Goal: Task Accomplishment & Management: Use online tool/utility

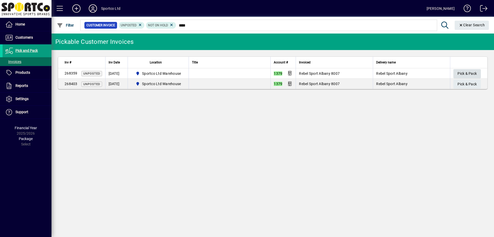
type input "****"
click at [461, 73] on span "Pick & Pack" at bounding box center [467, 73] width 19 height 8
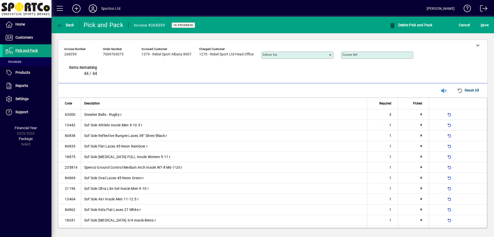
type input "*"
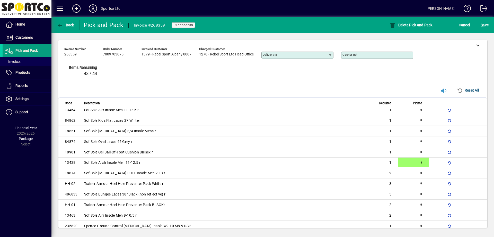
type input "*"
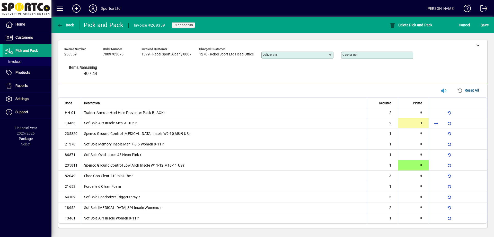
type input "*"
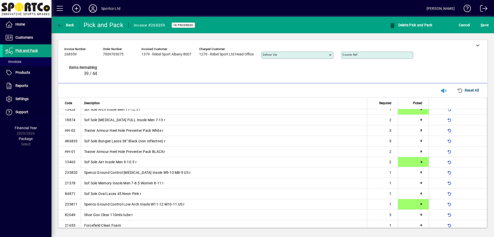
type input "*"
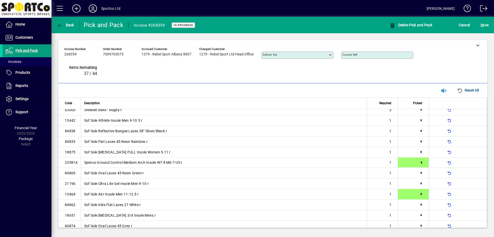
type input "*"
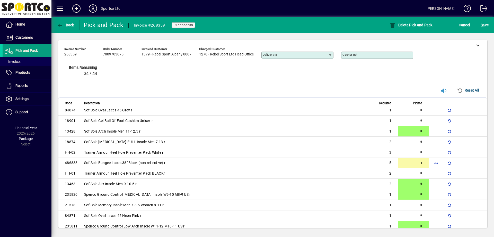
type input "*"
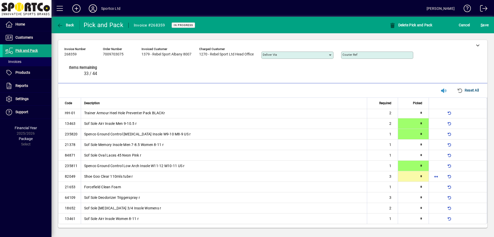
type input "*"
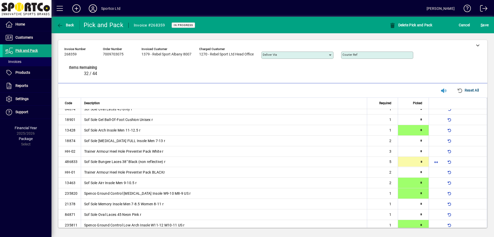
scroll to position [121, 0]
type input "*"
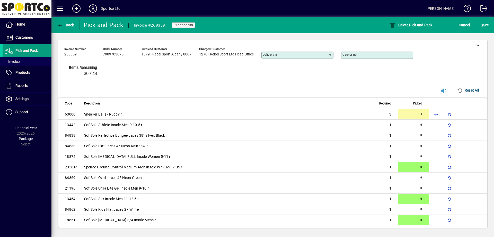
scroll to position [181, 0]
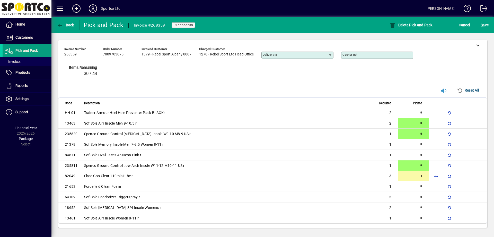
type input "*"
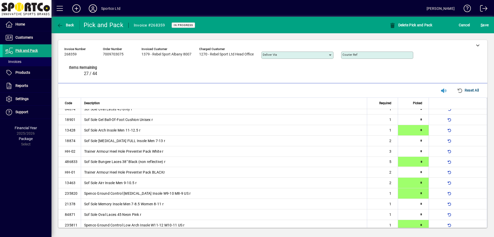
scroll to position [121, 0]
type input "*"
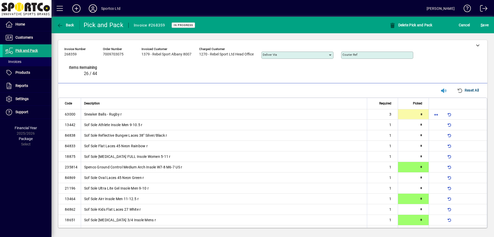
type input "*"
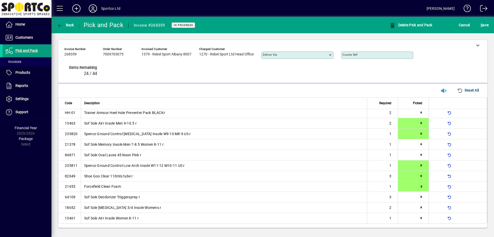
type input "*"
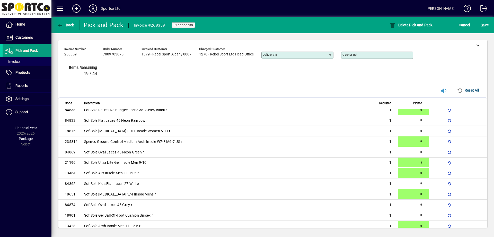
type input "*"
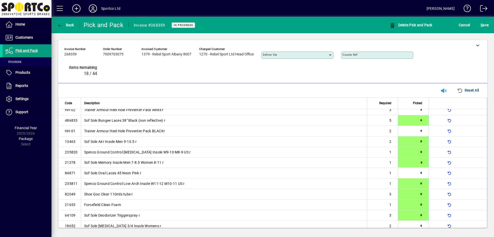
type input "*"
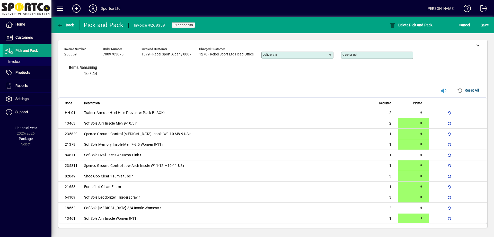
type input "*"
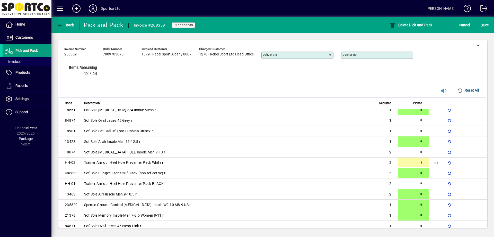
scroll to position [111, 0]
type input "*"
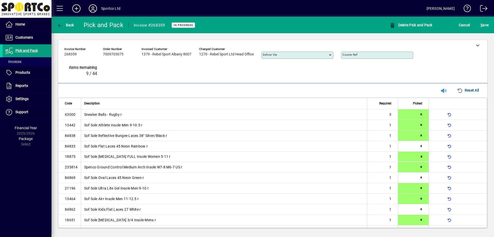
type input "*"
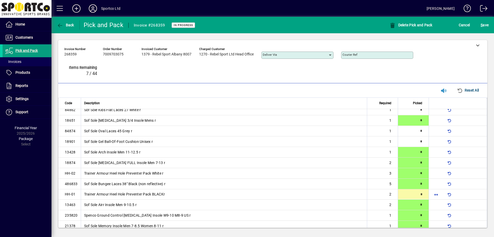
type input "*"
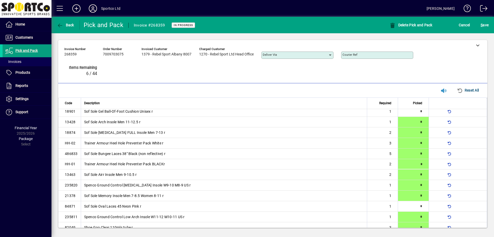
scroll to position [132, 0]
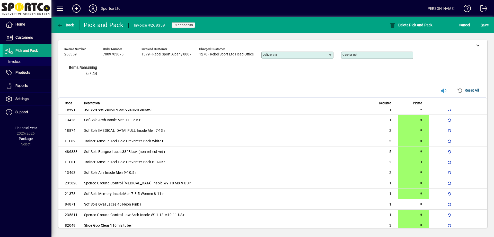
type input "*"
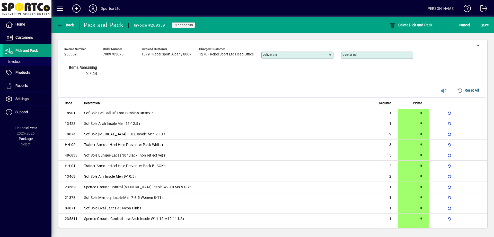
type input "*"
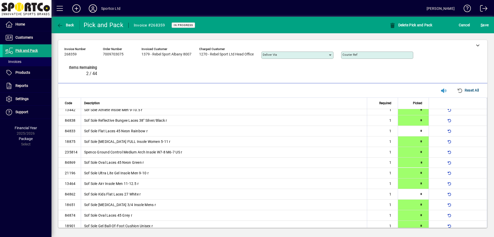
type input "*"
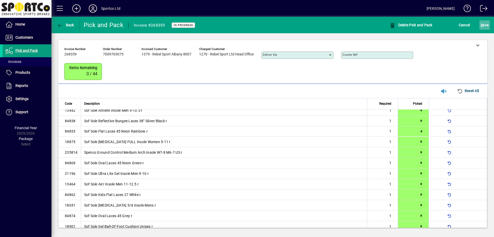
click at [485, 27] on span "S ave" at bounding box center [485, 25] width 8 height 8
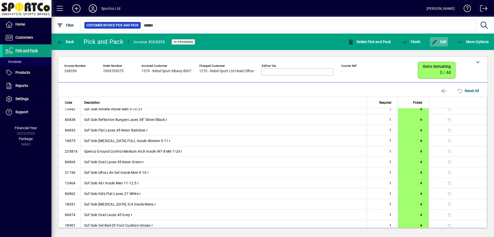
click at [436, 40] on icon "button" at bounding box center [434, 42] width 6 height 5
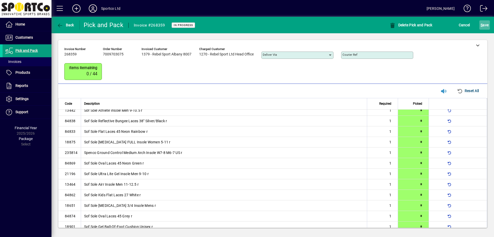
click at [484, 23] on span "S ave" at bounding box center [485, 25] width 8 height 8
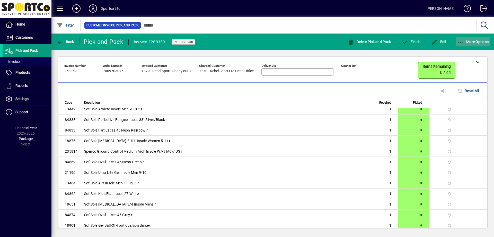
click at [470, 45] on span "button" at bounding box center [473, 42] width 34 height 12
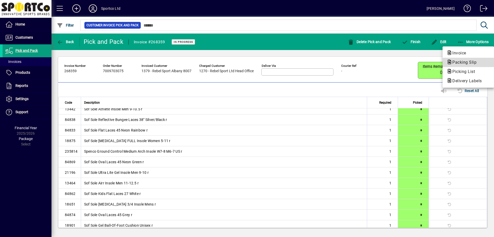
click at [456, 64] on span "Packing Slip" at bounding box center [463, 62] width 32 height 5
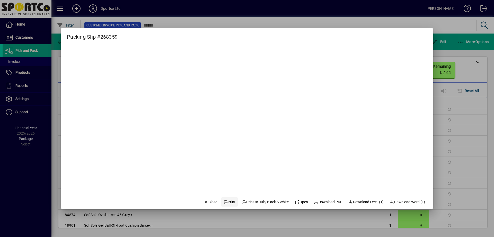
click at [223, 203] on icon at bounding box center [225, 202] width 5 height 4
click at [207, 203] on span "Close" at bounding box center [210, 201] width 13 height 5
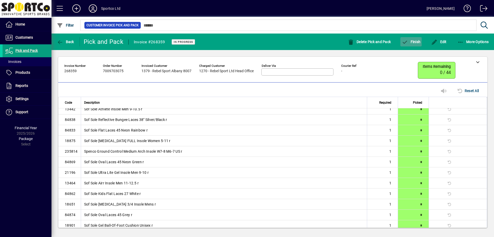
click at [405, 41] on icon "button" at bounding box center [405, 42] width 6 height 5
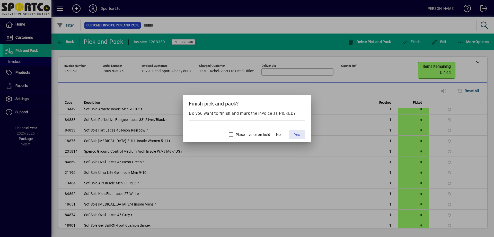
click at [297, 135] on span "Yes" at bounding box center [297, 134] width 6 height 5
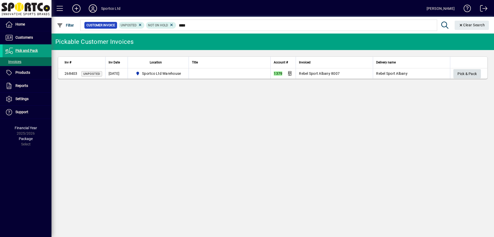
type input "****"
click at [470, 73] on span "Pick & Pack" at bounding box center [467, 74] width 19 height 8
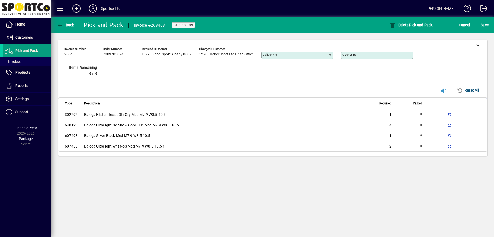
type input "*"
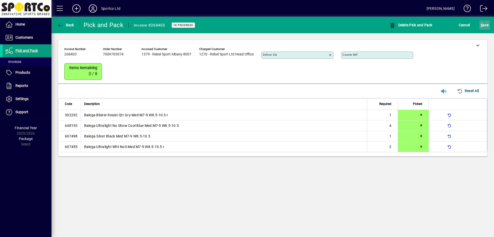
click at [482, 29] on span "S ave" at bounding box center [485, 25] width 8 height 8
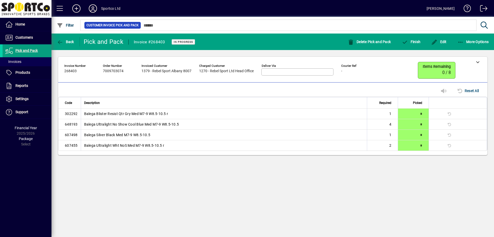
click at [454, 41] on div "More Options" at bounding box center [473, 41] width 42 height 9
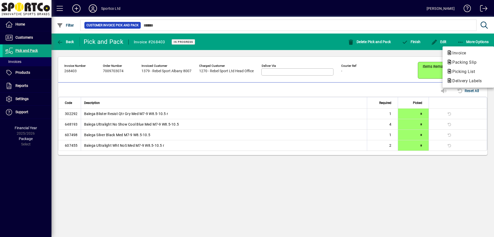
click at [460, 45] on div at bounding box center [247, 118] width 494 height 237
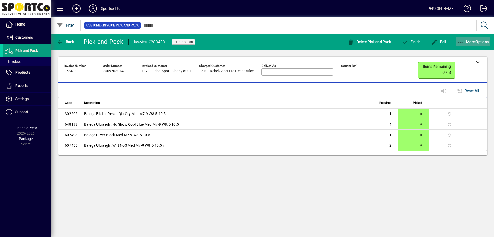
click at [461, 44] on icon "button" at bounding box center [461, 42] width 6 height 5
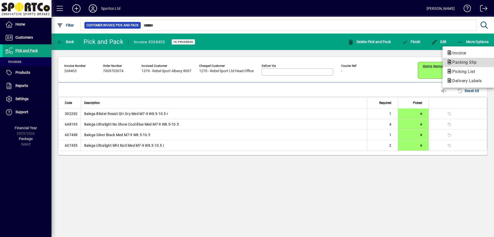
click at [460, 63] on span "Packing Slip" at bounding box center [463, 62] width 32 height 5
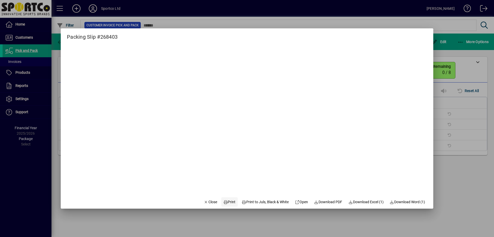
click at [223, 202] on span "Print" at bounding box center [229, 201] width 12 height 5
click at [205, 201] on span "Close" at bounding box center [210, 201] width 13 height 5
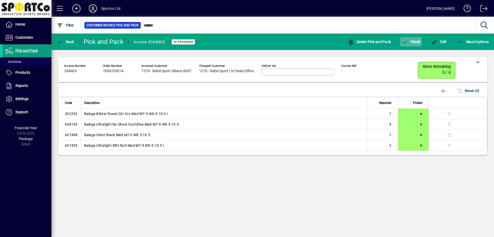
click at [412, 45] on span "button" at bounding box center [411, 42] width 21 height 12
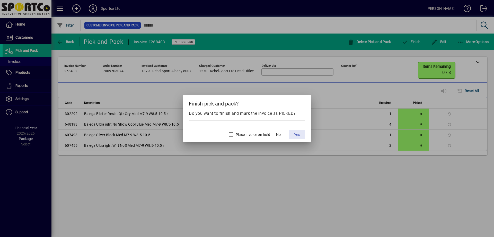
click at [301, 132] on span at bounding box center [297, 134] width 16 height 12
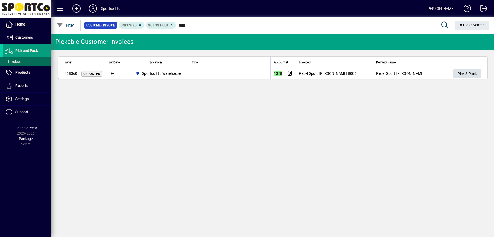
type input "****"
click at [471, 75] on span "Pick & Pack" at bounding box center [467, 74] width 19 height 8
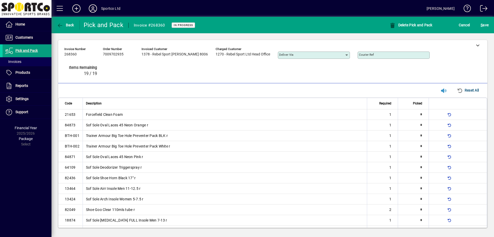
type input "*"
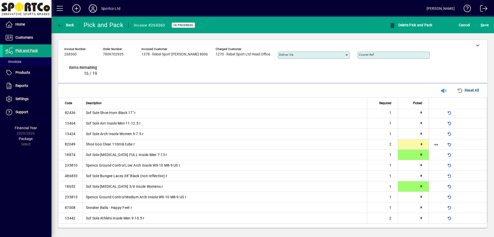
type input "*"
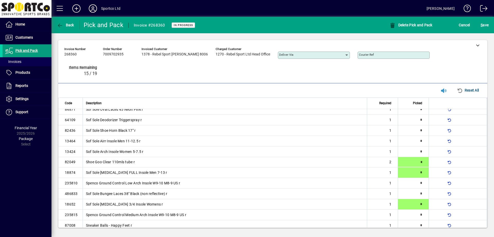
type input "*"
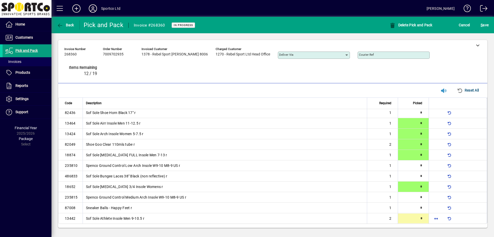
type input "*"
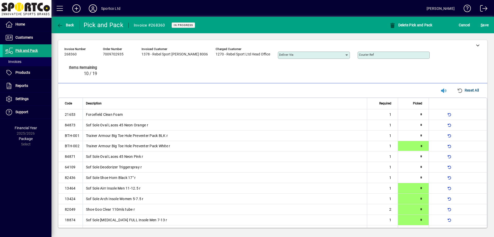
type input "*"
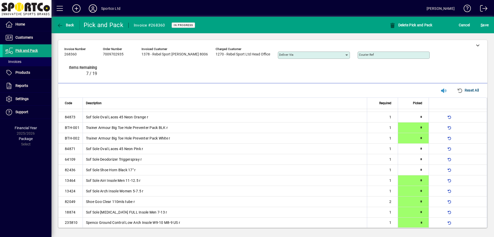
type input "*"
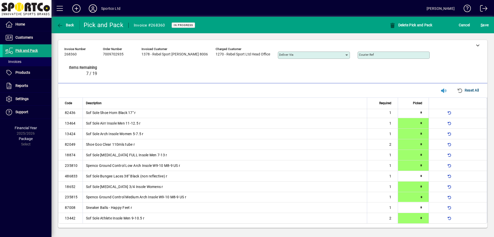
type input "*"
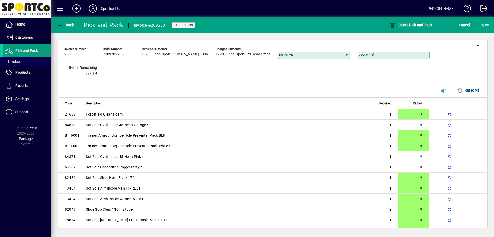
type input "*"
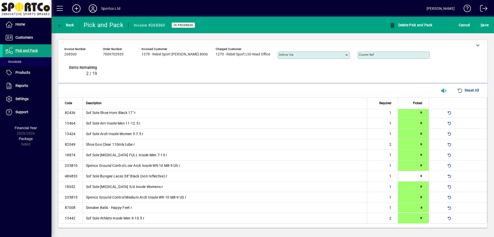
type input "*"
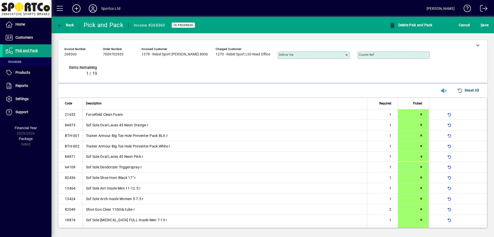
type input "*"
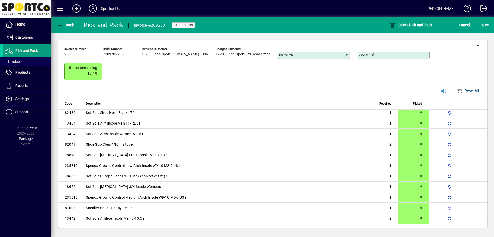
click at [490, 25] on div "S ave" at bounding box center [484, 24] width 19 height 9
click at [488, 25] on span "S ave" at bounding box center [485, 25] width 8 height 8
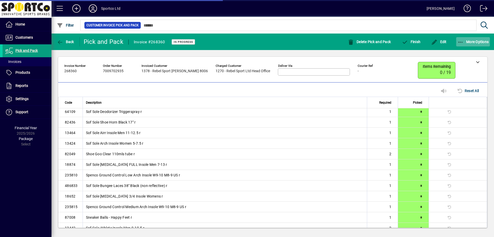
scroll to position [55, 0]
click at [467, 40] on span "More Options" at bounding box center [473, 42] width 31 height 4
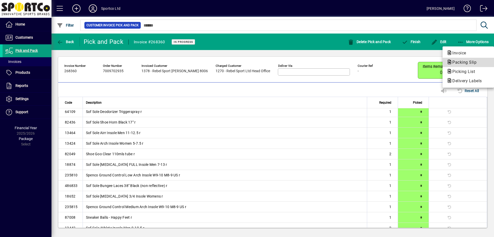
click at [462, 62] on span "Packing Slip" at bounding box center [463, 62] width 32 height 5
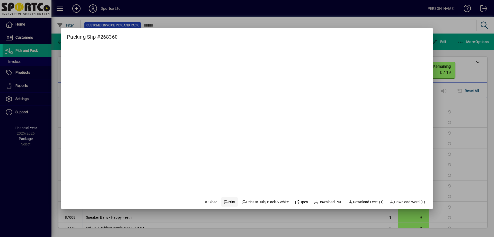
click at [221, 205] on span at bounding box center [229, 201] width 16 height 12
click at [202, 198] on span "button" at bounding box center [211, 201] width 18 height 12
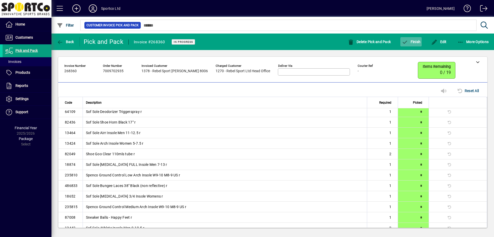
click at [418, 42] on span "Finish" at bounding box center [411, 42] width 19 height 4
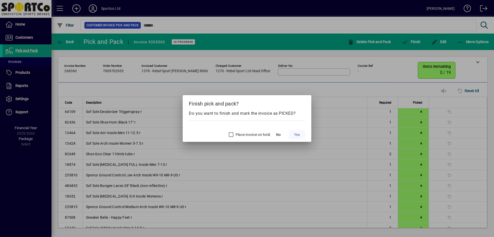
click at [299, 133] on span "Yes" at bounding box center [297, 134] width 6 height 5
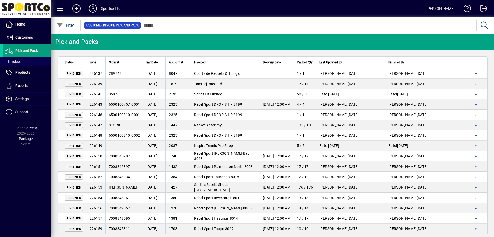
click at [267, 49] on mat-toolbar-row "Pick and Packs" at bounding box center [272, 41] width 443 height 16
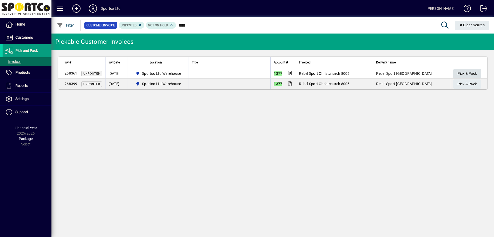
type input "****"
click at [466, 73] on span "Pick & Pack" at bounding box center [467, 73] width 19 height 8
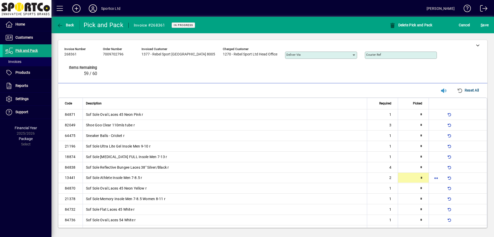
type input "*"
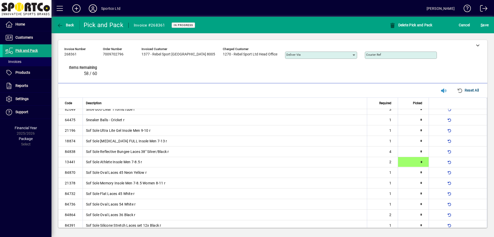
type input "*"
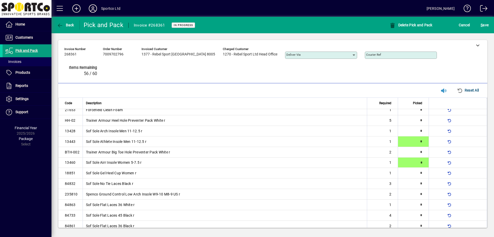
type input "*"
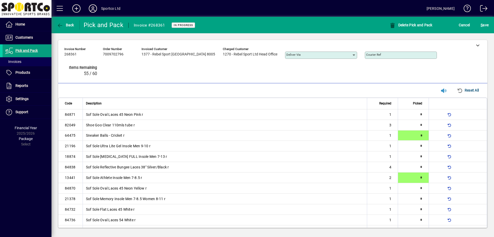
type input "*"
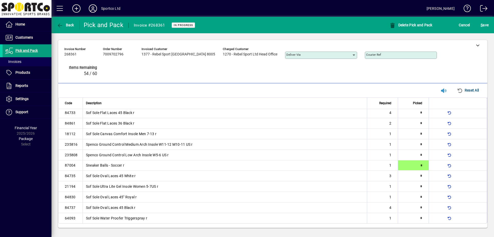
type input "*"
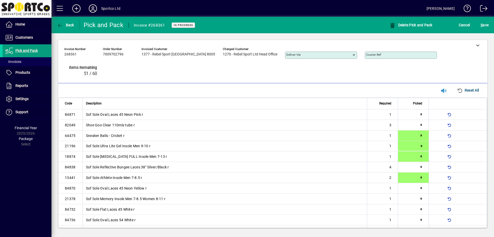
type input "*"
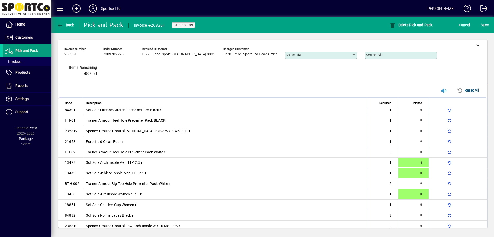
type input "*"
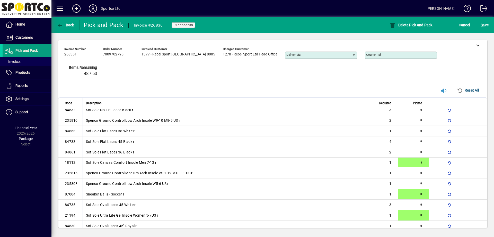
type input "*"
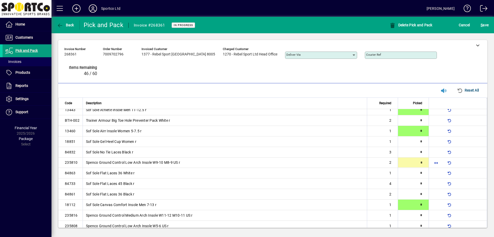
type input "*"
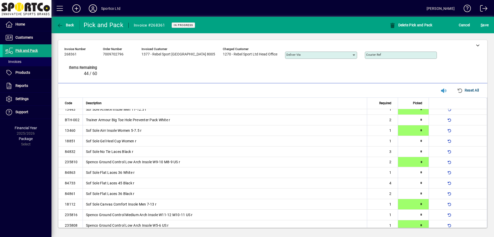
scroll to position [198, 0]
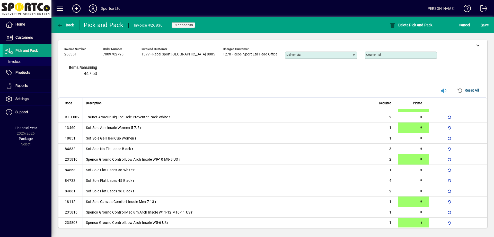
type input "*"
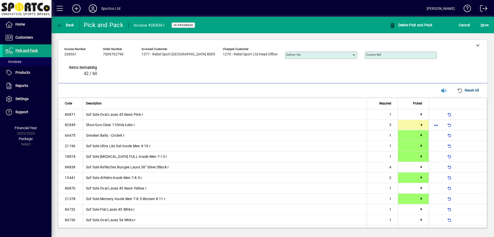
type input "*"
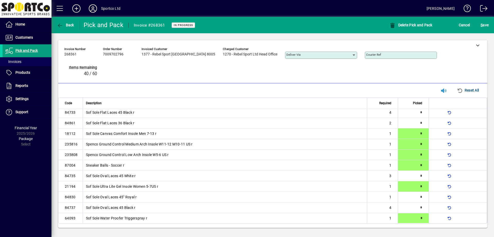
type input "*"
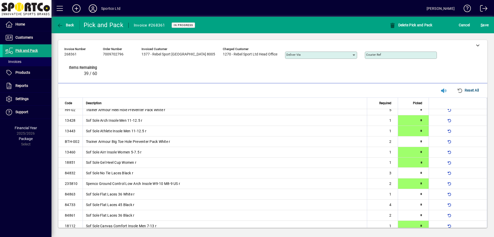
type input "*"
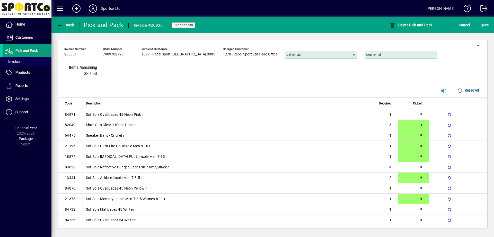
type input "*"
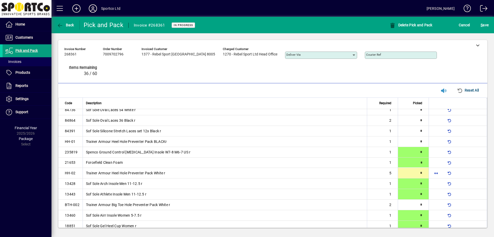
type input "*"
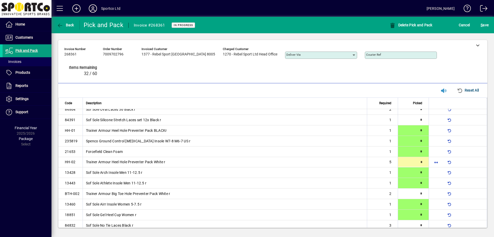
type input "*"
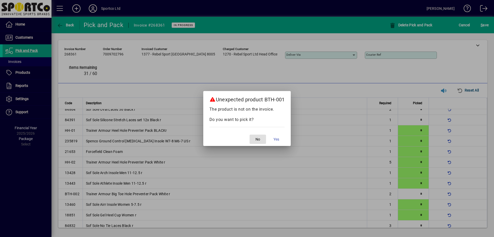
click at [250, 134] on button "No" at bounding box center [258, 138] width 16 height 9
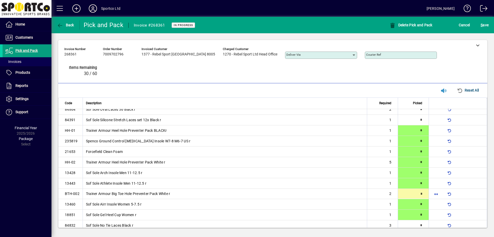
type input "*"
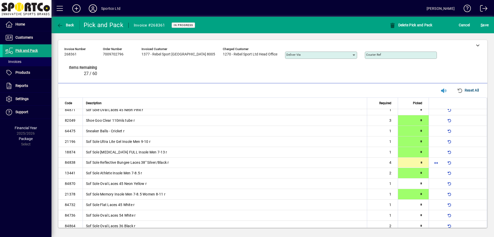
scroll to position [5, 0]
type input "*"
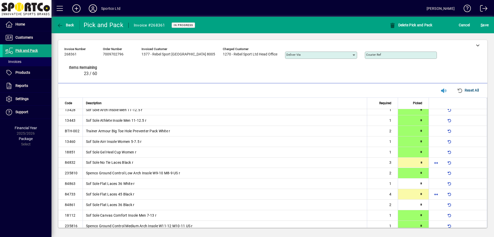
type input "*"
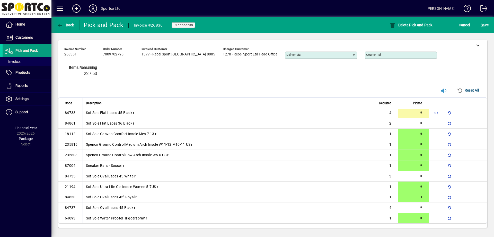
type input "*"
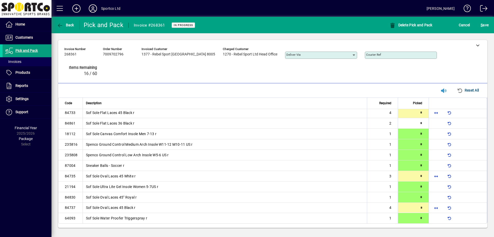
type input "*"
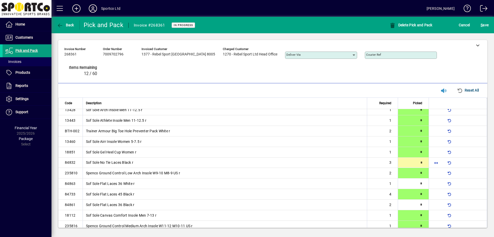
type input "*"
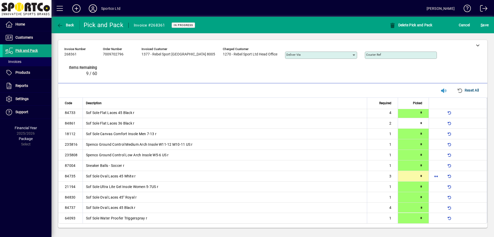
type input "*"
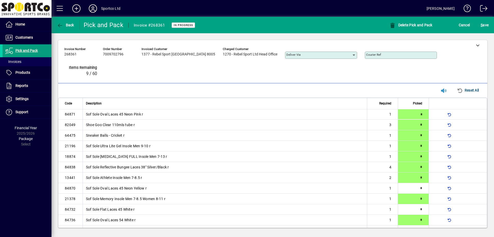
type input "*"
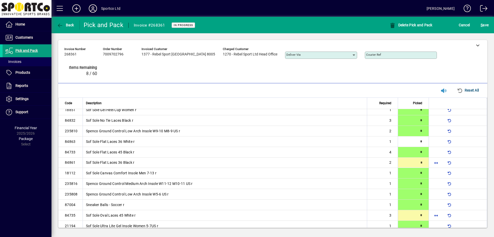
type input "*"
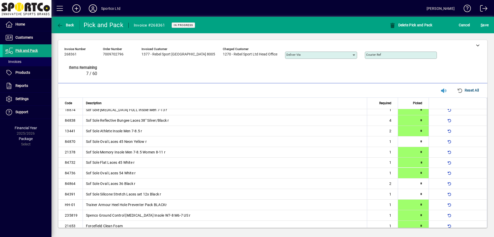
type input "*"
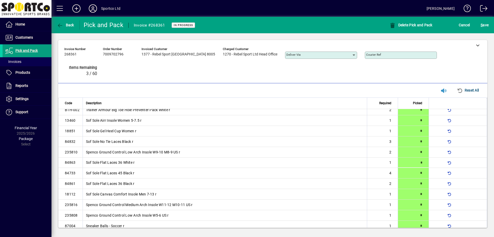
type input "*"
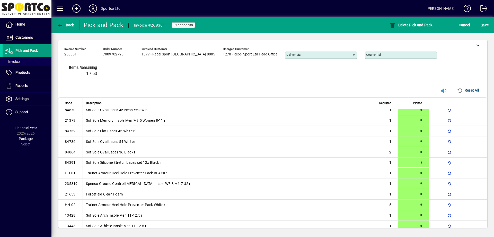
type input "*"
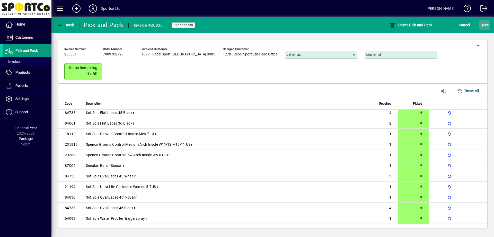
click at [483, 22] on span "S ave" at bounding box center [485, 25] width 8 height 8
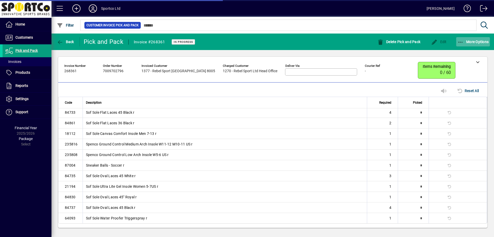
scroll to position [265, 0]
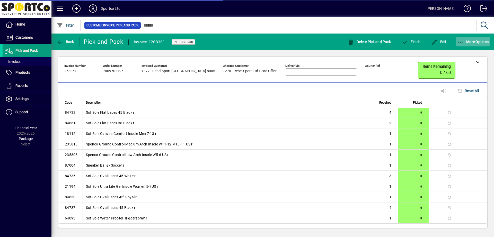
click at [463, 37] on span "button" at bounding box center [473, 42] width 34 height 12
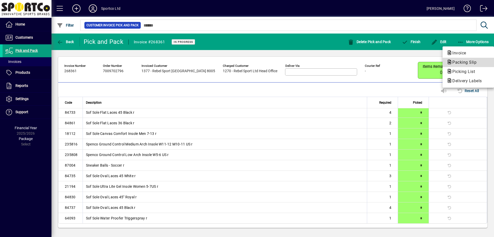
click at [459, 60] on span "Packing Slip" at bounding box center [463, 62] width 32 height 5
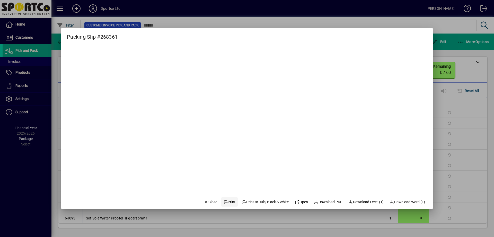
click at [230, 207] on span at bounding box center [229, 201] width 16 height 12
click at [210, 201] on span "Close" at bounding box center [210, 201] width 13 height 5
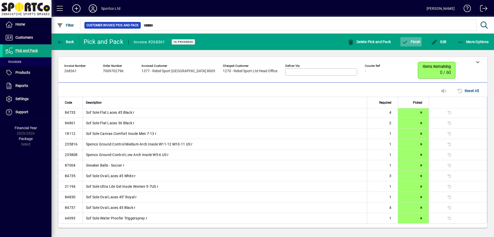
click at [414, 44] on span "button" at bounding box center [411, 42] width 21 height 12
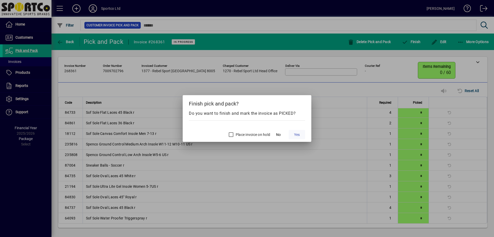
click at [299, 135] on span "Yes" at bounding box center [297, 134] width 6 height 5
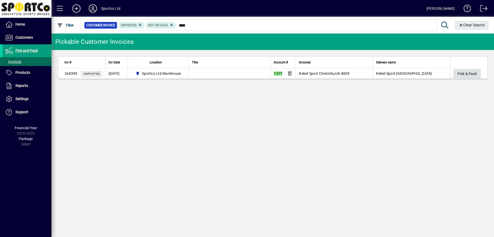
type input "****"
click at [462, 73] on span "Pick & Pack" at bounding box center [467, 74] width 19 height 8
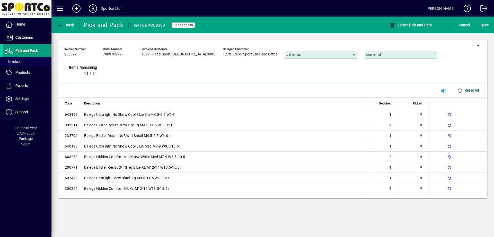
type input "*"
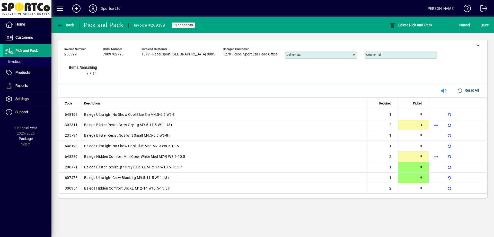
type input "*"
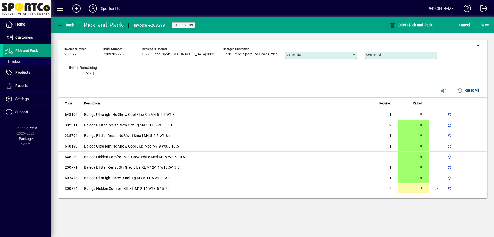
type input "*"
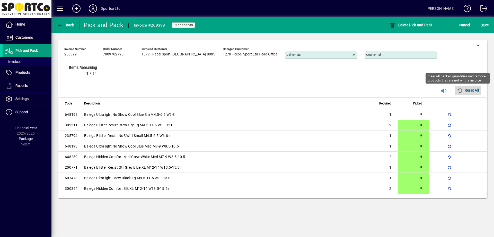
click at [473, 92] on span "Reset All" at bounding box center [468, 90] width 22 height 8
type input "*"
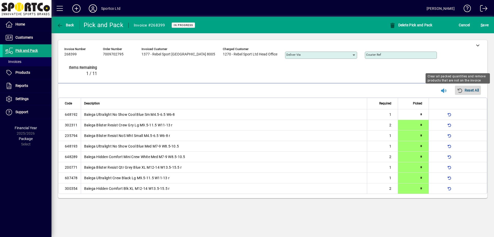
type input "*"
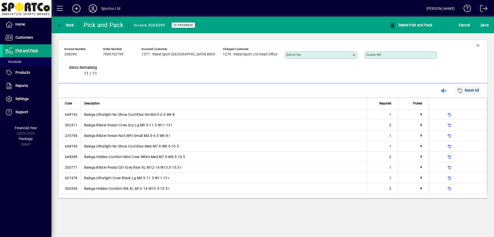
type input "*"
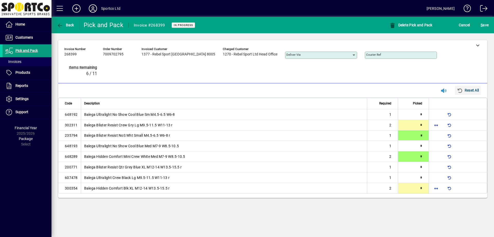
type input "*"
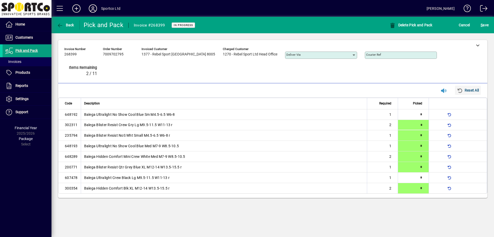
type input "*"
click at [478, 25] on div "S ave" at bounding box center [484, 24] width 19 height 9
click at [480, 25] on span "submit" at bounding box center [485, 25] width 11 height 12
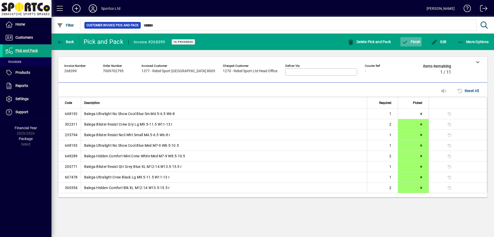
click at [416, 39] on span "button" at bounding box center [411, 42] width 21 height 12
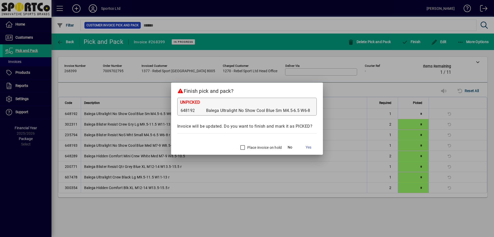
click at [251, 143] on div "Place invoice on hold" at bounding box center [260, 147] width 44 height 10
click at [251, 146] on label "Place invoice on hold" at bounding box center [264, 147] width 36 height 5
click at [305, 147] on span at bounding box center [308, 147] width 16 height 12
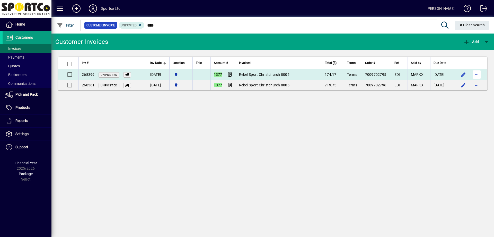
type input "****"
click at [474, 73] on span "button" at bounding box center [477, 74] width 12 height 12
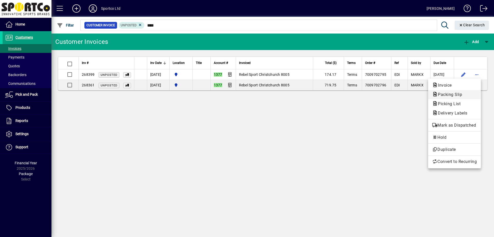
click at [466, 93] on span "Packing Slip" at bounding box center [454, 94] width 45 height 6
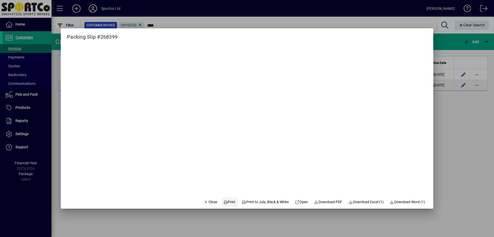
click at [228, 201] on span "Print" at bounding box center [229, 201] width 12 height 5
click at [205, 200] on span "Close" at bounding box center [210, 201] width 13 height 5
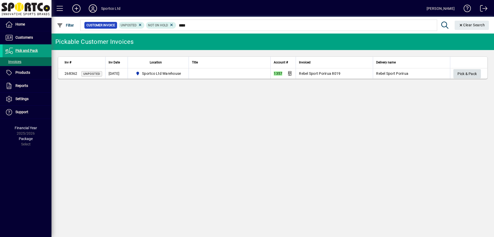
type input "****"
click at [456, 73] on span "button" at bounding box center [468, 73] width 28 height 12
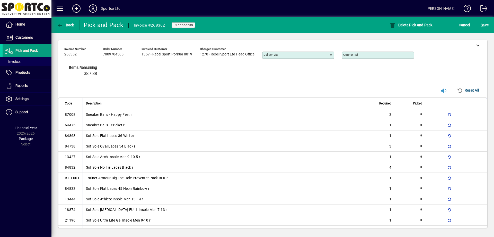
type input "*"
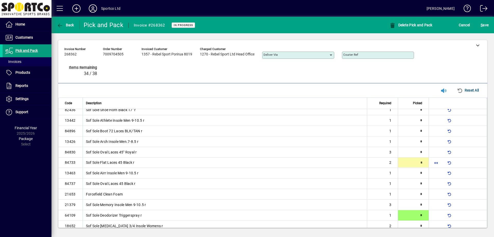
type input "*"
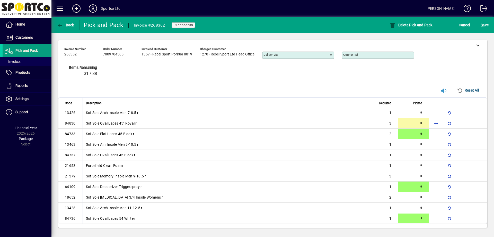
type input "*"
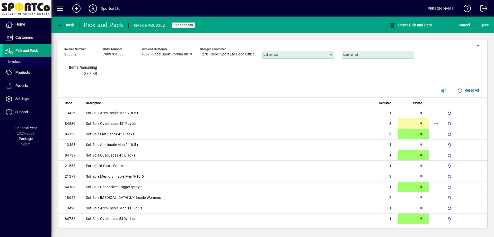
scroll to position [26, 0]
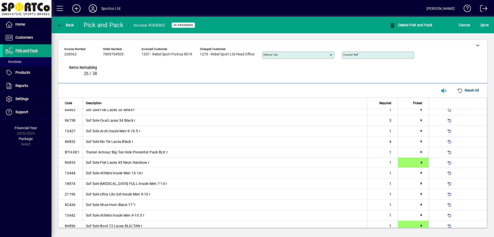
type input "*"
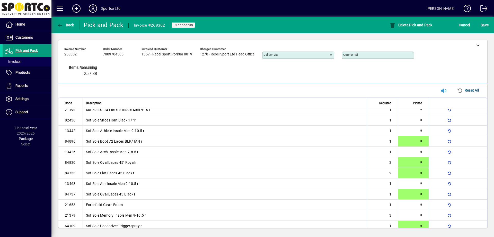
scroll to position [0, 0]
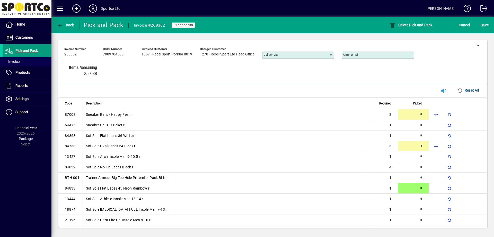
type input "*"
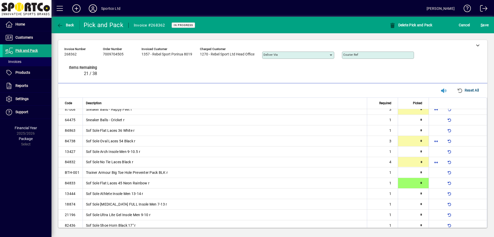
type input "*"
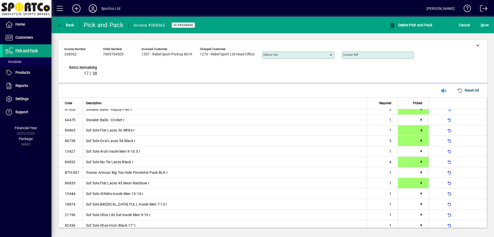
type input "*"
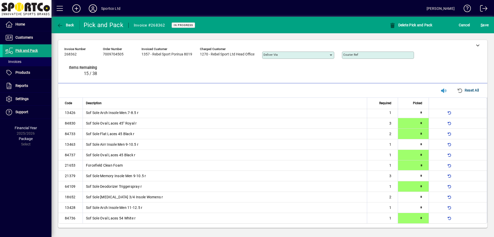
type input "*"
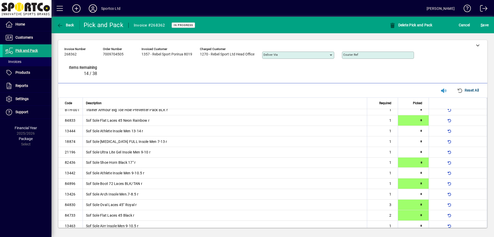
type input "*"
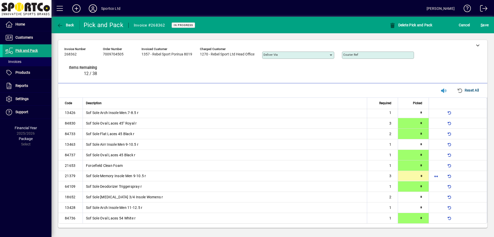
type input "*"
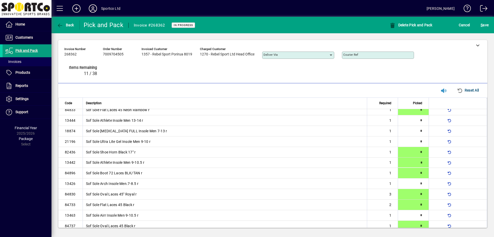
type input "*"
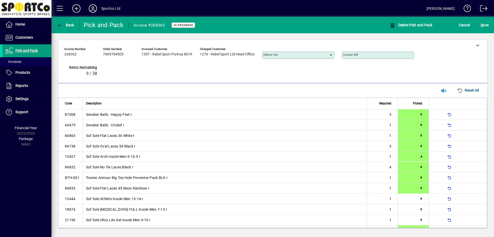
type input "*"
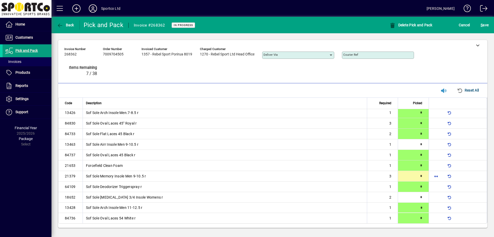
type input "*"
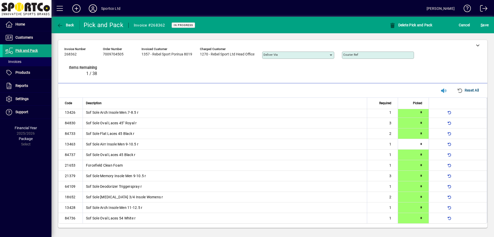
scroll to position [57, 0]
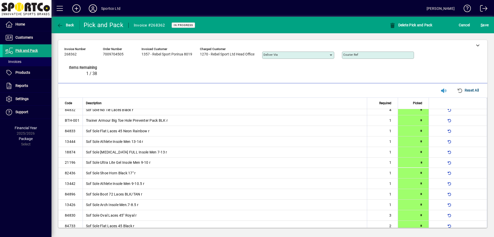
type input "*"
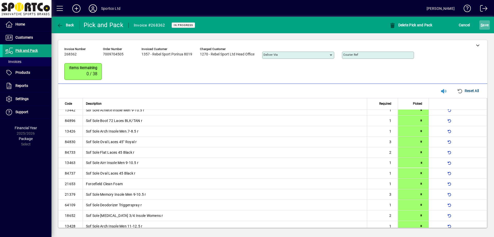
click at [484, 25] on span "S ave" at bounding box center [485, 25] width 8 height 8
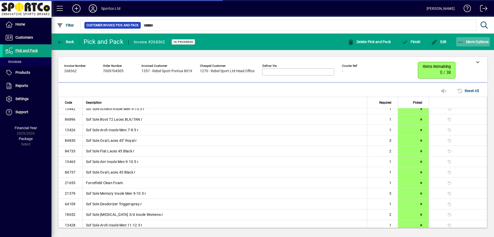
click at [463, 40] on icon "button" at bounding box center [461, 42] width 6 height 5
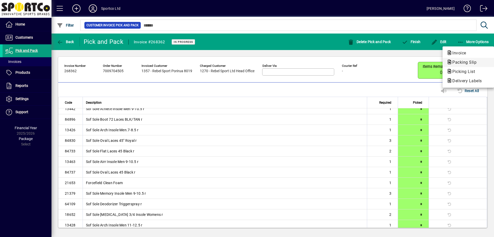
click at [459, 63] on span "Packing Slip" at bounding box center [463, 62] width 32 height 5
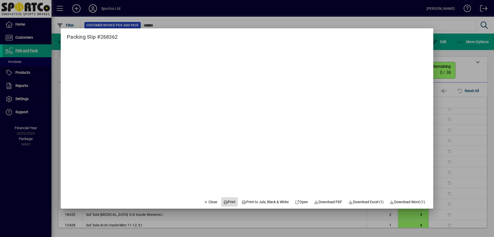
click at [223, 204] on span "Print" at bounding box center [229, 201] width 12 height 5
click at [211, 202] on span "Close" at bounding box center [210, 201] width 13 height 5
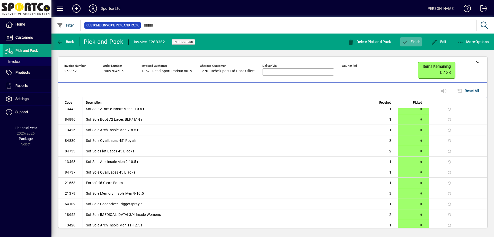
click at [407, 43] on icon "button" at bounding box center [405, 42] width 6 height 5
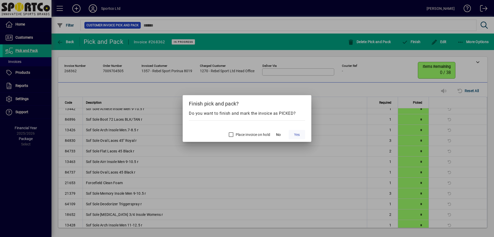
click at [299, 130] on span at bounding box center [297, 134] width 16 height 12
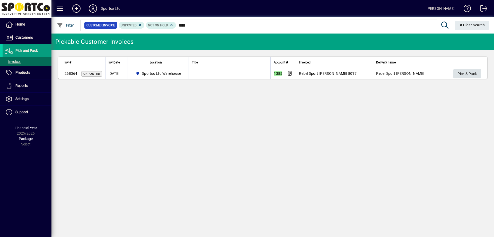
type input "****"
click at [467, 73] on span "Pick & Pack" at bounding box center [467, 74] width 19 height 8
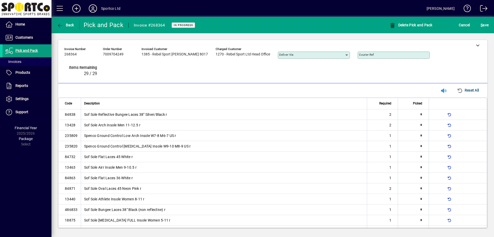
type input "*"
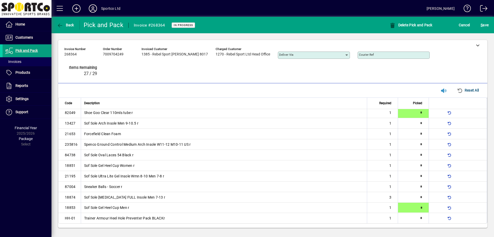
type input "*"
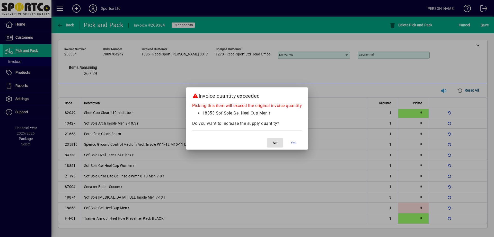
click at [267, 138] on button "No" at bounding box center [275, 142] width 16 height 9
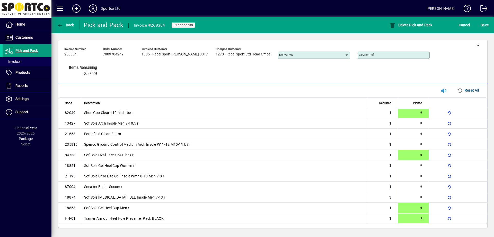
type input "*"
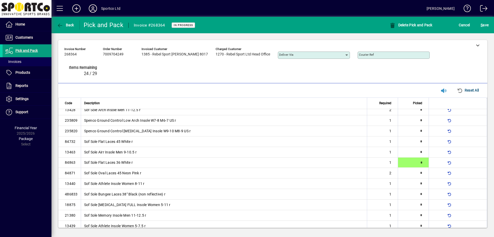
type input "*"
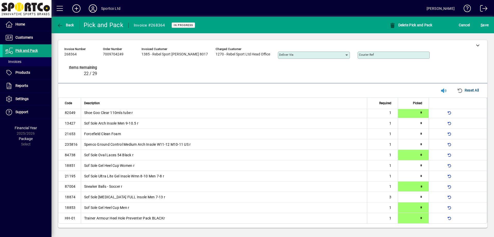
type input "*"
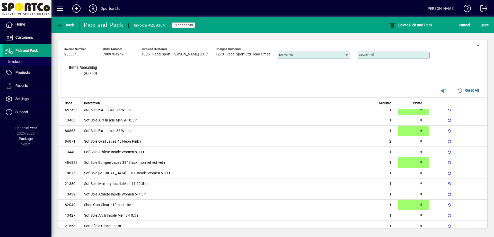
scroll to position [0, 0]
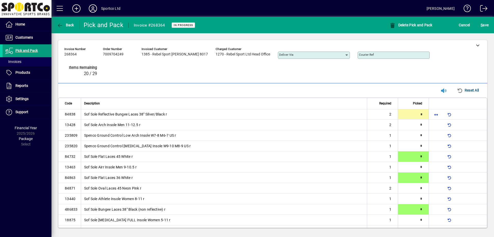
type input "*"
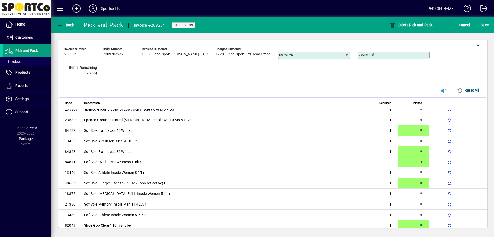
type input "*"
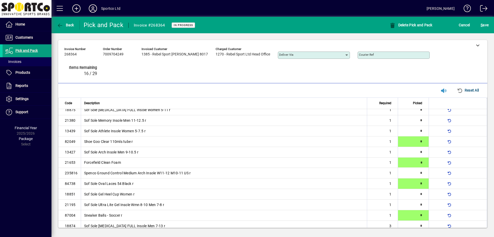
type input "*"
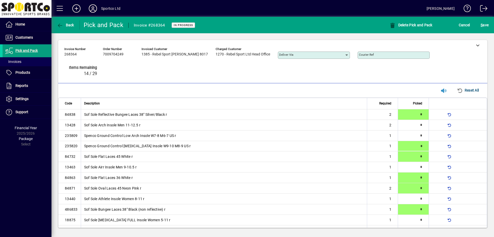
type input "*"
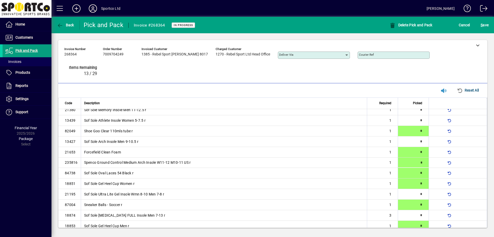
type input "*"
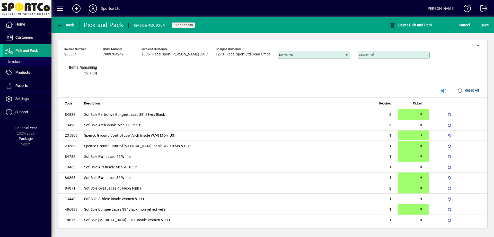
type input "*"
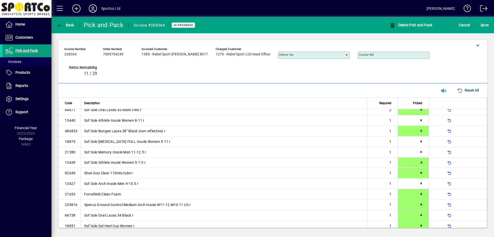
type input "*"
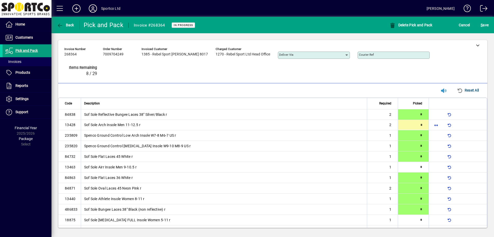
type input "*"
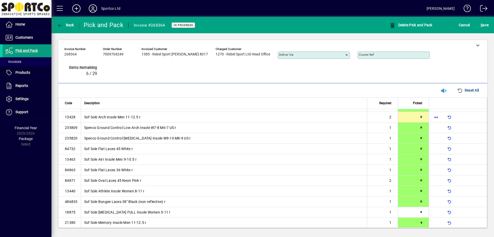
type input "*"
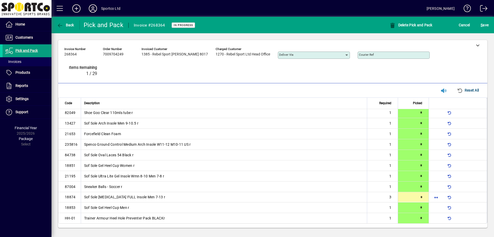
type input "*"
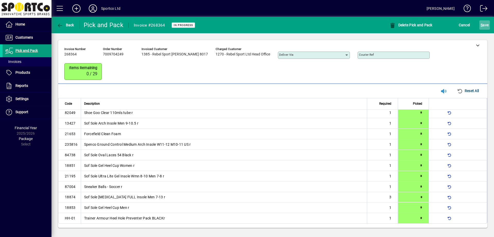
click at [485, 23] on span "S ave" at bounding box center [485, 25] width 8 height 8
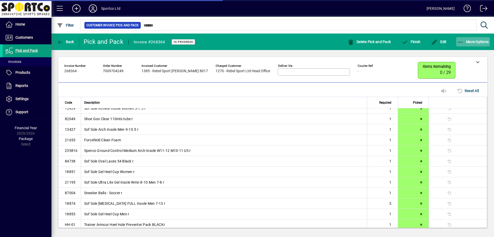
scroll to position [134, 0]
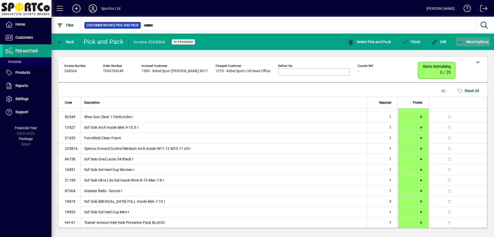
click at [463, 42] on icon "button" at bounding box center [461, 42] width 6 height 5
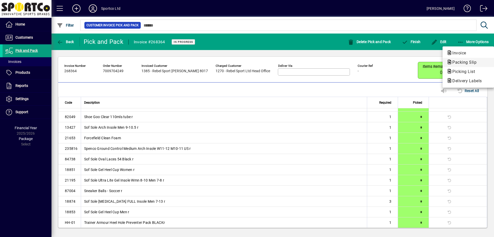
click at [452, 62] on icon "button" at bounding box center [450, 62] width 6 height 5
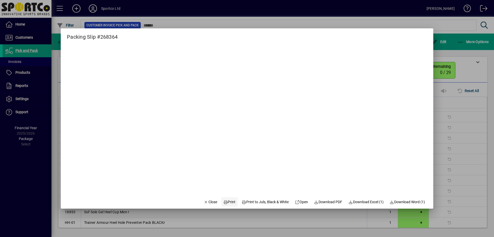
click at [225, 202] on span "Print" at bounding box center [229, 201] width 12 height 5
click at [209, 206] on span "button" at bounding box center [211, 201] width 18 height 12
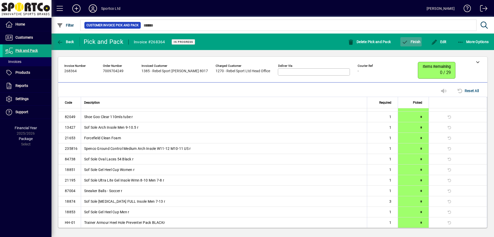
click at [405, 41] on icon "button" at bounding box center [405, 42] width 6 height 5
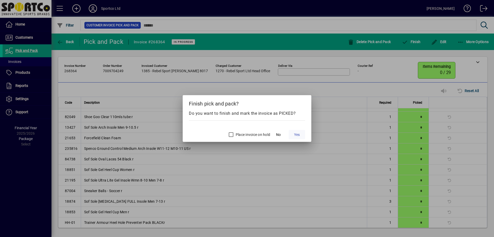
click at [295, 132] on span "Yes" at bounding box center [297, 134] width 6 height 5
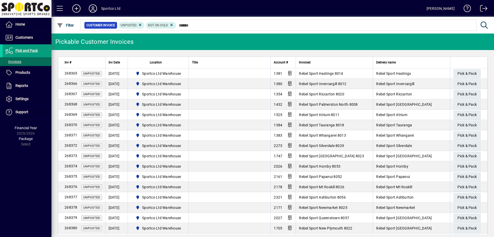
click at [198, 28] on input "text" at bounding box center [324, 25] width 296 height 7
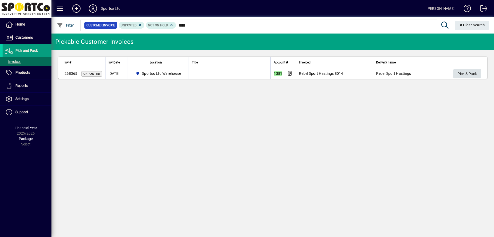
type input "****"
click at [459, 73] on span "Pick & Pack" at bounding box center [467, 74] width 19 height 8
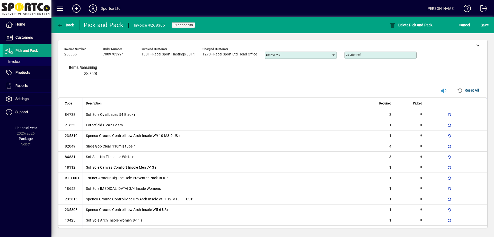
type input "*"
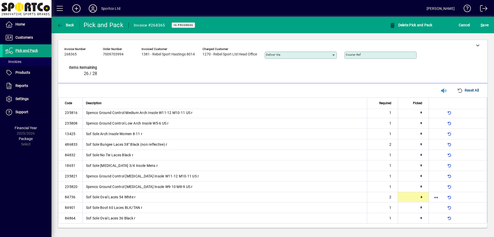
type input "*"
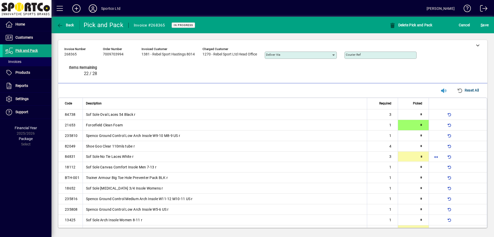
type input "*"
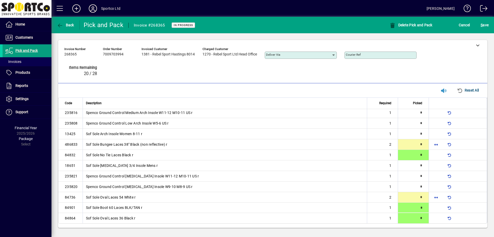
type input "*"
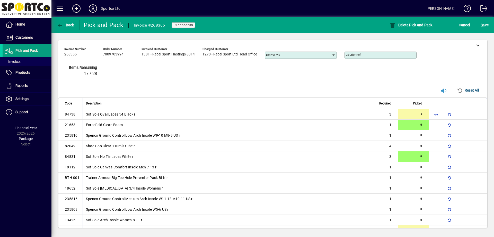
type input "*"
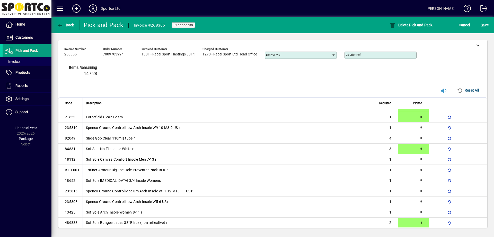
type input "*"
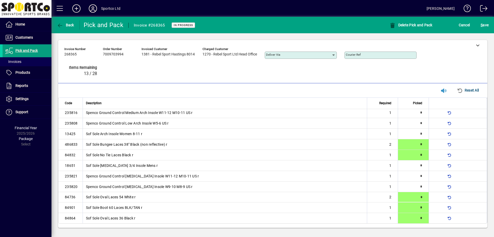
type input "*"
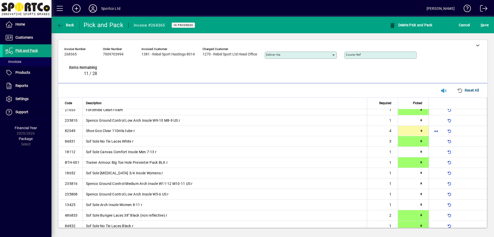
scroll to position [0, 0]
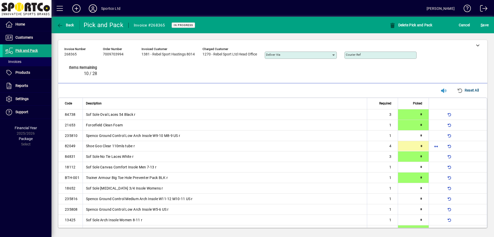
type input "*"
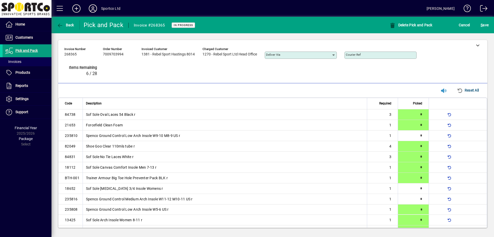
type input "*"
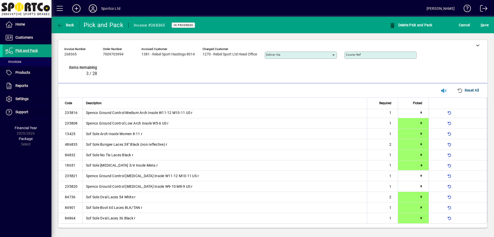
type input "*"
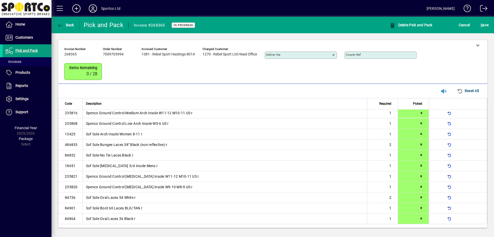
type input "*"
click at [487, 23] on span "S ave" at bounding box center [485, 25] width 8 height 8
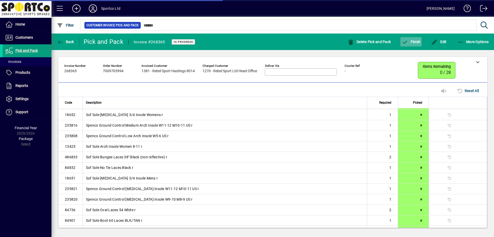
scroll to position [77, 0]
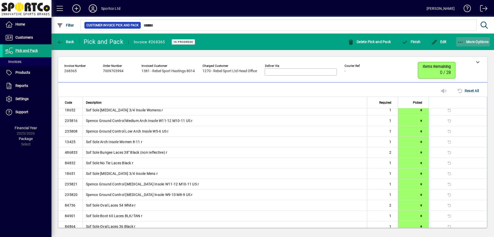
click at [470, 44] on span "button" at bounding box center [473, 42] width 34 height 12
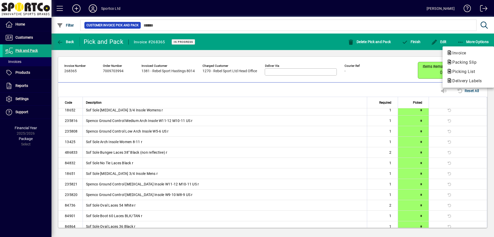
drag, startPoint x: 455, startPoint y: 62, endPoint x: 451, endPoint y: 63, distance: 3.6
click at [455, 62] on span "Packing Slip" at bounding box center [463, 62] width 32 height 5
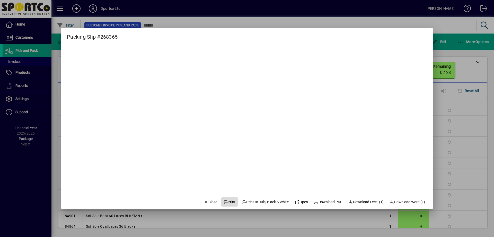
click at [230, 204] on span "Print" at bounding box center [229, 201] width 12 height 5
click at [211, 203] on span "Close" at bounding box center [210, 201] width 13 height 5
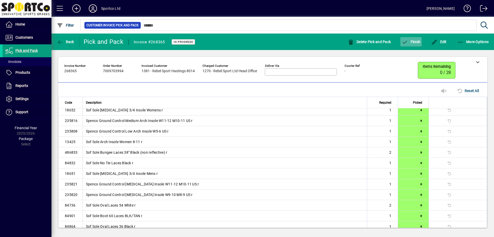
click at [407, 47] on span "button" at bounding box center [411, 42] width 21 height 12
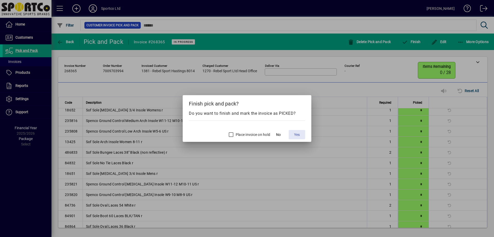
click at [294, 134] on span "Yes" at bounding box center [297, 134] width 6 height 5
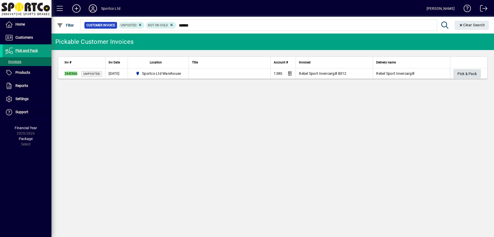
type input "******"
click at [467, 75] on span "Pick & Pack" at bounding box center [467, 74] width 19 height 8
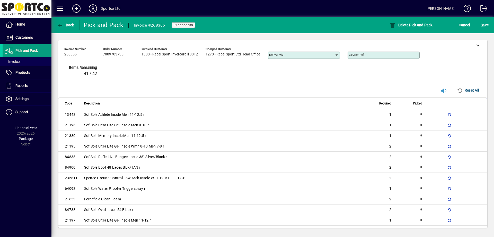
scroll to position [160, 0]
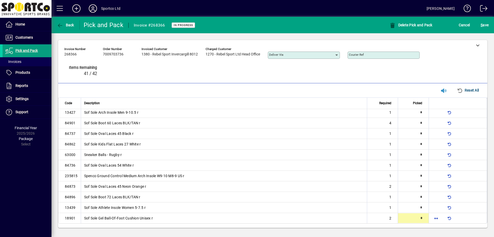
type input "*"
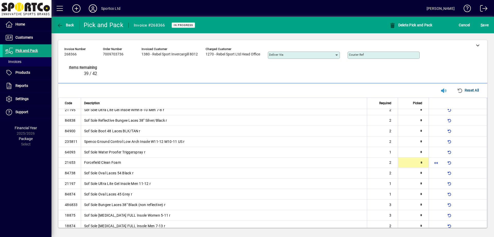
type input "*"
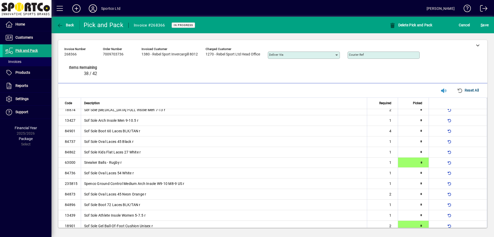
type input "*"
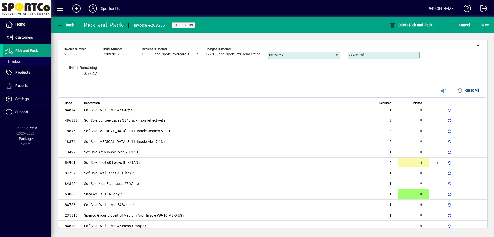
scroll to position [121, 0]
type input "*"
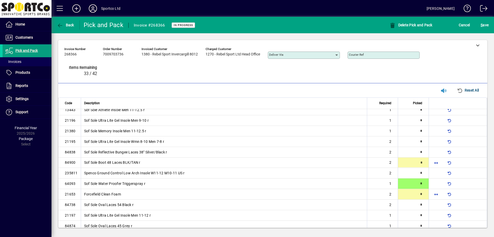
type input "*"
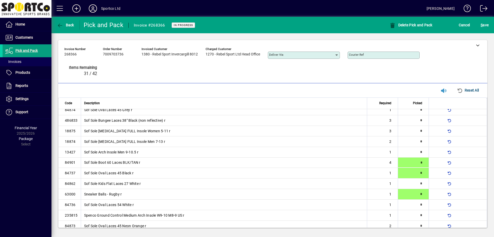
type input "*"
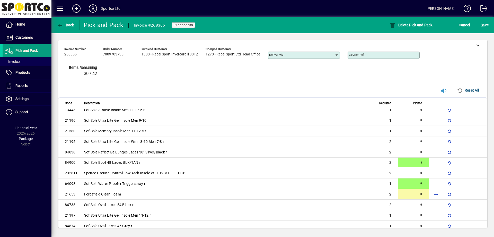
type input "*"
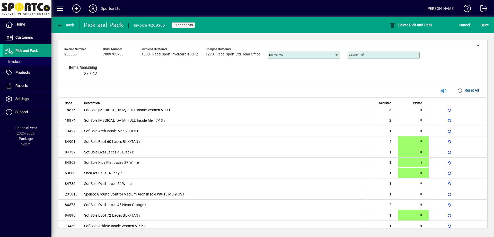
type input "*"
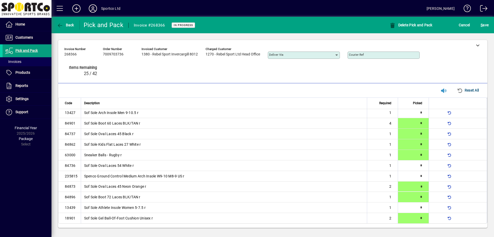
type input "*"
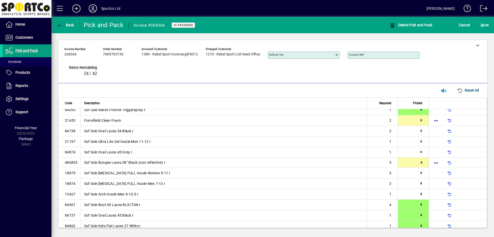
type input "*"
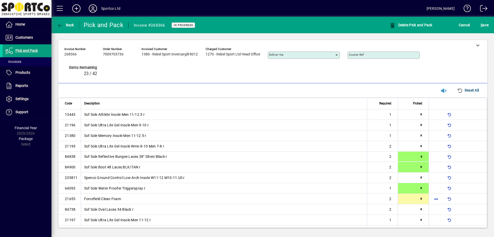
type input "*"
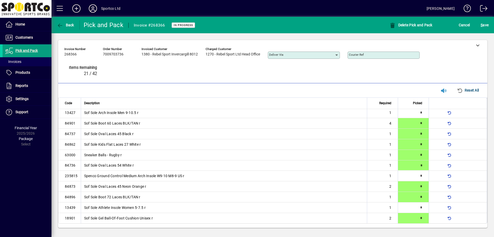
scroll to position [47, 0]
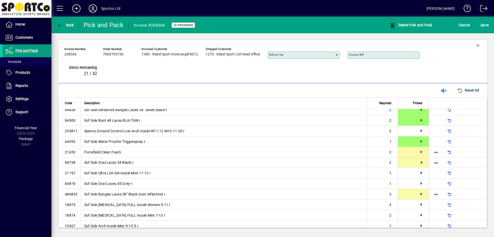
type input "*"
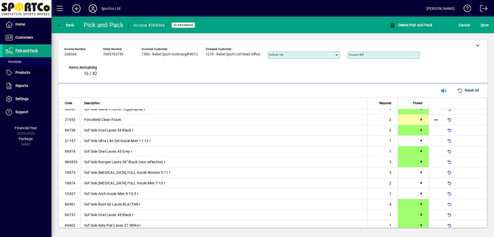
scroll to position [75, 0]
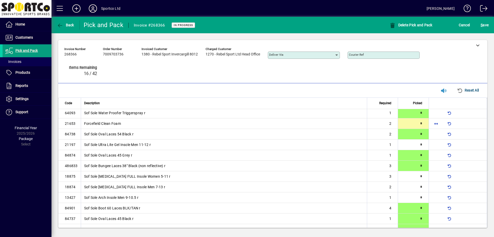
type input "*"
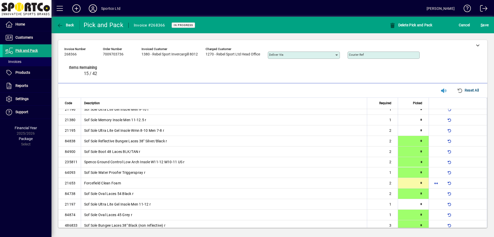
type input "*"
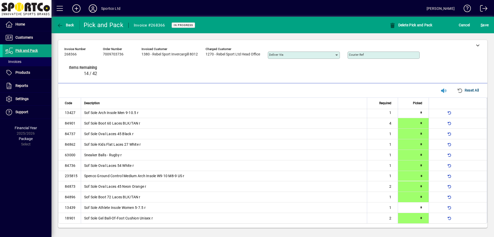
type input "*"
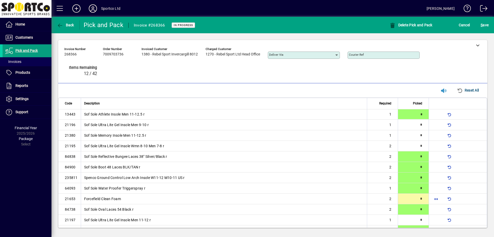
type input "*"
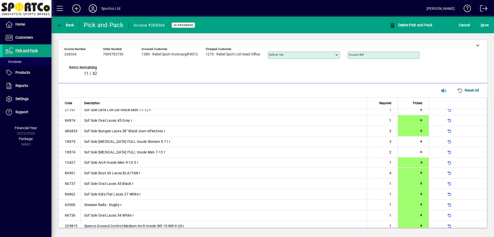
type input "*"
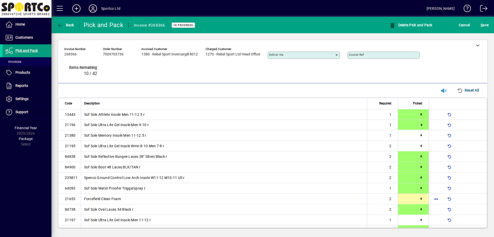
type input "*"
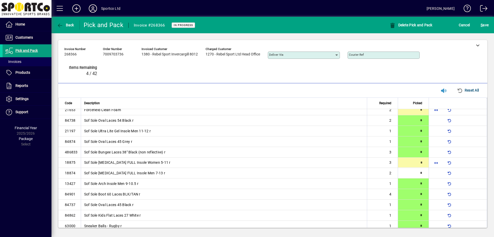
scroll to position [90, 0]
type input "*"
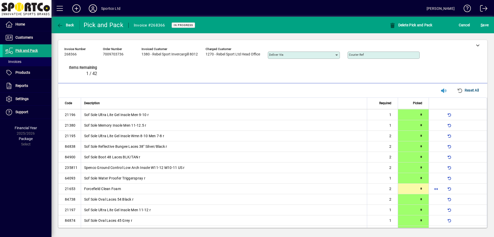
scroll to position [0, 0]
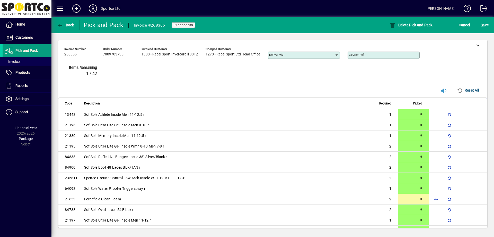
drag, startPoint x: 482, startPoint y: 25, endPoint x: 479, endPoint y: 28, distance: 4.4
click at [482, 25] on span "S" at bounding box center [482, 25] width 2 height 4
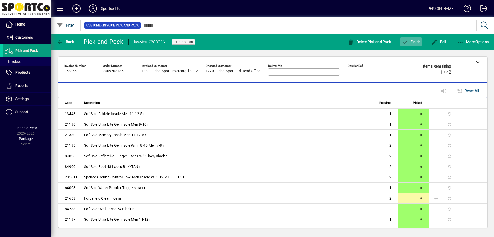
click at [410, 39] on span "button" at bounding box center [411, 42] width 21 height 12
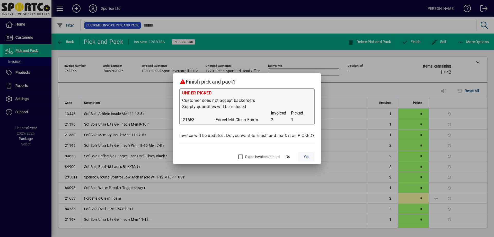
click at [309, 155] on span "Yes" at bounding box center [307, 156] width 6 height 5
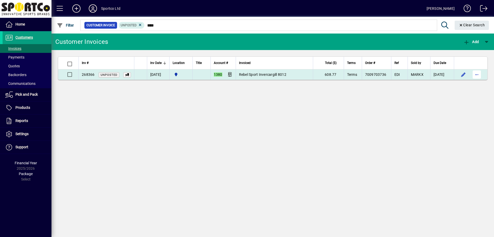
type input "****"
click at [475, 75] on span "button" at bounding box center [477, 74] width 12 height 12
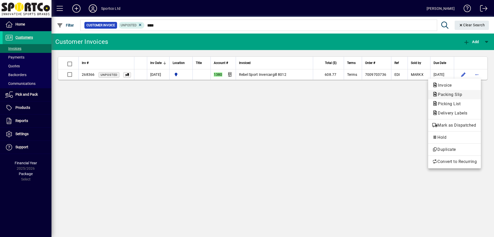
click at [455, 94] on span "Packing Slip" at bounding box center [448, 94] width 32 height 5
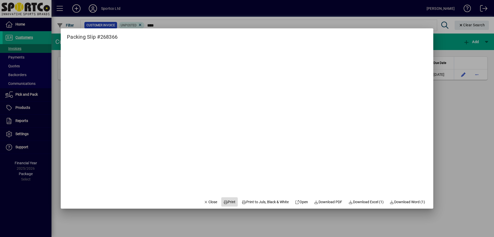
click at [226, 204] on span "Print" at bounding box center [229, 201] width 12 height 5
click at [207, 204] on span "Close" at bounding box center [210, 201] width 13 height 5
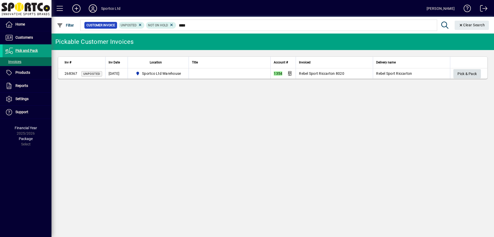
type input "****"
click at [457, 69] on span "button" at bounding box center [468, 73] width 28 height 12
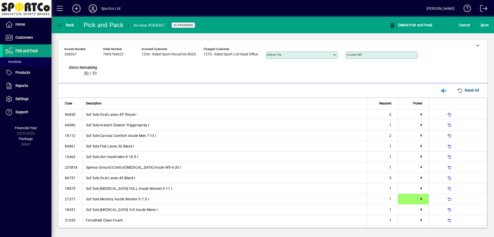
type input "*"
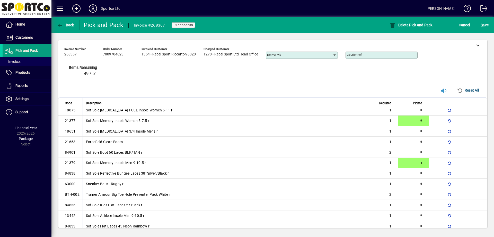
type input "*"
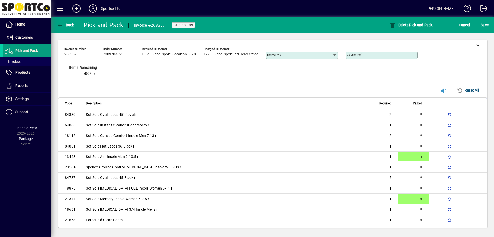
type input "*"
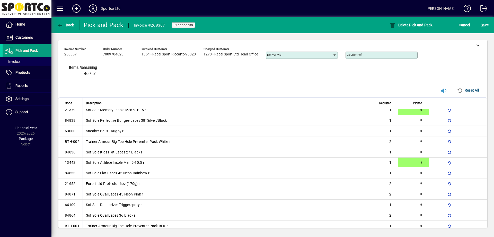
type input "*"
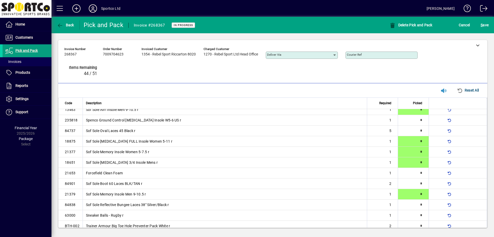
scroll to position [0, 0]
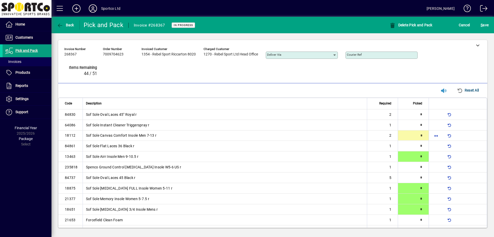
type input "*"
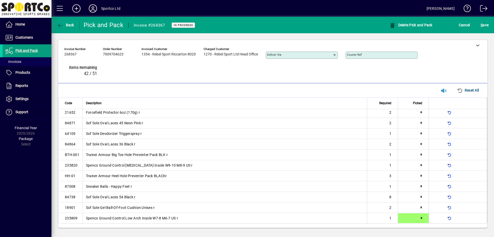
type input "*"
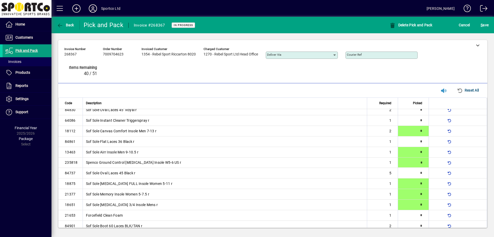
type input "*"
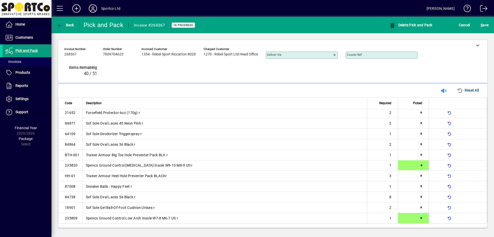
type input "*"
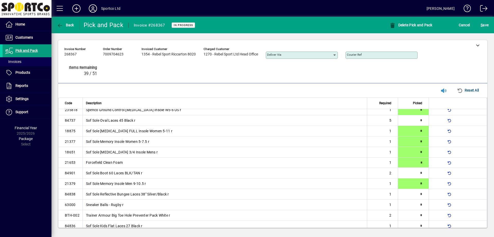
type input "*"
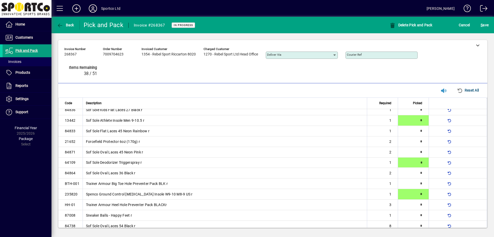
type input "*"
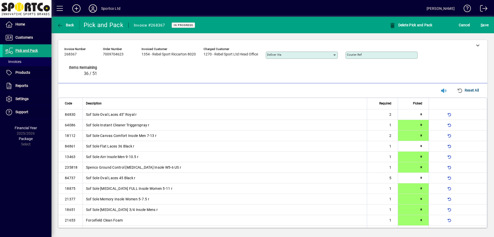
scroll to position [152, 0]
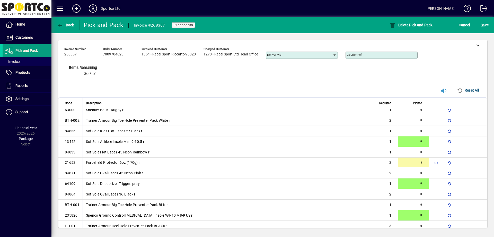
type input "*"
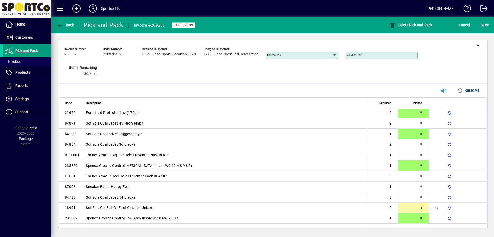
type input "*"
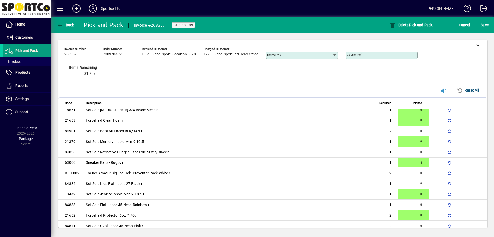
type input "*"
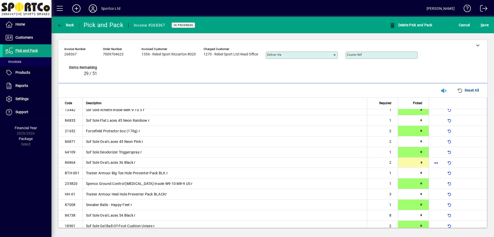
type input "*"
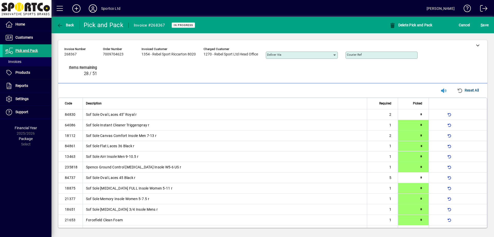
type input "*"
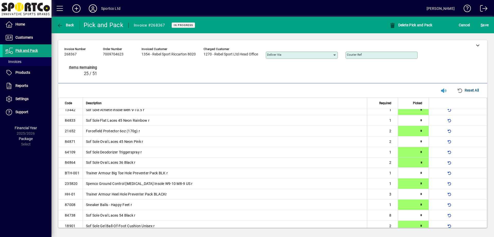
type input "*"
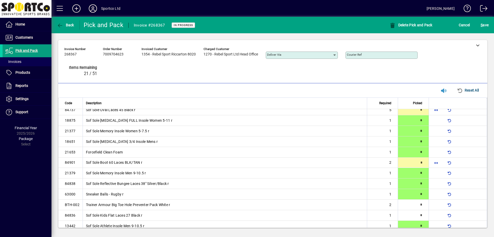
scroll to position [202, 0]
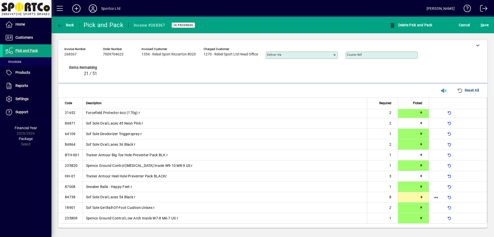
type input "*"
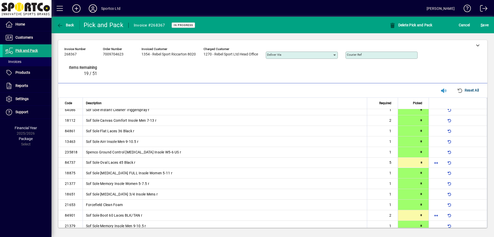
type input "*"
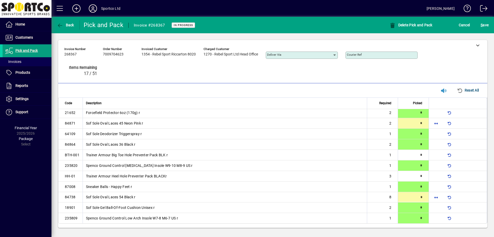
type input "*"
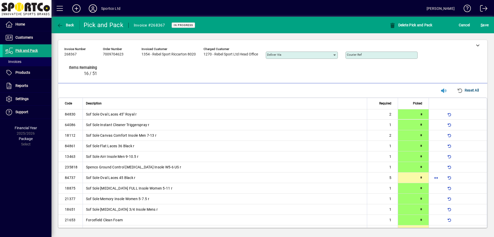
type input "*"
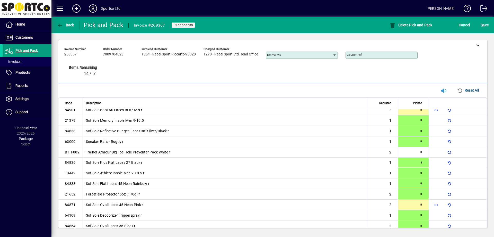
type input "*"
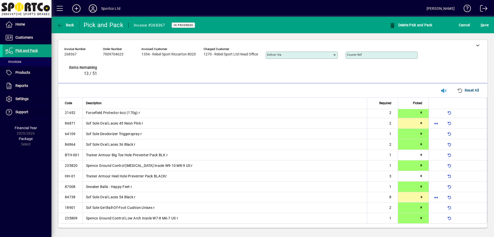
type input "*"
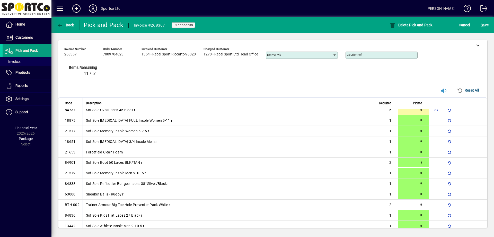
type input "*"
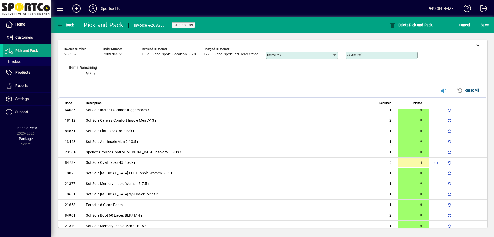
type input "*"
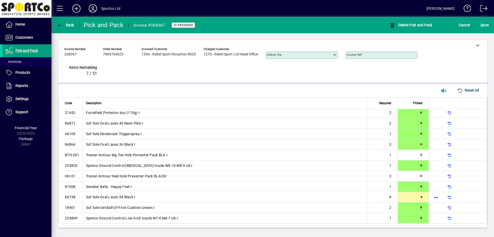
type input "*"
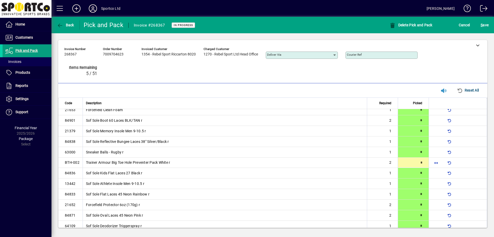
type input "*"
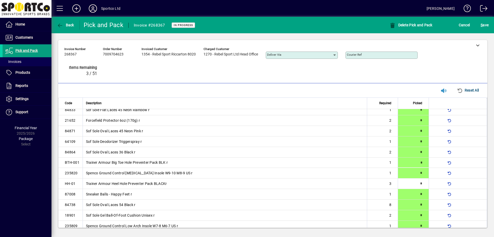
type input "*"
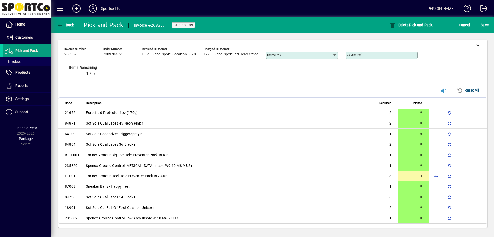
type input "*"
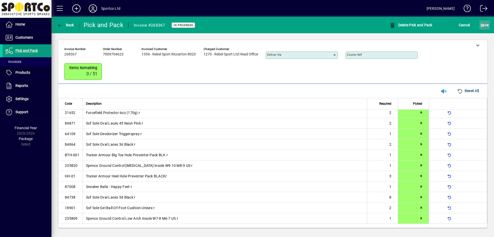
click at [485, 29] on span "S ave" at bounding box center [485, 25] width 8 height 8
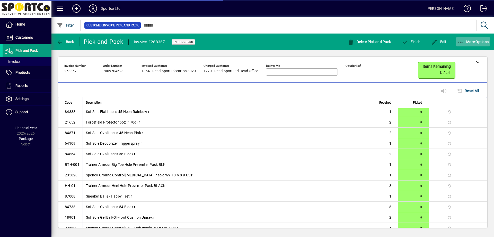
scroll to position [202, 0]
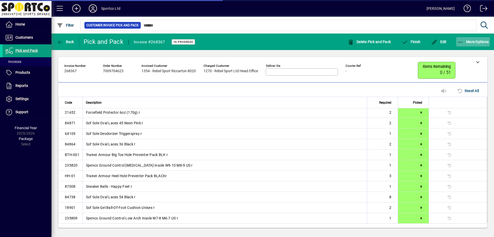
click at [465, 39] on span "button" at bounding box center [473, 42] width 34 height 12
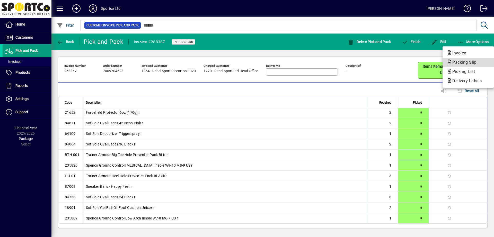
click at [455, 62] on span "Packing Slip" at bounding box center [463, 62] width 32 height 5
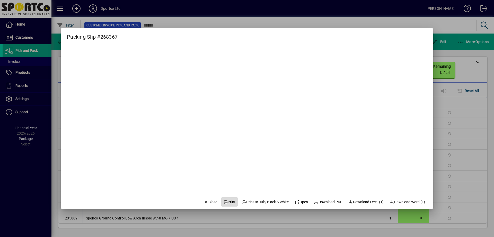
click at [226, 203] on span "Print" at bounding box center [229, 201] width 12 height 5
click at [207, 201] on span "Close" at bounding box center [210, 201] width 13 height 5
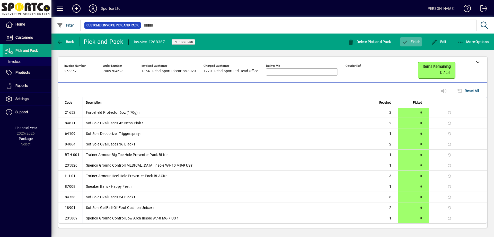
click at [407, 41] on icon "button" at bounding box center [405, 42] width 6 height 5
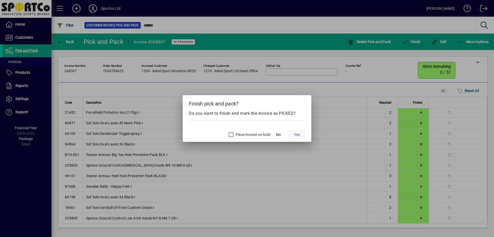
click at [297, 137] on span "Yes" at bounding box center [297, 134] width 6 height 5
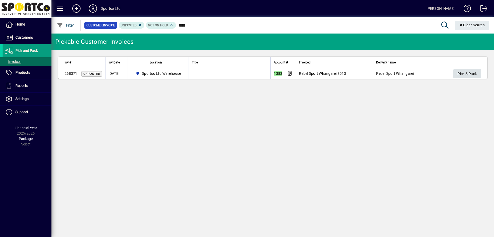
type input "****"
click at [470, 75] on span "Pick & Pack" at bounding box center [467, 74] width 19 height 8
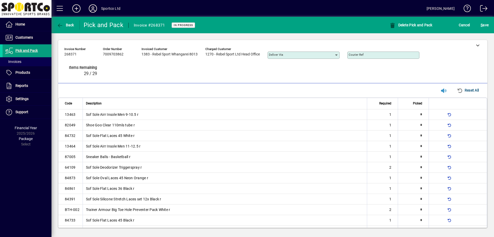
type input "*"
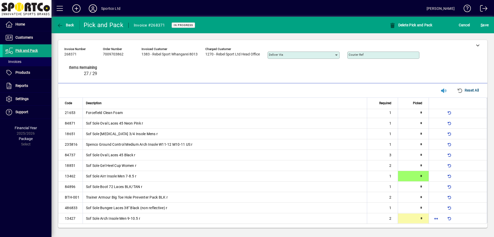
type input "*"
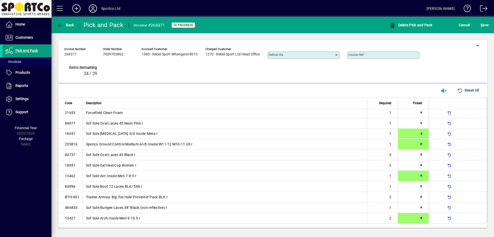
type input "*"
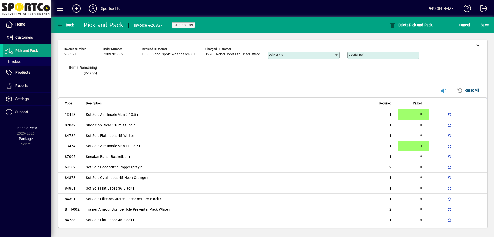
type input "*"
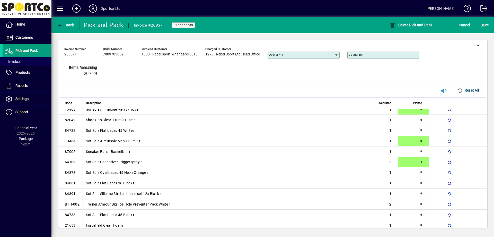
type input "*"
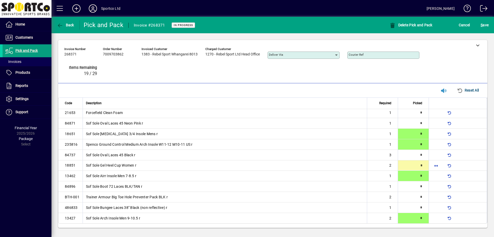
type input "*"
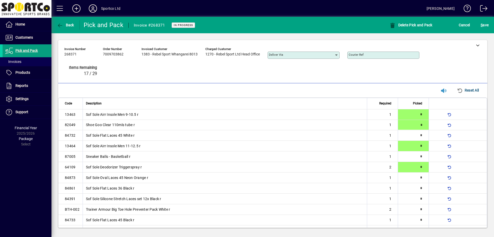
type input "*"
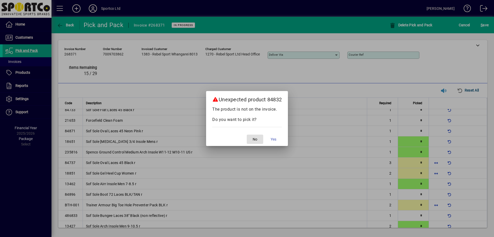
click at [247, 134] on button "No" at bounding box center [255, 138] width 16 height 9
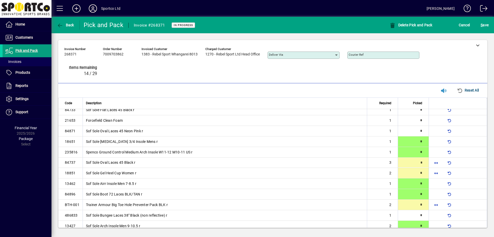
type input "*"
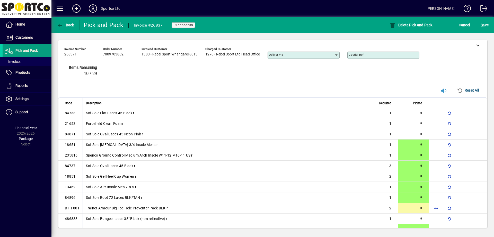
type input "*"
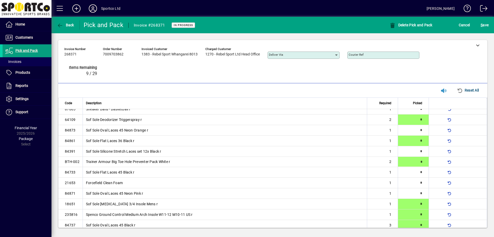
scroll to position [47, 0]
type input "*"
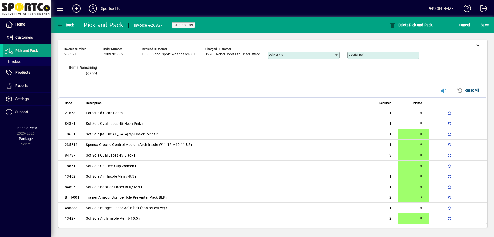
type input "*"
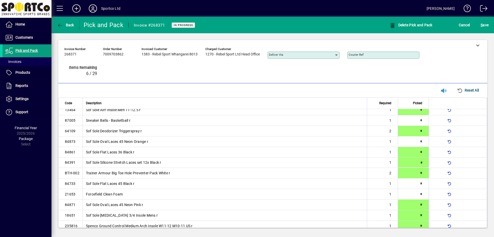
type input "*"
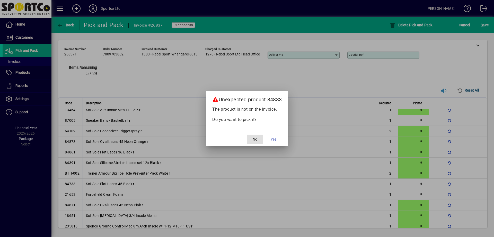
click at [247, 134] on button "No" at bounding box center [255, 138] width 16 height 9
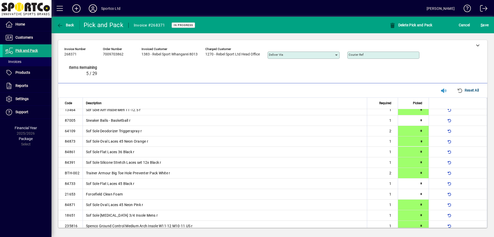
type input "*"
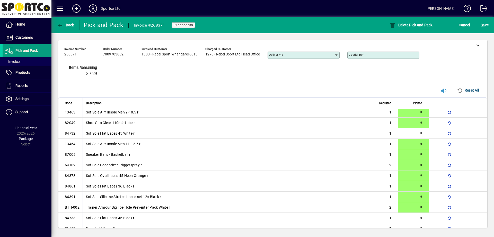
scroll to position [0, 0]
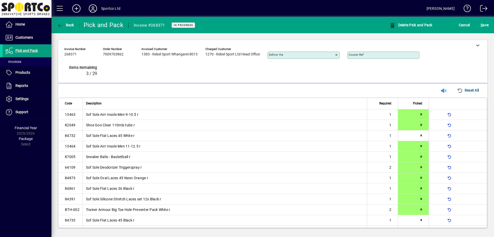
type input "*"
click at [481, 27] on span "S ave" at bounding box center [485, 25] width 8 height 8
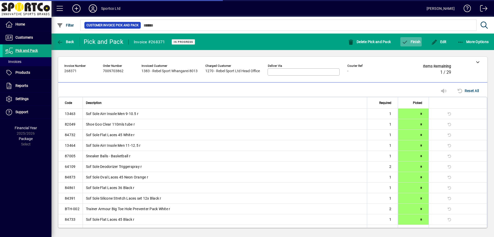
click at [413, 45] on span "button" at bounding box center [411, 42] width 21 height 12
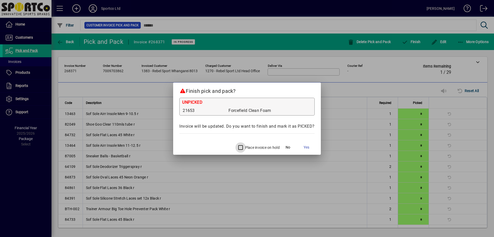
click at [234, 145] on div at bounding box center [240, 147] width 12 height 12
click at [303, 147] on span at bounding box center [306, 147] width 16 height 12
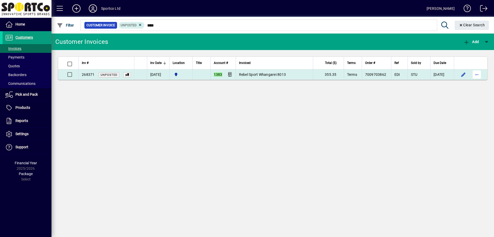
type input "****"
click at [476, 71] on span "button" at bounding box center [477, 74] width 12 height 12
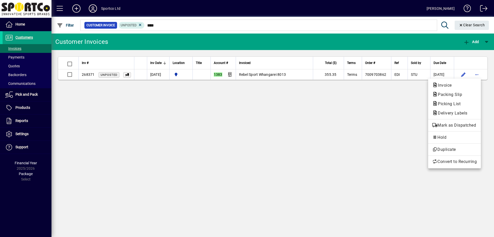
click at [445, 102] on span "Picking List" at bounding box center [447, 103] width 31 height 5
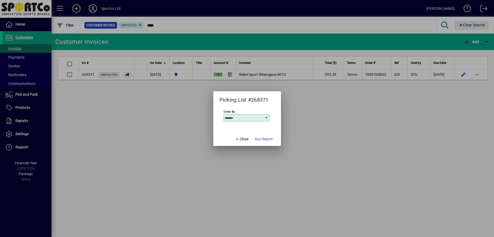
click at [437, 99] on div at bounding box center [247, 118] width 494 height 237
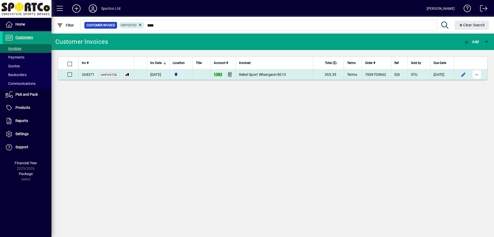
click at [475, 75] on span "button" at bounding box center [477, 74] width 12 height 12
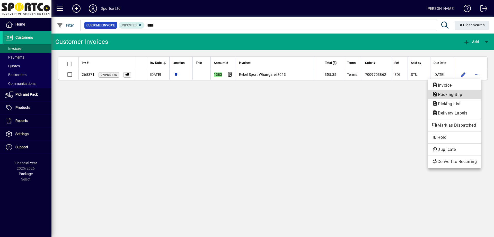
click at [457, 96] on span "Packing Slip" at bounding box center [448, 94] width 32 height 5
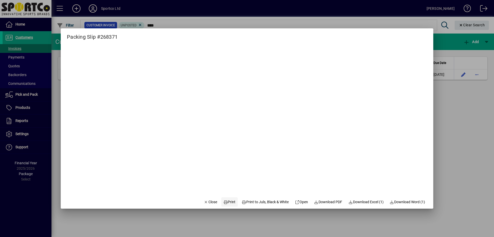
click at [229, 204] on span "Print" at bounding box center [229, 201] width 12 height 5
click at [209, 201] on span "Close" at bounding box center [210, 201] width 13 height 5
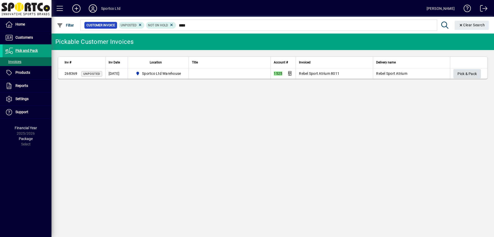
type input "****"
click at [471, 73] on span "Pick & Pack" at bounding box center [467, 74] width 19 height 8
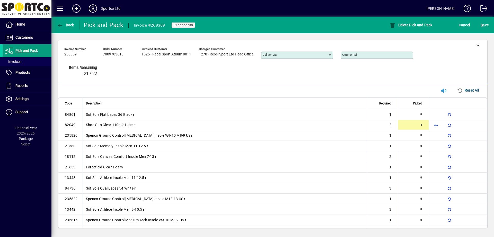
type input "*"
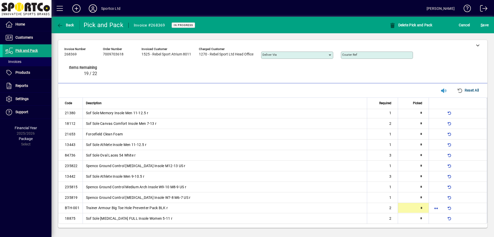
type input "*"
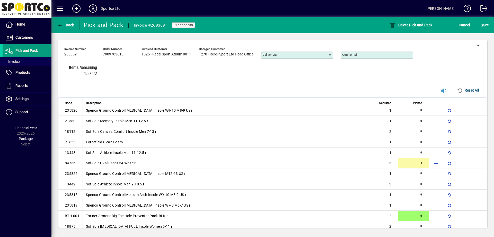
scroll to position [26, 0]
type input "*"
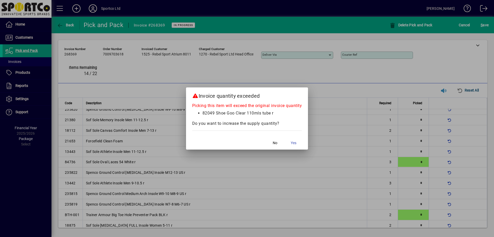
scroll to position [22, 0]
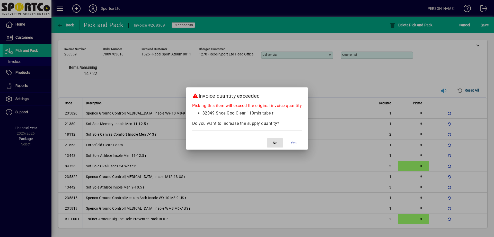
click at [267, 138] on button "No" at bounding box center [275, 142] width 16 height 9
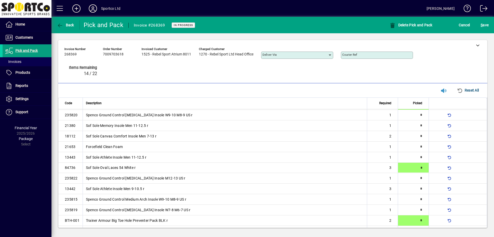
scroll to position [0, 0]
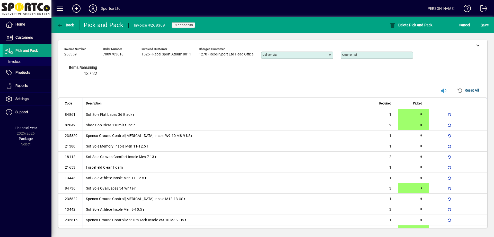
type input "*"
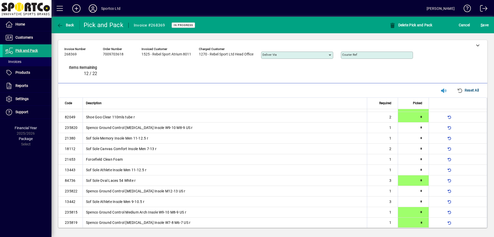
type input "*"
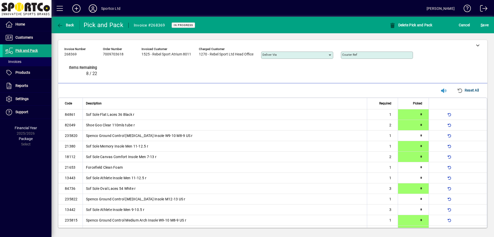
scroll to position [33, 0]
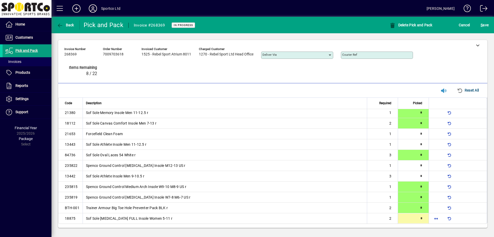
type input "*"
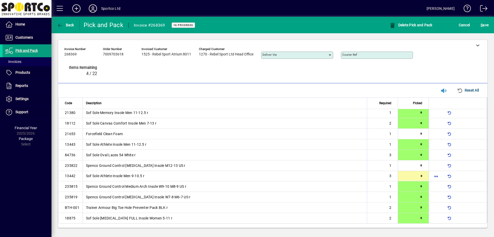
type input "*"
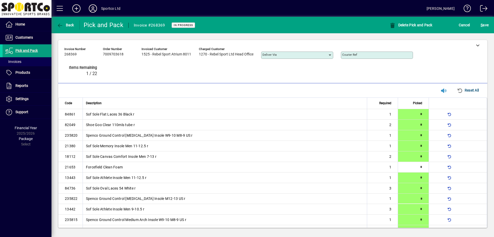
scroll to position [0, 0]
click at [487, 27] on span "S ave" at bounding box center [485, 25] width 8 height 8
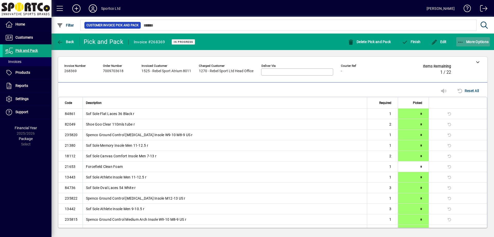
click at [464, 42] on span "More Options" at bounding box center [473, 42] width 31 height 4
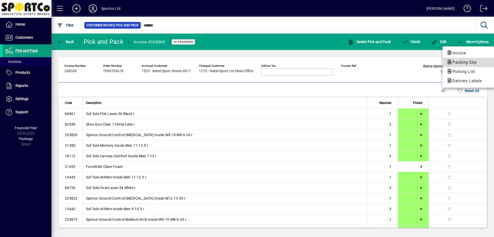
click at [462, 61] on span "Packing Slip" at bounding box center [463, 62] width 32 height 5
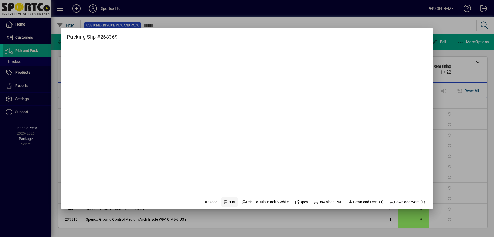
click at [225, 203] on span "Print" at bounding box center [229, 201] width 12 height 5
drag, startPoint x: 456, startPoint y: 68, endPoint x: 447, endPoint y: 63, distance: 10.5
click at [456, 68] on div at bounding box center [247, 118] width 494 height 237
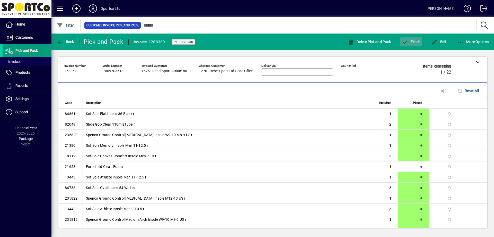
click at [407, 41] on icon "button" at bounding box center [405, 42] width 6 height 5
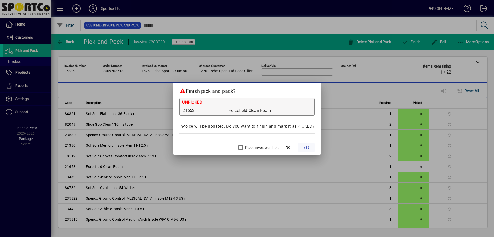
click at [312, 149] on span at bounding box center [306, 147] width 16 height 12
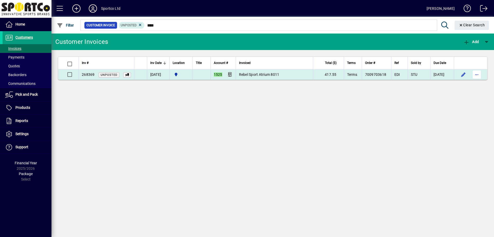
type input "****"
click at [477, 74] on span "button" at bounding box center [477, 74] width 12 height 12
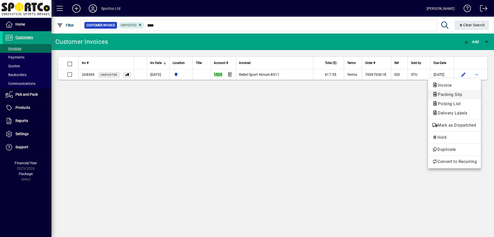
click at [471, 94] on span "Packing Slip" at bounding box center [454, 94] width 45 height 6
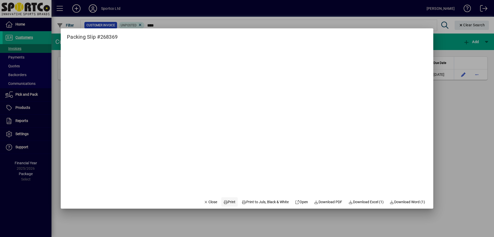
click at [228, 202] on span "Print" at bounding box center [229, 201] width 12 height 5
click at [209, 201] on span "Close" at bounding box center [210, 201] width 13 height 5
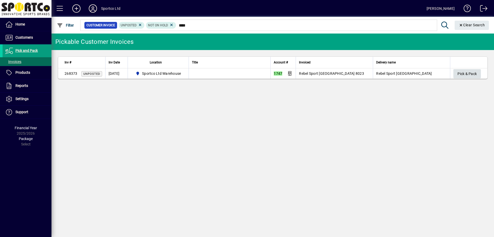
type input "****"
click at [470, 76] on span "Pick & Pack" at bounding box center [467, 74] width 19 height 8
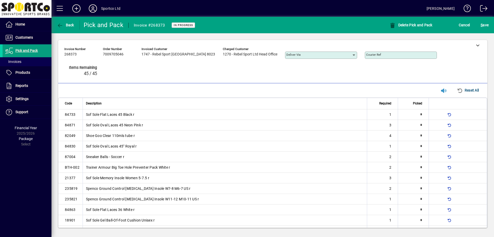
type input "*"
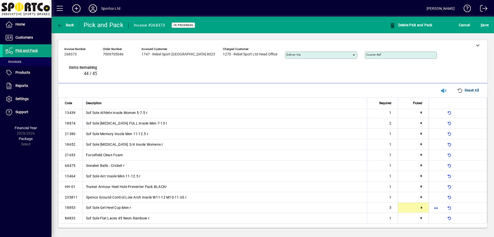
type input "*"
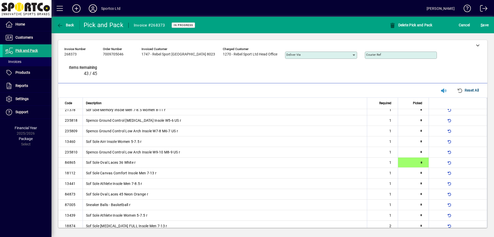
type input "*"
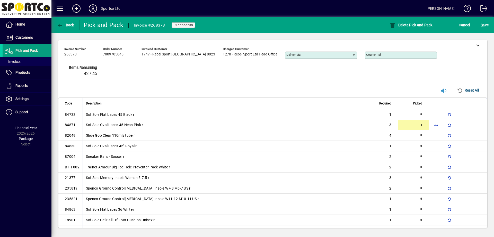
type input "*"
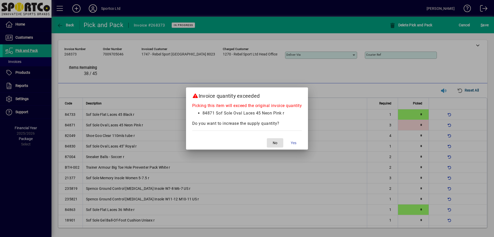
click at [267, 138] on button "No" at bounding box center [275, 142] width 16 height 9
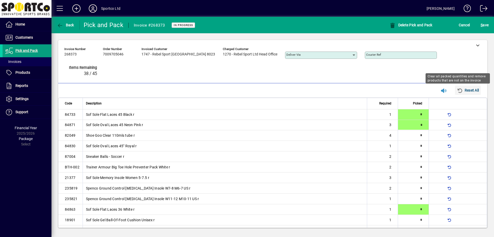
click at [469, 90] on span "Reset All" at bounding box center [468, 90] width 22 height 8
type input "*"
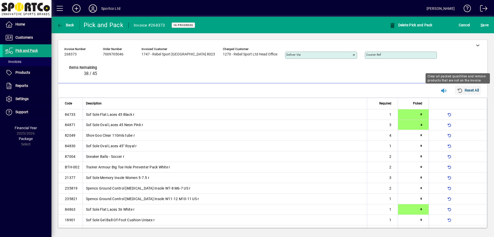
type input "*"
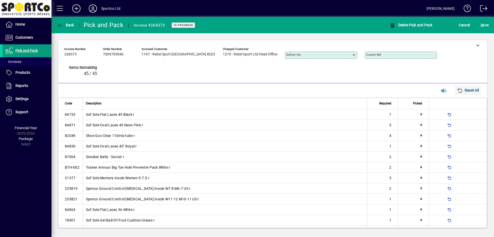
type input "*"
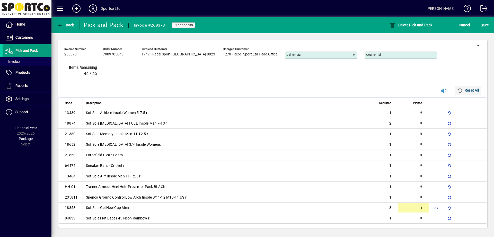
type input "*"
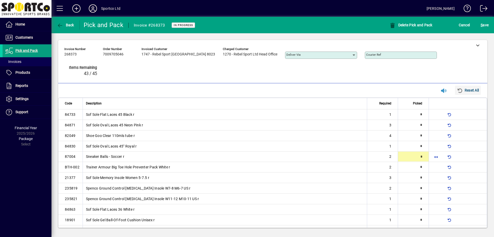
type input "*"
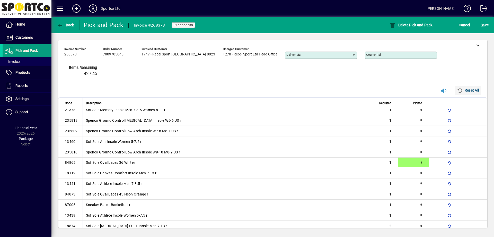
type input "*"
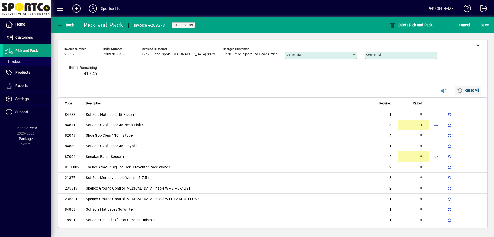
type input "*"
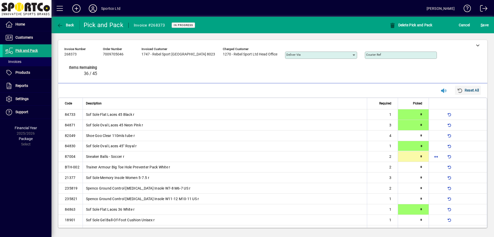
type input "*"
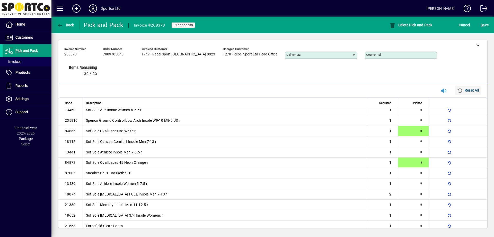
type input "*"
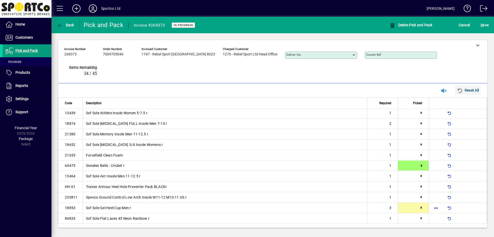
type input "*"
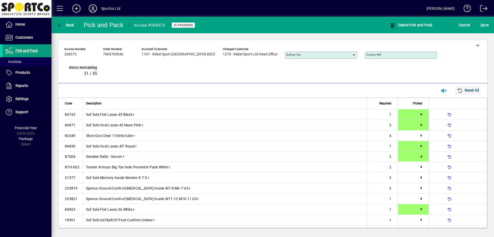
type input "*"
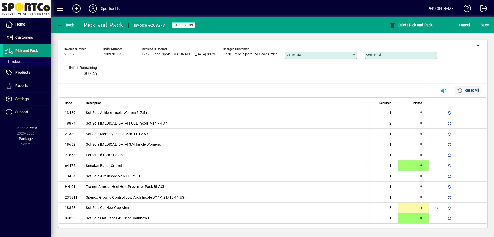
type input "*"
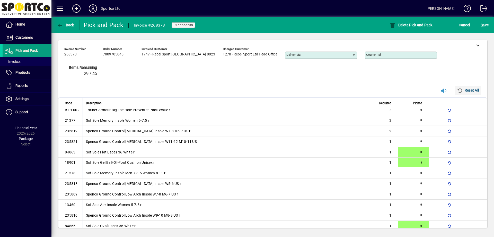
type input "*"
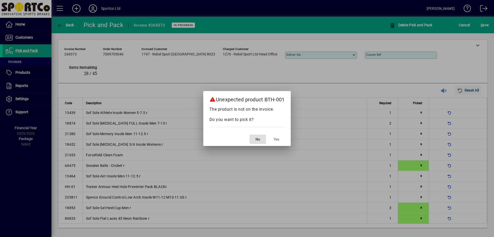
click at [250, 134] on button "No" at bounding box center [258, 138] width 16 height 9
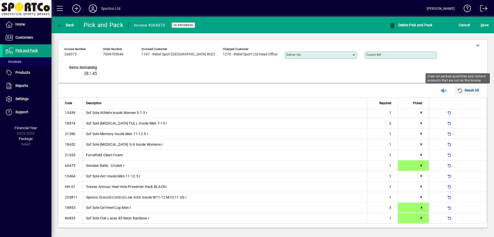
type input "*"
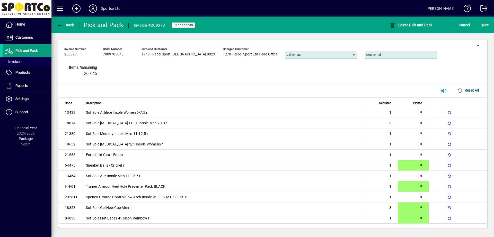
scroll to position [0, 0]
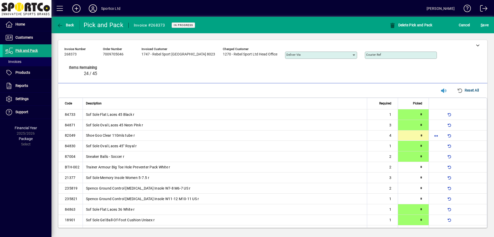
type input "*"
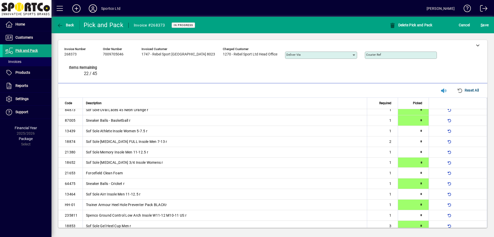
type input "*"
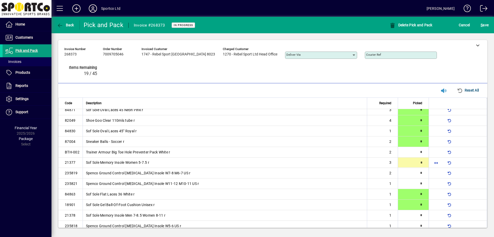
scroll to position [16, 0]
type input "*"
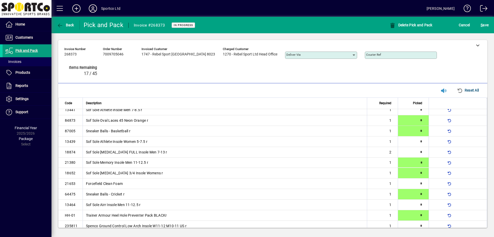
type input "*"
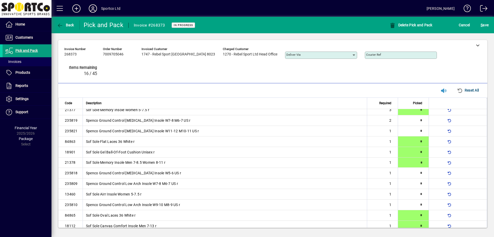
type input "*"
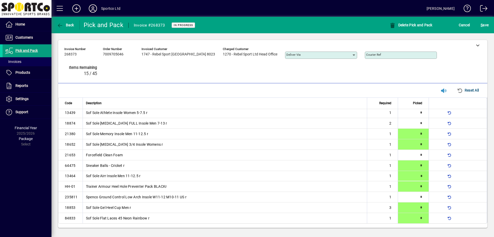
type input "*"
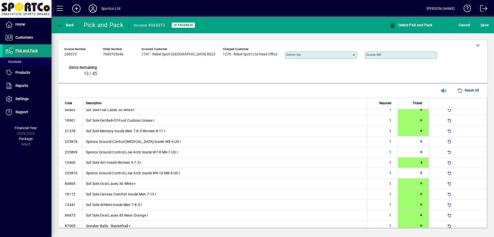
type input "*"
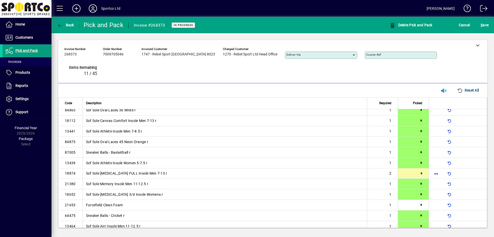
type input "*"
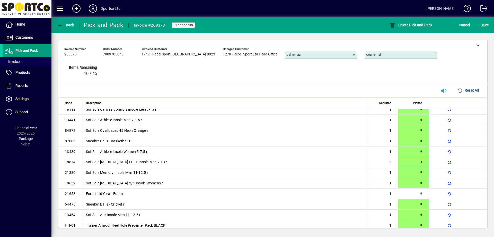
type input "*"
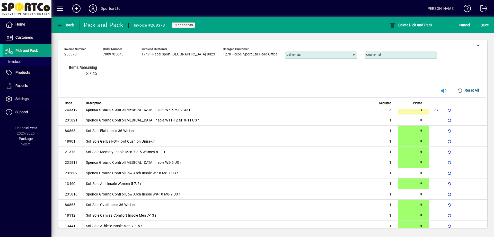
type input "*"
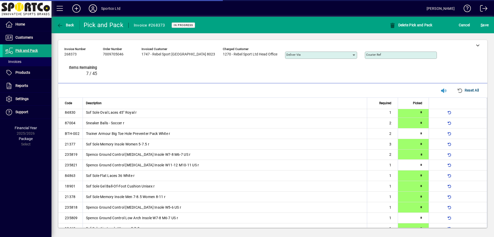
scroll to position [26, 0]
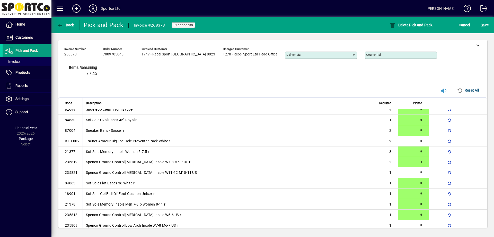
type input "*"
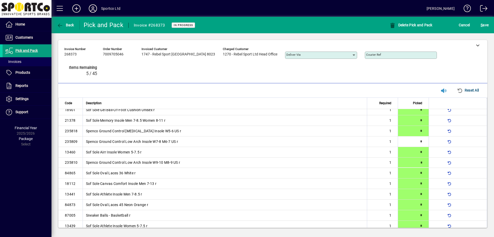
type input "*"
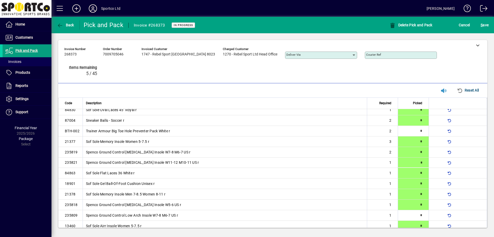
type input "*"
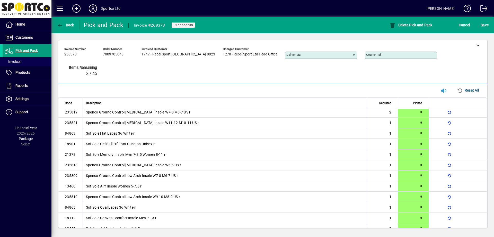
scroll to position [0, 0]
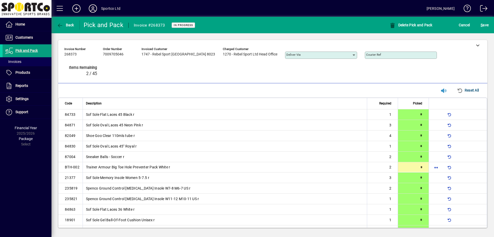
type input "*"
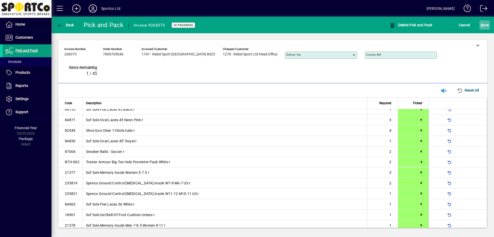
click at [488, 29] on span "S ave" at bounding box center [485, 25] width 8 height 8
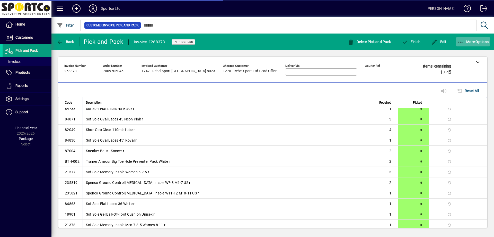
click at [458, 41] on icon "button" at bounding box center [461, 42] width 6 height 5
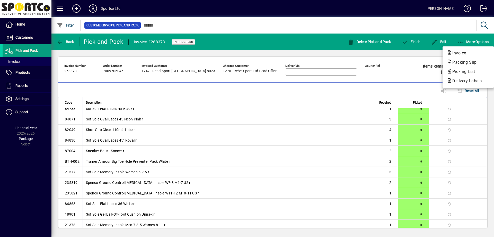
click at [412, 54] on div at bounding box center [247, 118] width 494 height 237
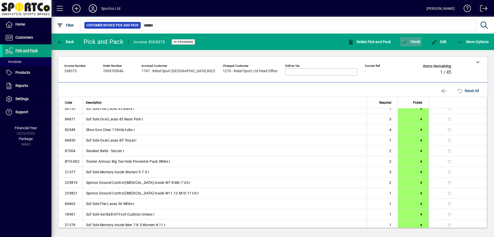
click at [417, 42] on span "Finish" at bounding box center [411, 42] width 19 height 4
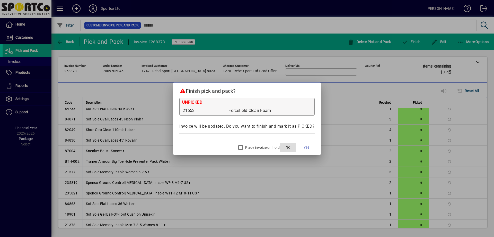
click at [294, 145] on span "button" at bounding box center [288, 147] width 16 height 12
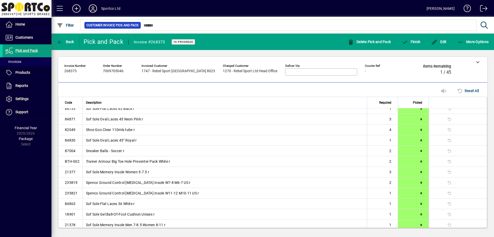
click at [422, 45] on div "Finish" at bounding box center [411, 41] width 30 height 9
click at [416, 44] on span "button" at bounding box center [411, 42] width 21 height 12
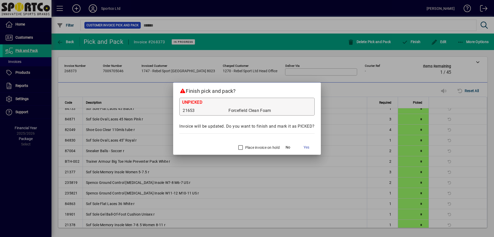
click at [268, 147] on label "Place invoice on hold" at bounding box center [262, 147] width 36 height 5
click at [307, 146] on span "Yes" at bounding box center [307, 146] width 6 height 5
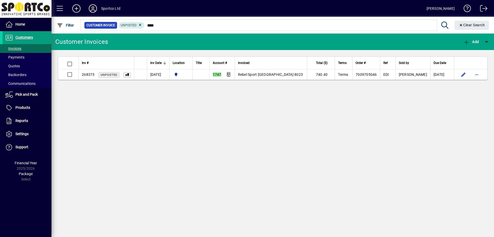
type input "****"
click at [478, 68] on th at bounding box center [470, 63] width 33 height 13
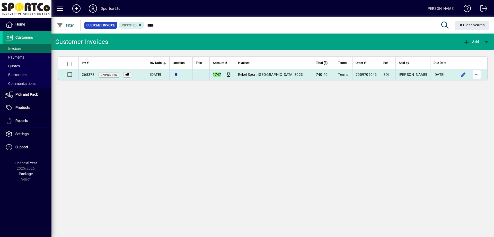
click at [477, 76] on span "button" at bounding box center [477, 74] width 12 height 12
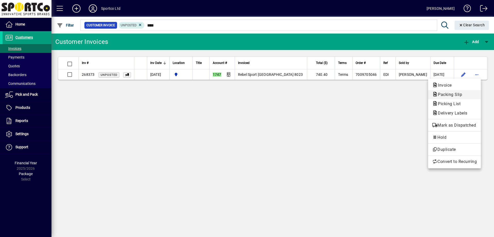
click at [472, 94] on span "Packing Slip" at bounding box center [454, 94] width 45 height 6
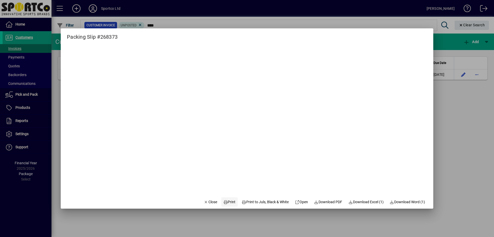
click at [229, 203] on span "Print" at bounding box center [229, 201] width 12 height 5
click at [209, 203] on span "Close" at bounding box center [210, 201] width 13 height 5
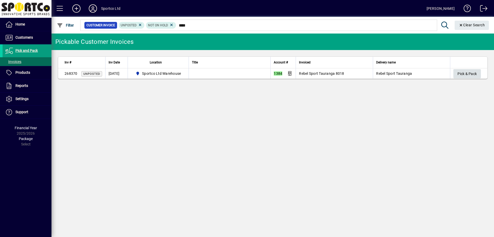
type input "****"
click at [468, 75] on span "Pick & Pack" at bounding box center [467, 74] width 19 height 8
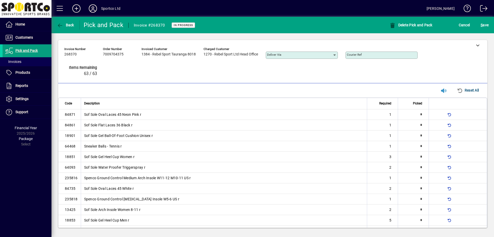
type input "*"
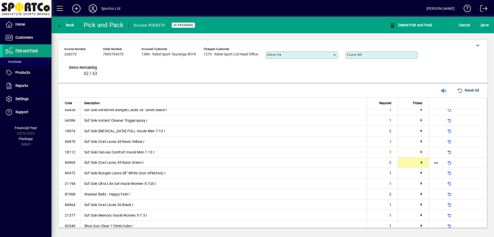
type input "*"
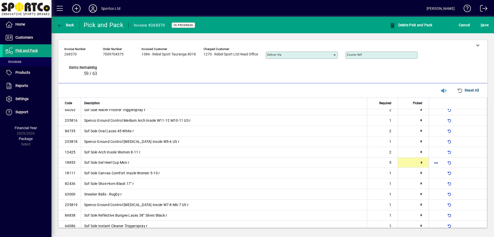
type input "*"
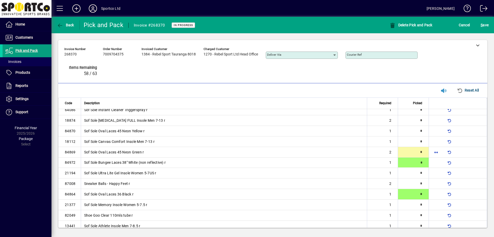
scroll to position [308, 0]
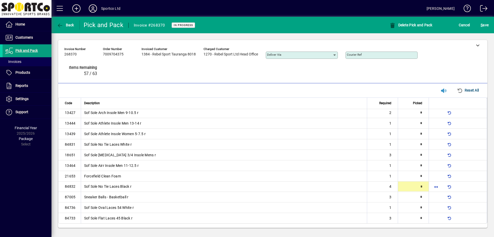
type input "*"
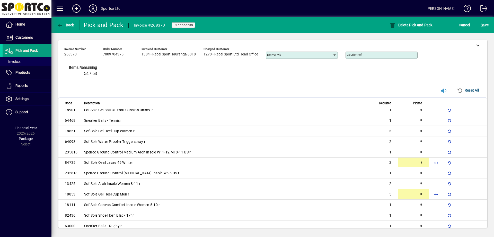
type input "*"
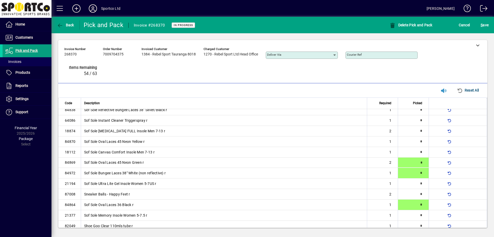
type input "*"
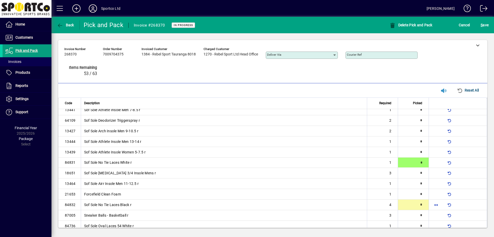
type input "*"
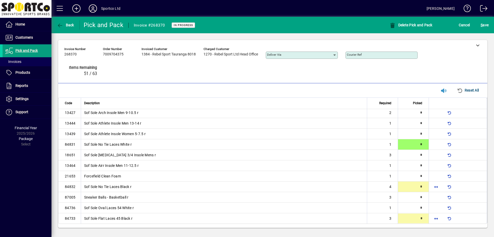
type input "*"
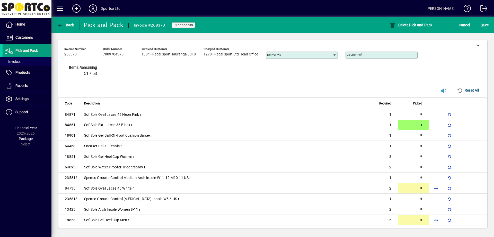
type input "*"
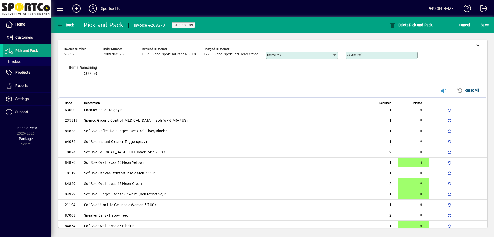
type input "*"
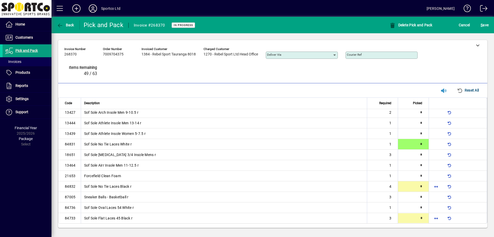
type input "*"
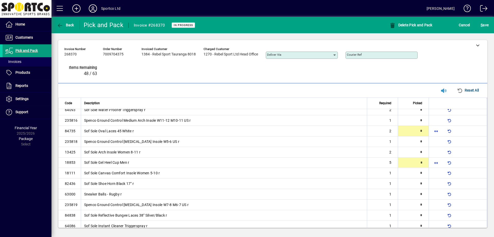
type input "*"
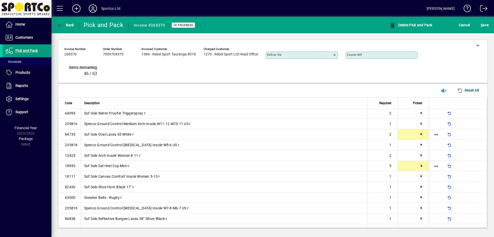
type input "*"
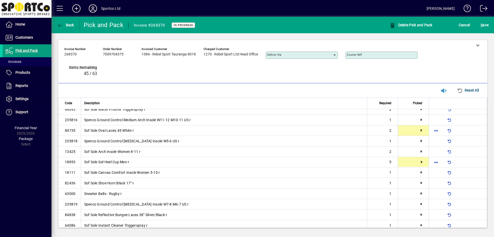
type input "*"
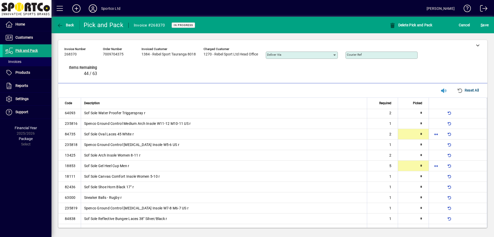
type input "*"
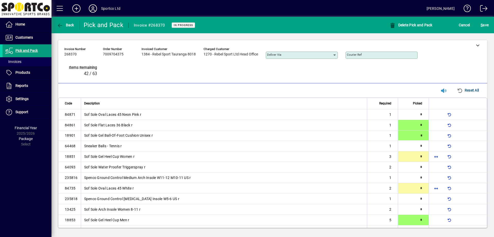
type input "*"
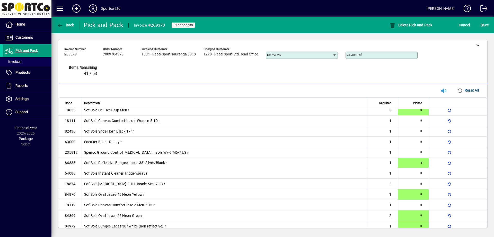
type input "*"
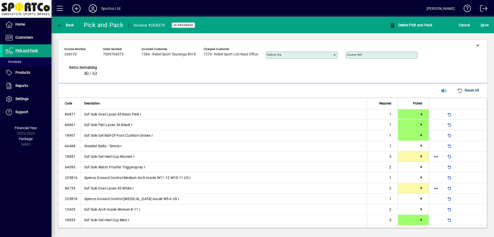
type input "*"
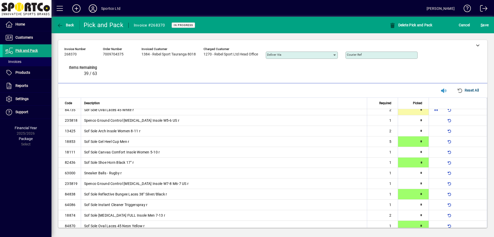
type input "*"
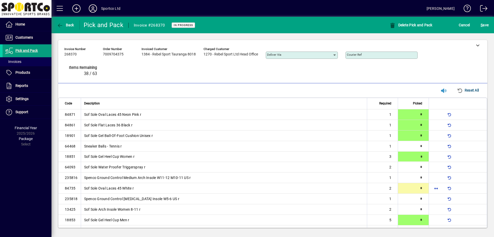
type input "*"
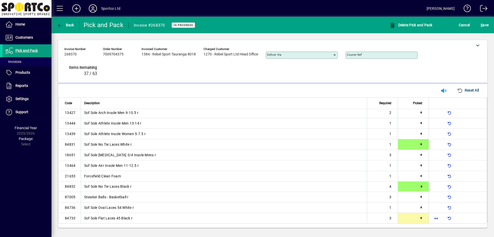
type input "*"
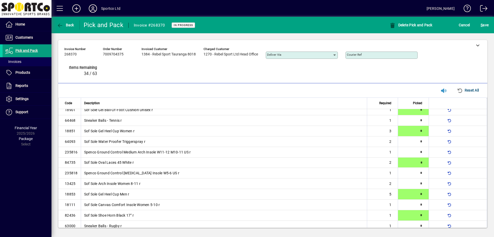
type input "*"
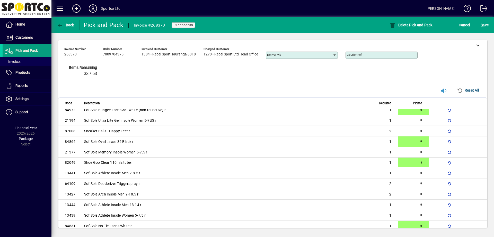
type input "*"
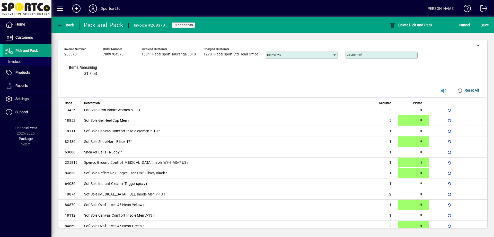
type input "*"
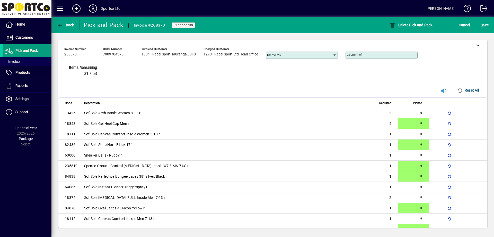
type input "*"
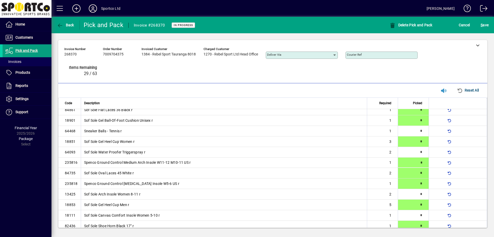
type input "*"
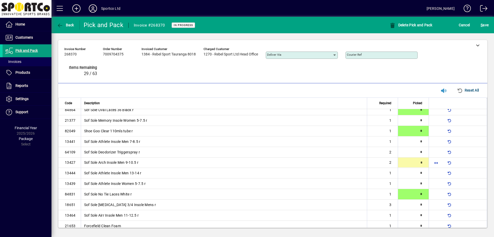
type input "*"
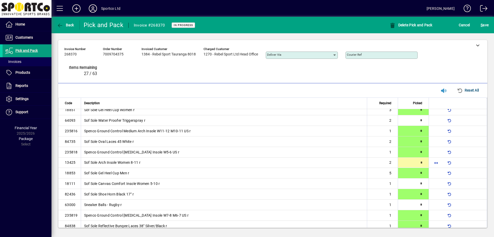
type input "*"
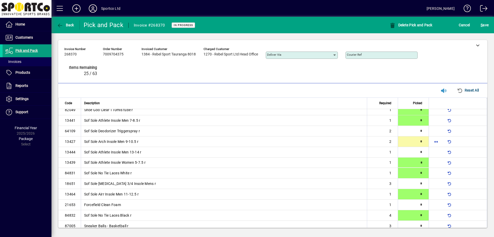
type input "*"
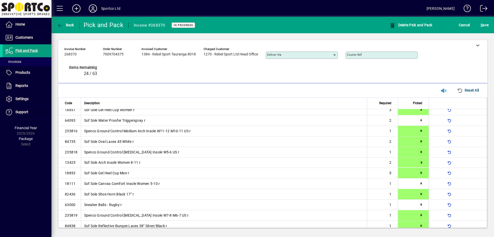
type input "*"
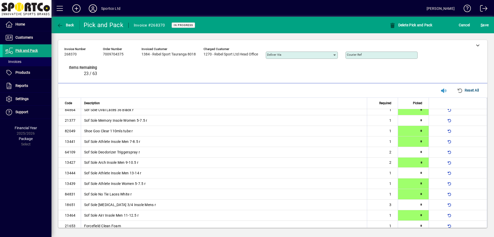
type input "*"
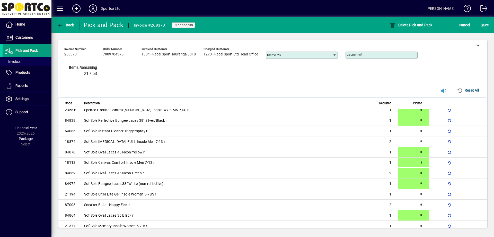
type input "*"
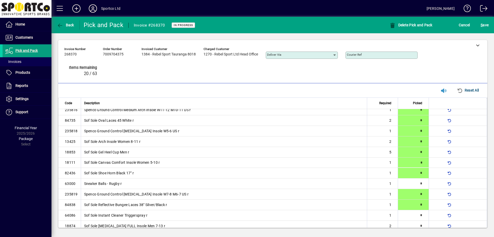
type input "*"
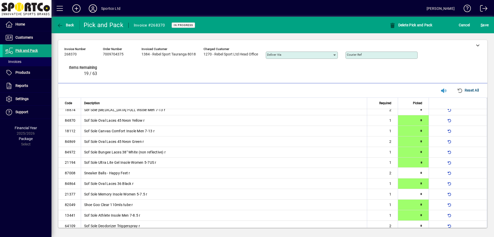
type input "*"
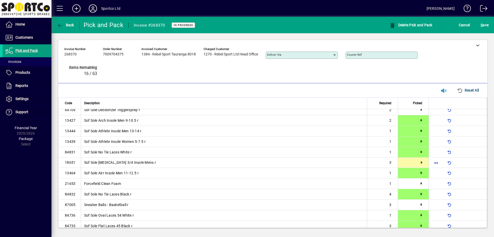
scroll to position [301, 0]
type input "*"
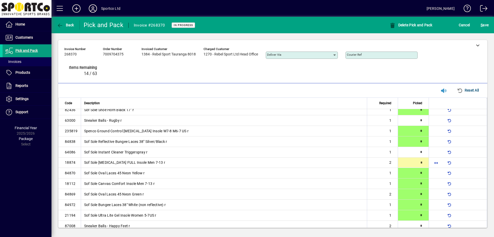
type input "*"
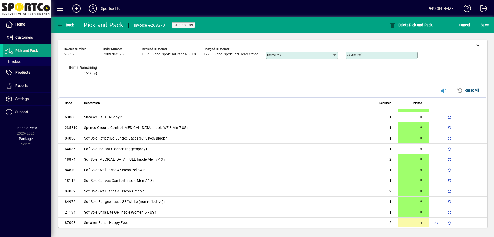
type input "*"
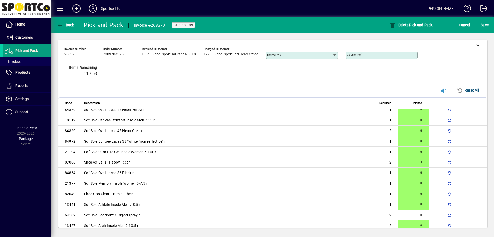
scroll to position [195, 0]
type input "*"
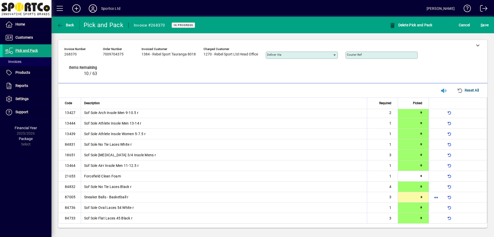
type input "*"
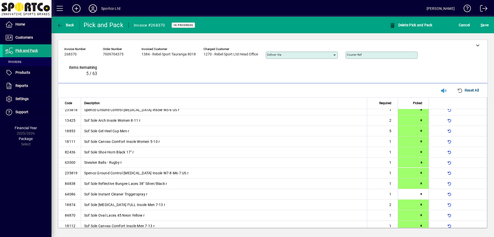
type input "*"
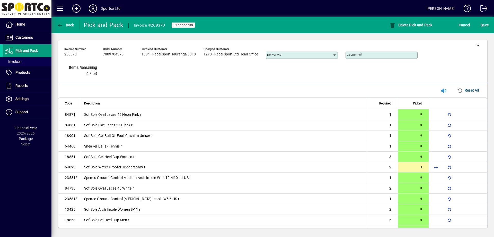
type input "*"
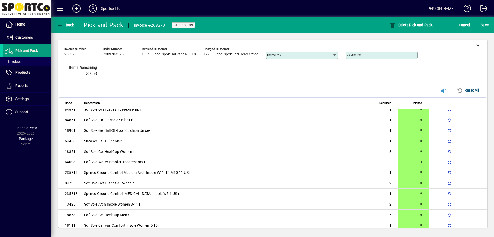
type input "*"
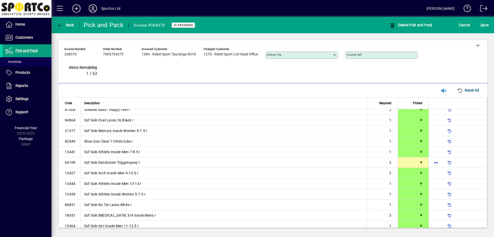
type input "*"
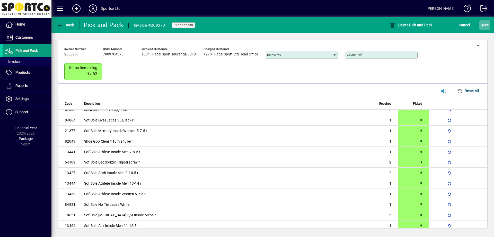
click at [481, 23] on span "submit" at bounding box center [485, 25] width 11 height 12
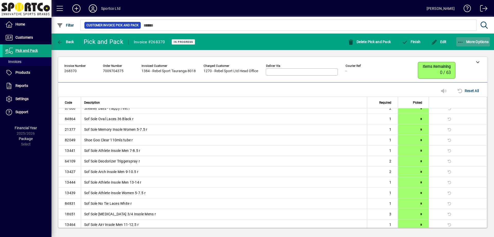
click at [461, 44] on icon "button" at bounding box center [461, 42] width 6 height 5
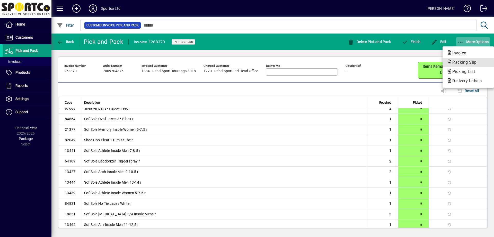
click at [457, 66] on button "Packing Slip" at bounding box center [468, 62] width 51 height 9
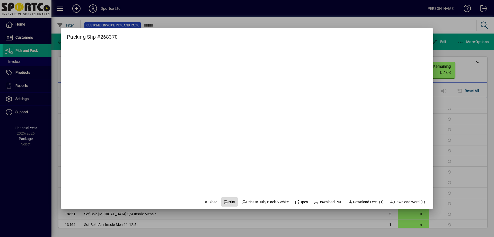
click at [227, 200] on span "Print" at bounding box center [229, 201] width 12 height 5
click at [207, 203] on span "Close" at bounding box center [210, 201] width 13 height 5
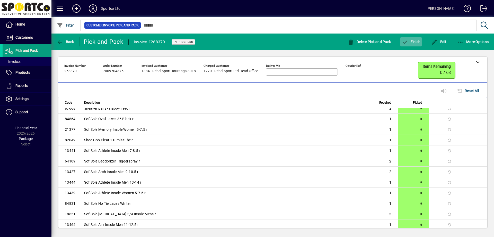
click at [420, 43] on span "Finish" at bounding box center [411, 42] width 19 height 4
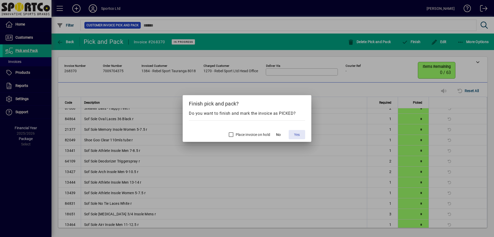
click at [293, 135] on span at bounding box center [297, 134] width 16 height 12
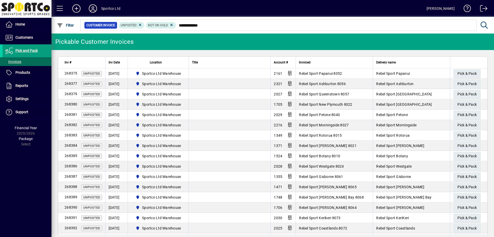
type input "**********"
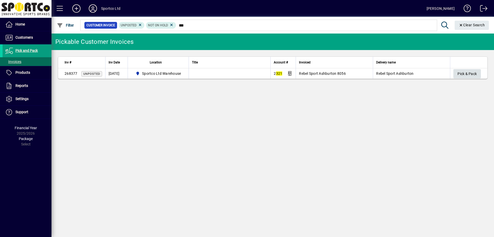
type input "***"
click at [462, 72] on span "Pick & Pack" at bounding box center [467, 74] width 19 height 8
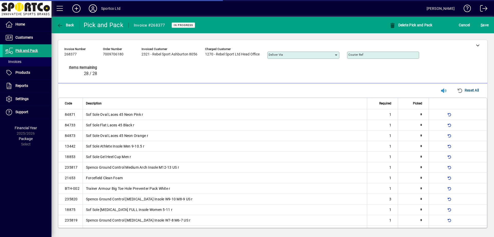
type input "*"
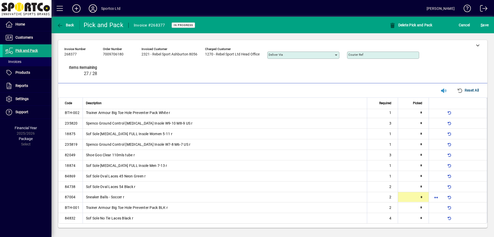
type input "*"
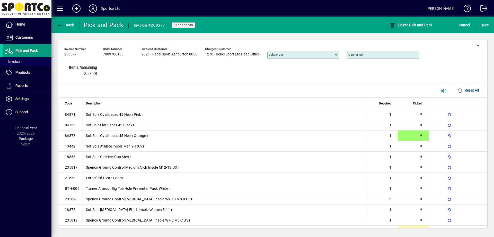
scroll to position [8, 0]
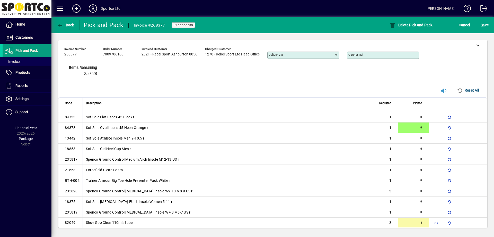
type input "*"
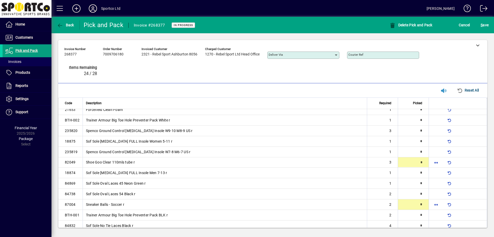
scroll to position [68, 0]
type input "*"
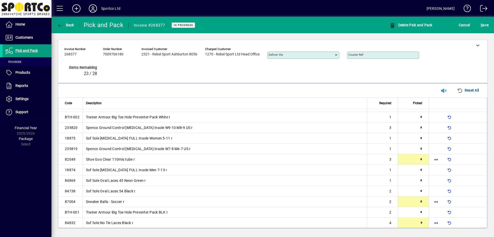
type input "*"
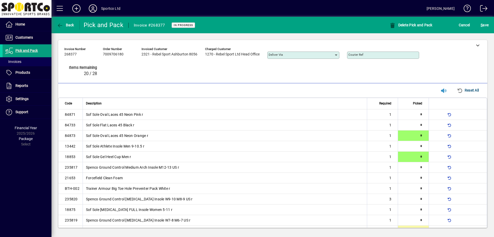
scroll to position [76, 0]
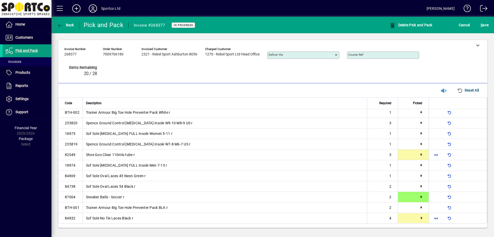
type input "*"
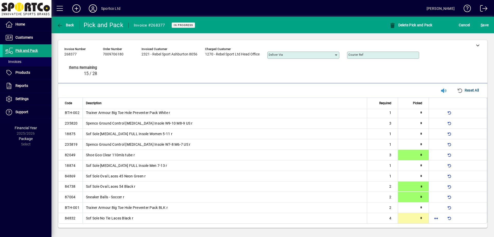
type input "*"
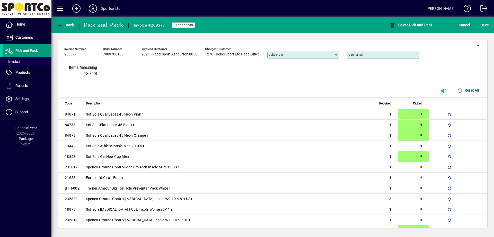
type input "*"
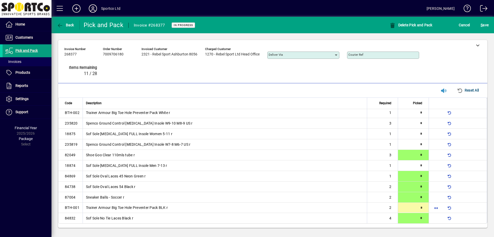
type input "*"
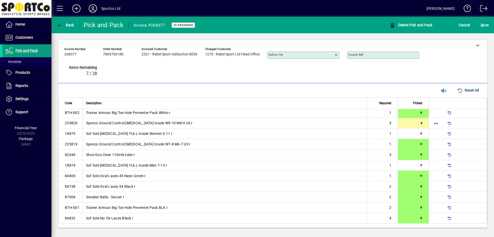
type input "*"
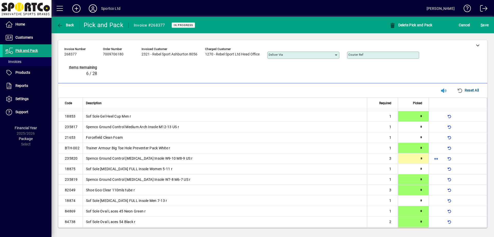
scroll to position [37, 0]
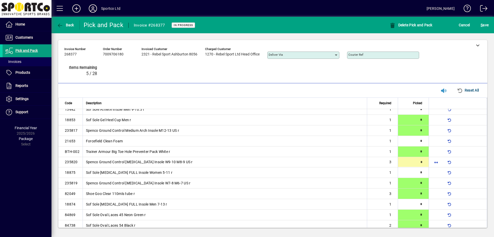
type input "*"
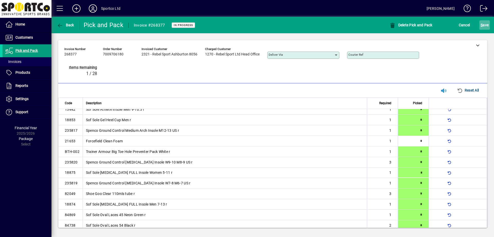
click at [480, 24] on span "submit" at bounding box center [485, 25] width 11 height 12
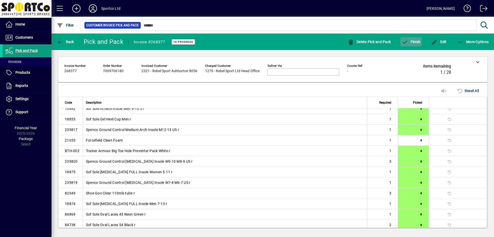
click at [419, 40] on span "Finish" at bounding box center [411, 42] width 19 height 4
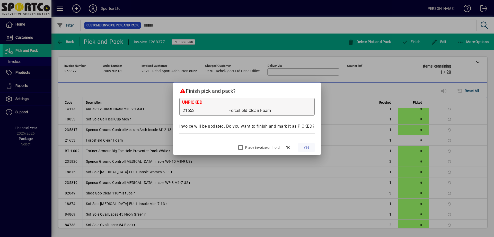
click at [311, 147] on span at bounding box center [306, 147] width 16 height 12
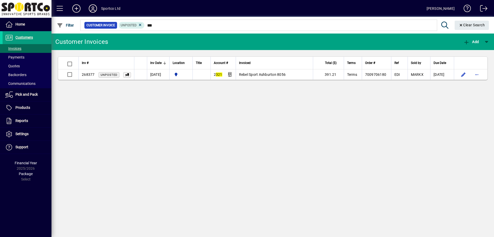
click at [148, 26] on input "***" at bounding box center [289, 25] width 288 height 7
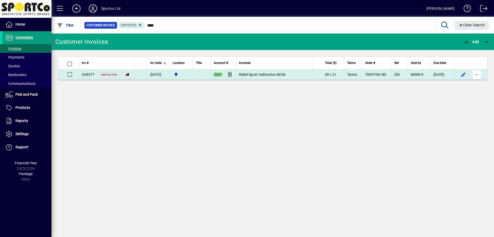
type input "****"
click at [479, 75] on span "button" at bounding box center [477, 74] width 12 height 12
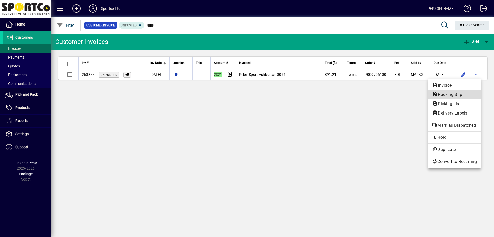
click at [465, 96] on span "Packing Slip" at bounding box center [454, 94] width 45 height 6
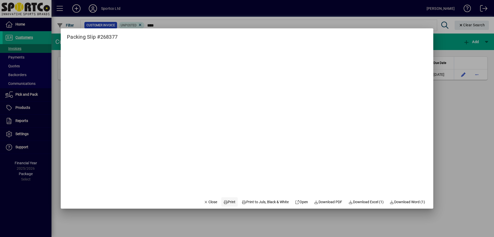
click at [226, 201] on span "Print" at bounding box center [229, 201] width 12 height 5
drag, startPoint x: 203, startPoint y: 200, endPoint x: 196, endPoint y: 198, distance: 6.6
click at [204, 200] on span "Close" at bounding box center [210, 201] width 13 height 5
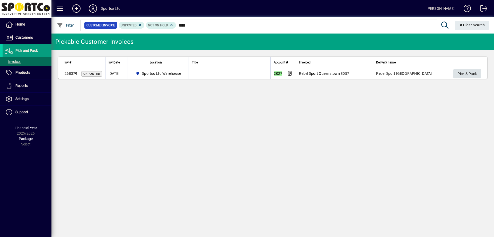
type input "****"
click at [477, 73] on span "Pick & Pack" at bounding box center [467, 74] width 19 height 8
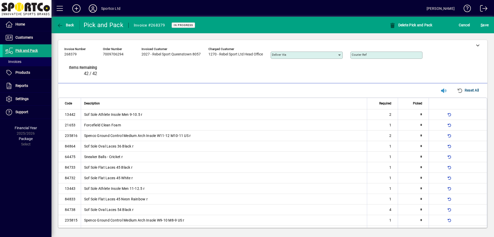
type input "*"
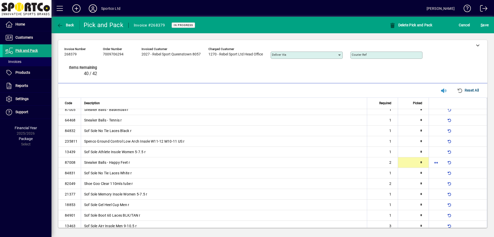
type input "*"
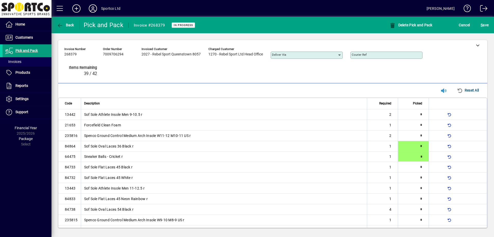
type input "*"
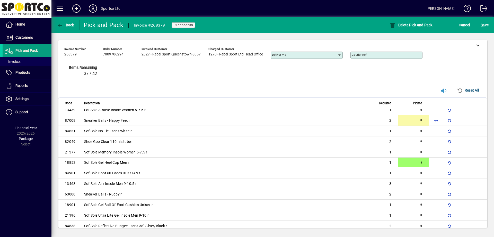
type input "*"
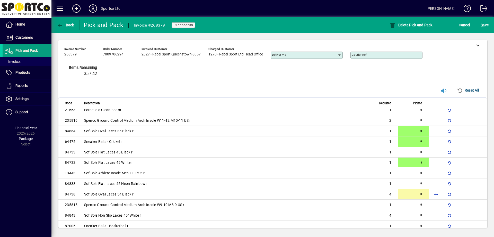
type input "*"
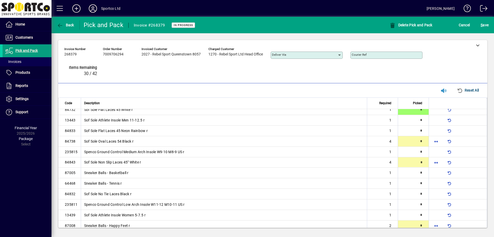
scroll to position [68, 0]
type input "*"
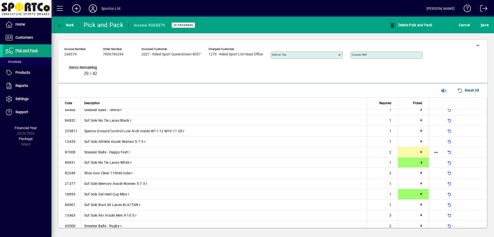
type input "*"
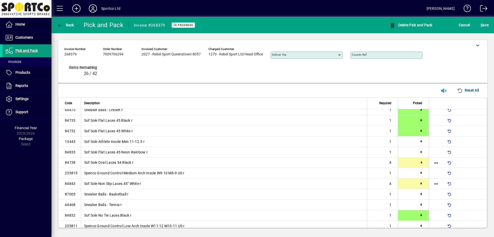
type input "*"
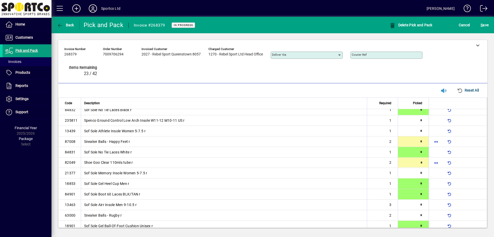
type input "*"
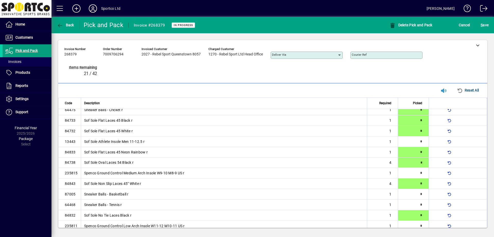
type input "*"
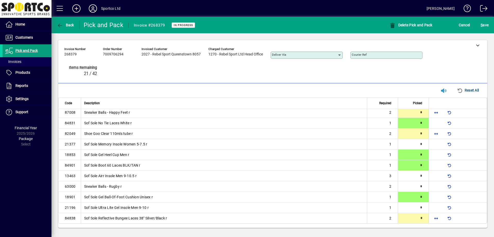
type input "*"
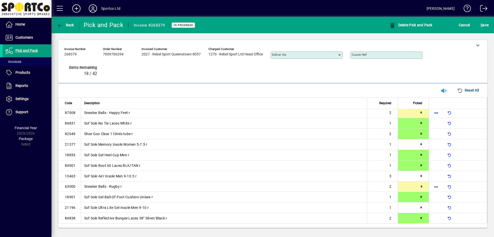
type input "*"
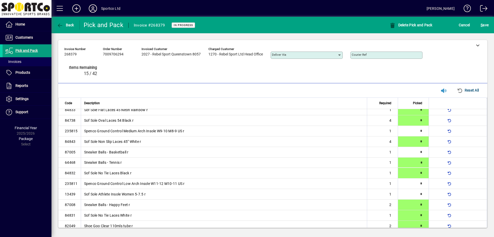
type input "*"
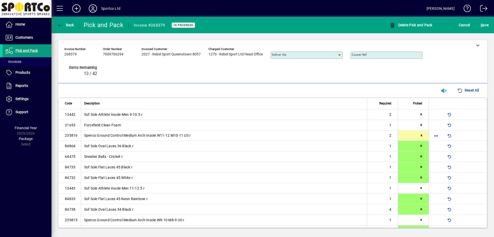
type input "*"
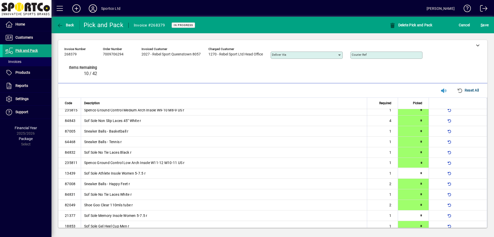
type input "*"
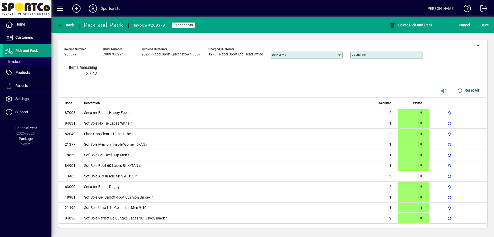
type input "*"
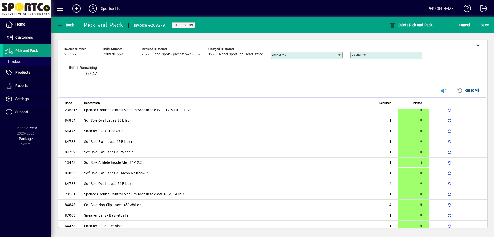
type input "*"
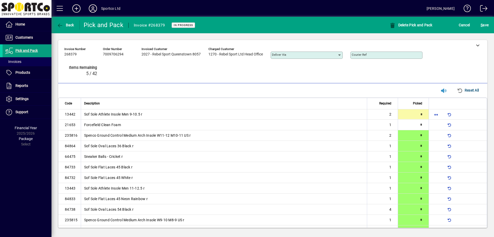
type input "*"
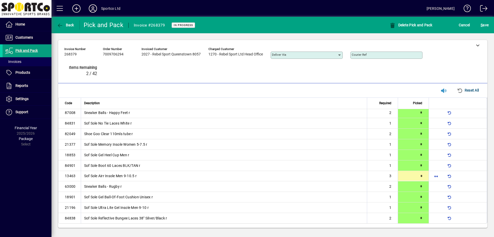
type input "*"
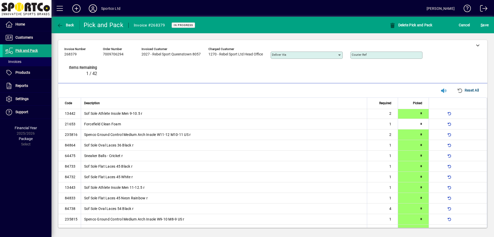
scroll to position [0, 0]
click at [483, 23] on span "S ave" at bounding box center [485, 25] width 8 height 8
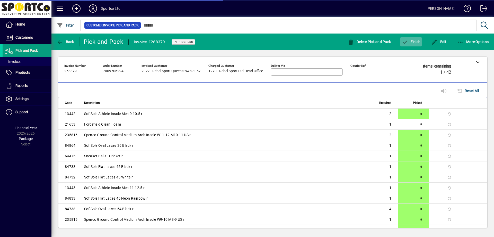
click at [413, 43] on span "Finish" at bounding box center [411, 42] width 19 height 4
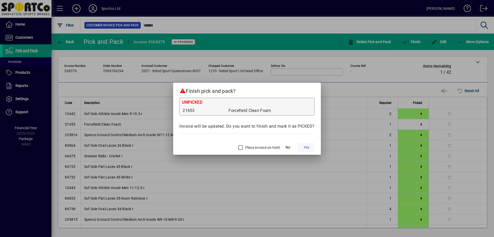
click at [311, 148] on span at bounding box center [306, 147] width 16 height 12
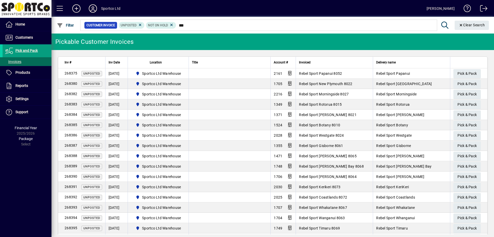
type input "****"
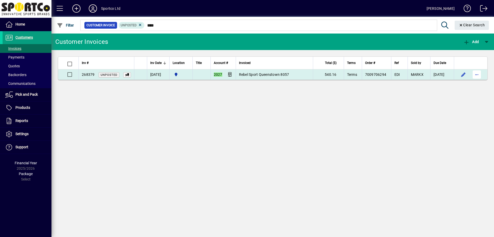
type input "****"
click at [479, 75] on span "button" at bounding box center [477, 74] width 12 height 12
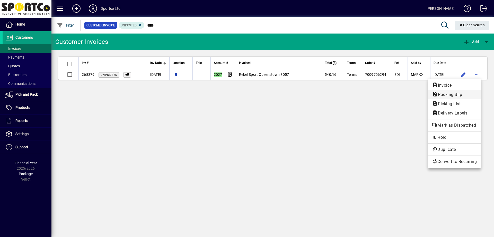
click at [461, 93] on span "Packing Slip" at bounding box center [448, 94] width 32 height 5
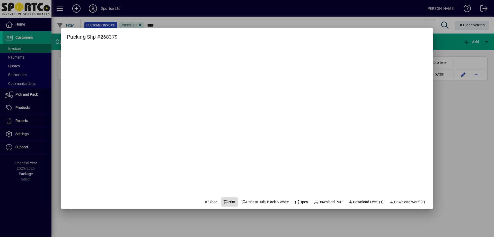
click at [223, 204] on span "Print" at bounding box center [229, 201] width 12 height 5
click at [204, 200] on icon "button" at bounding box center [206, 202] width 5 height 4
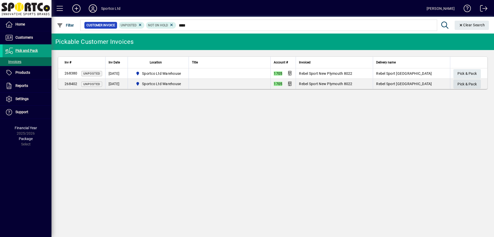
type input "****"
click at [465, 84] on span "Pick & Pack" at bounding box center [467, 84] width 19 height 8
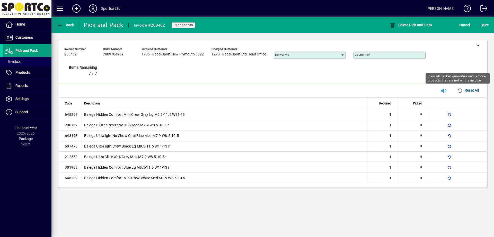
type input "*"
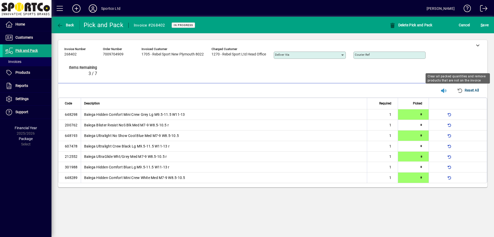
type input "*"
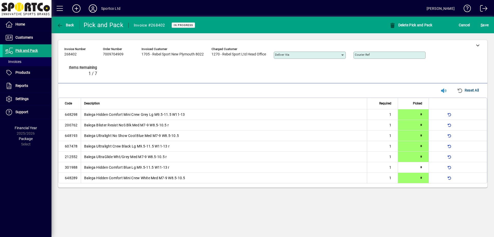
click at [491, 19] on mat-toolbar-row "Back Pick and Pack Invoice #268402 In Progress Delete Pick and Pack Cancel S ave" at bounding box center [272, 25] width 443 height 16
click at [485, 25] on span "S ave" at bounding box center [485, 25] width 8 height 8
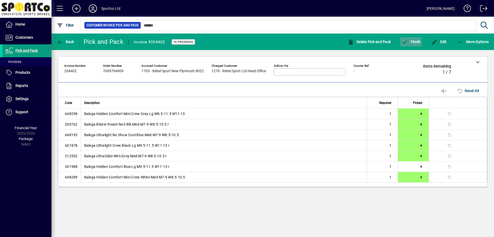
click at [421, 38] on span "button" at bounding box center [411, 42] width 21 height 12
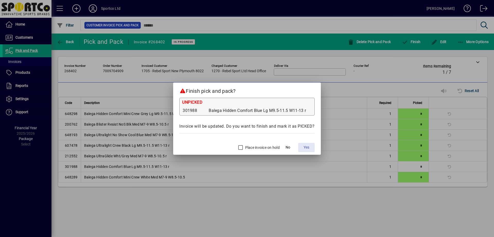
click at [301, 146] on span at bounding box center [306, 147] width 16 height 12
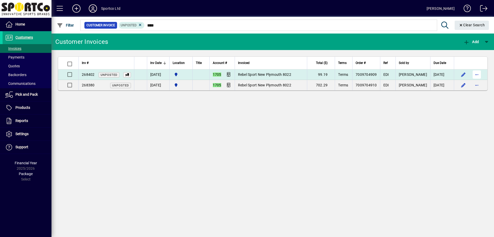
type input "****"
click at [481, 75] on span "button" at bounding box center [477, 74] width 12 height 12
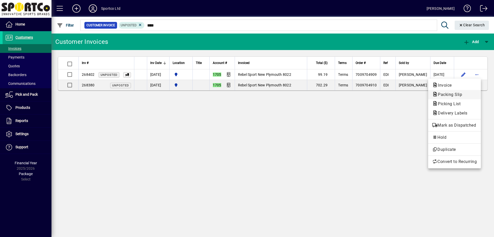
click at [448, 98] on button "Packing Slip" at bounding box center [454, 94] width 53 height 9
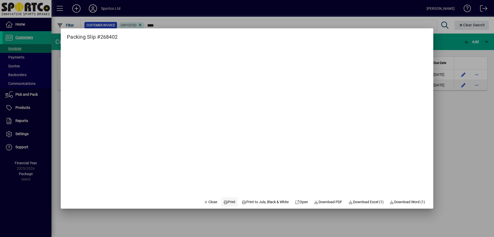
click at [225, 199] on span "Print" at bounding box center [229, 201] width 12 height 5
click at [221, 197] on button "Print" at bounding box center [229, 201] width 16 height 9
click at [204, 203] on span "Close" at bounding box center [210, 201] width 13 height 5
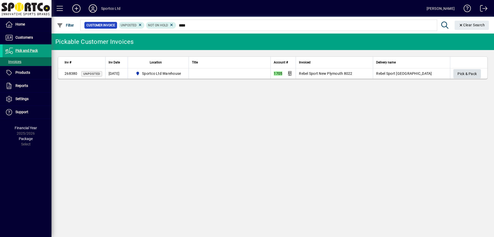
type input "****"
click at [462, 73] on span "Pick & Pack" at bounding box center [467, 74] width 19 height 8
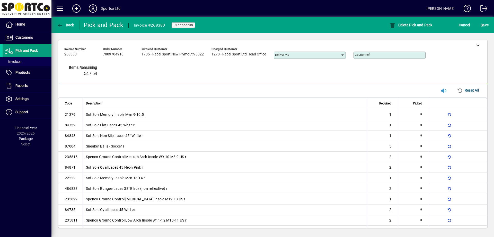
type input "*"
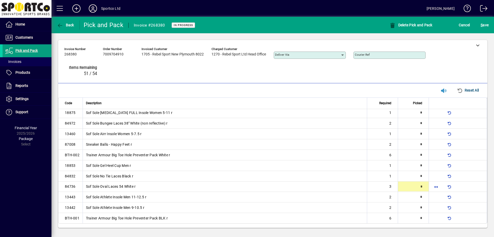
type input "*"
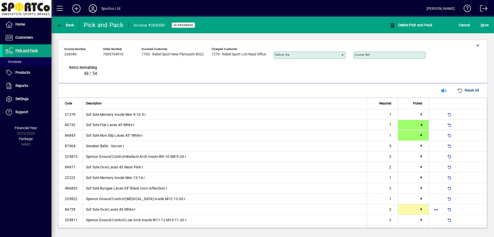
type input "*"
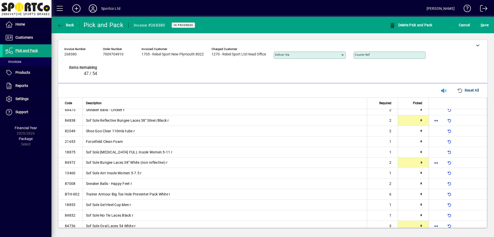
type input "*"
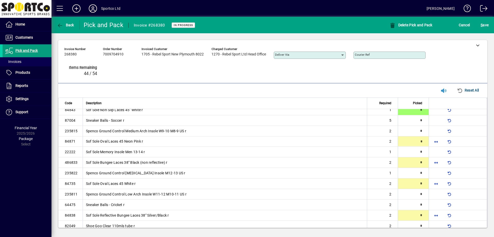
type input "*"
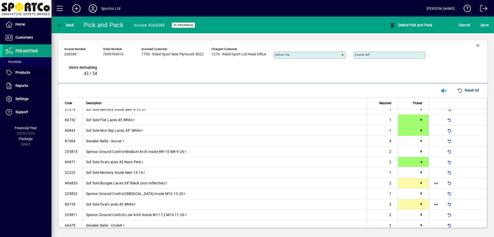
type input "*"
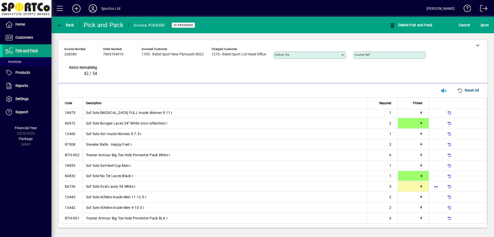
type input "*"
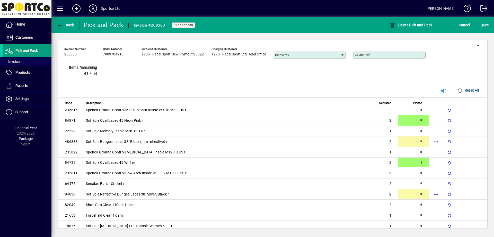
type input "*"
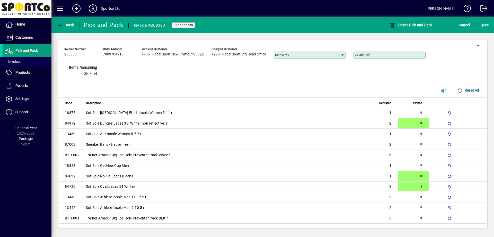
type input "*"
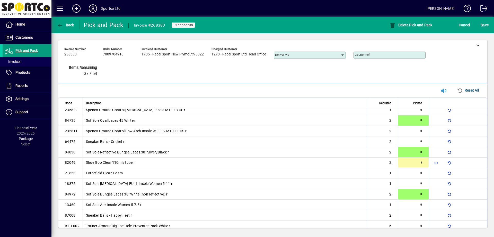
type input "*"
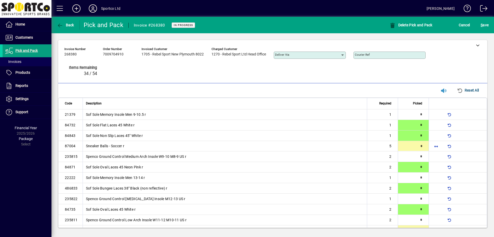
type input "*"
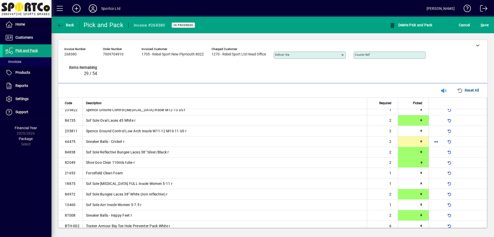
type input "*"
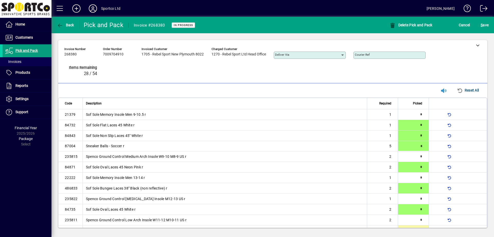
type input "*"
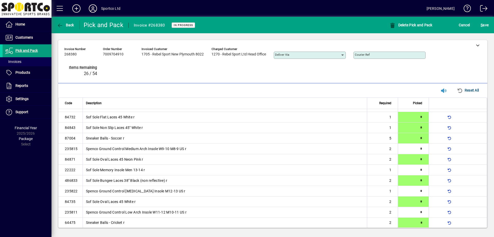
type input "*"
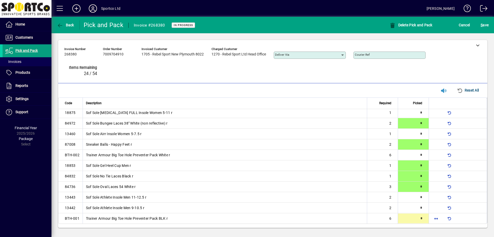
scroll to position [160, 0]
type input "*"
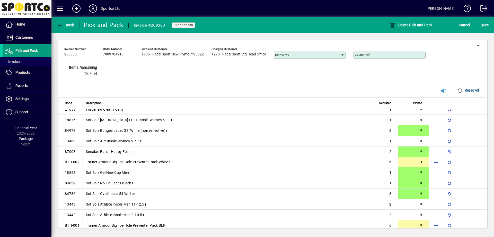
type input "*"
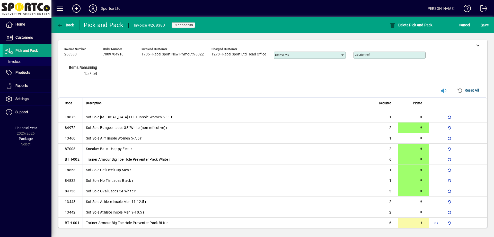
scroll to position [160, 0]
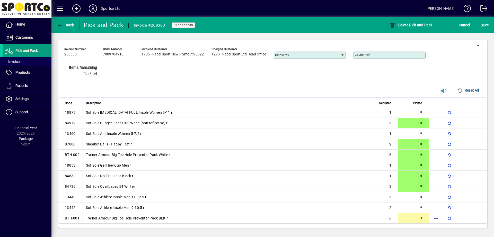
type input "*"
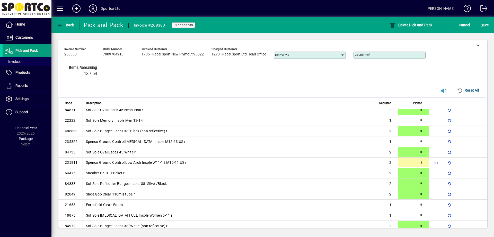
type input "*"
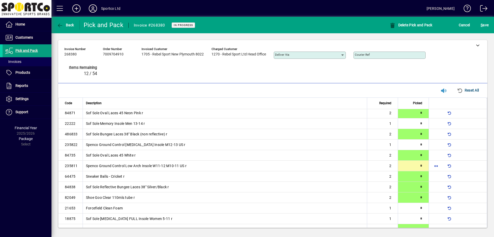
type input "*"
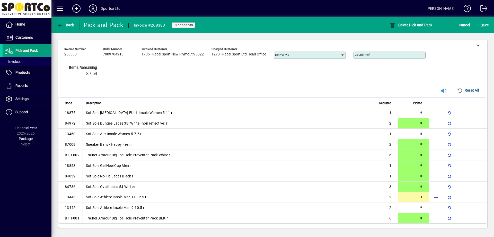
type input "*"
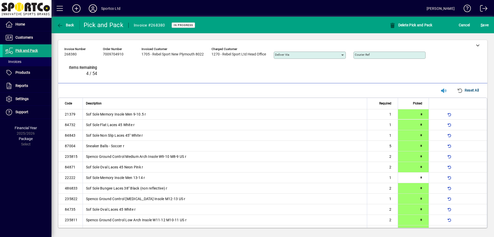
type input "*"
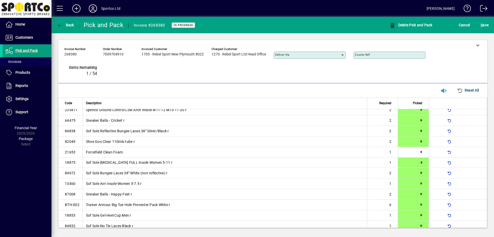
type input "*"
click at [486, 23] on span "S ave" at bounding box center [485, 25] width 8 height 8
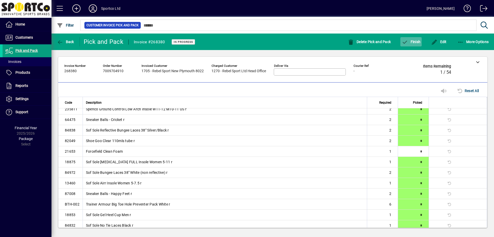
click at [417, 43] on span "Finish" at bounding box center [411, 42] width 19 height 4
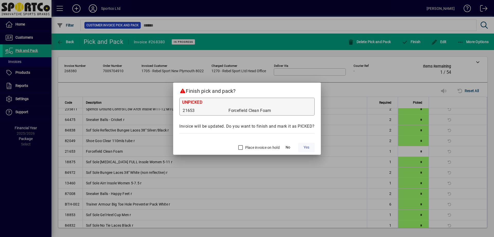
click at [304, 147] on span "Yes" at bounding box center [307, 146] width 6 height 5
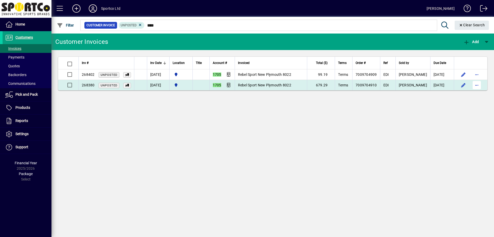
type input "****"
click at [480, 85] on span "button" at bounding box center [477, 85] width 12 height 12
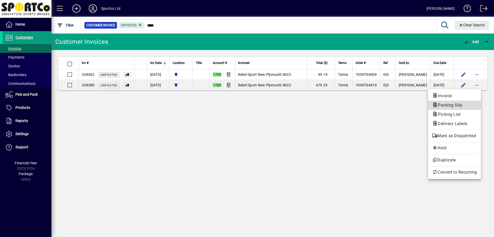
click at [470, 108] on span "Packing Slip" at bounding box center [454, 105] width 45 height 6
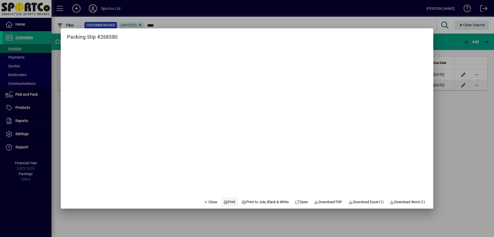
click at [226, 203] on span "Print" at bounding box center [229, 201] width 12 height 5
click at [202, 198] on span "button" at bounding box center [211, 201] width 18 height 12
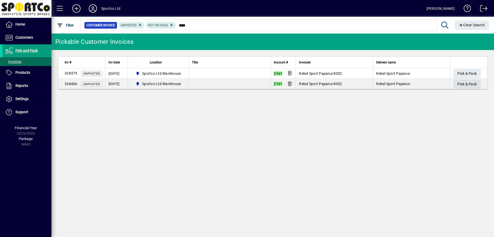
type input "****"
click at [474, 86] on span "Pick & Pack" at bounding box center [467, 84] width 19 height 8
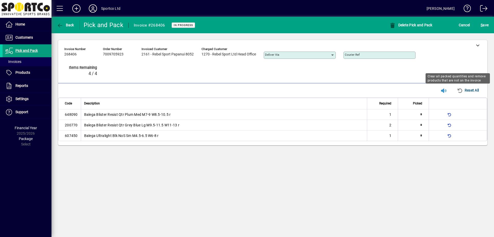
type input "*"
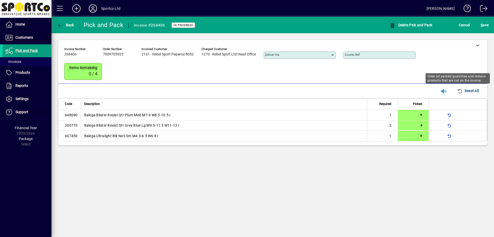
type input "*"
click at [487, 24] on span "S ave" at bounding box center [485, 25] width 8 height 8
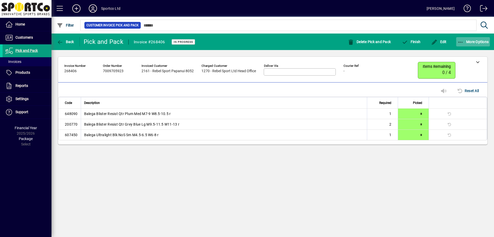
click at [467, 46] on span "button" at bounding box center [473, 42] width 34 height 12
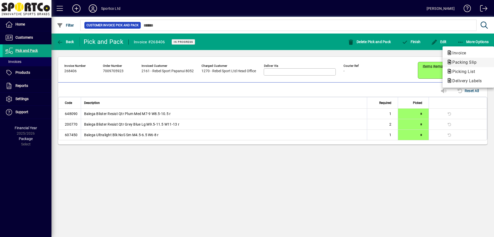
click at [458, 59] on button "Packing Slip" at bounding box center [468, 62] width 51 height 9
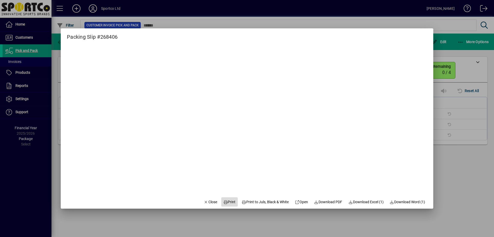
click at [226, 198] on span at bounding box center [229, 201] width 16 height 12
click at [209, 202] on span "Close" at bounding box center [210, 201] width 13 height 5
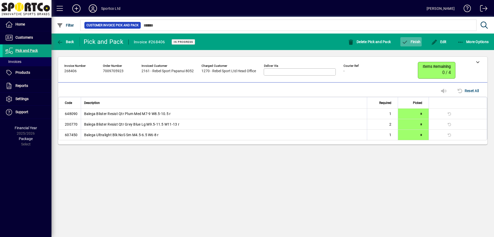
click at [409, 41] on span "Finish" at bounding box center [411, 42] width 19 height 4
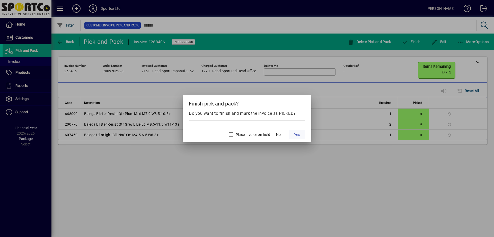
click at [301, 136] on span at bounding box center [297, 134] width 16 height 12
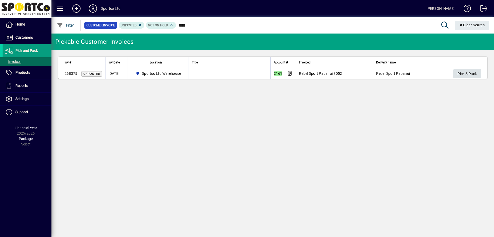
type input "****"
click at [468, 76] on span "Pick & Pack" at bounding box center [467, 74] width 19 height 8
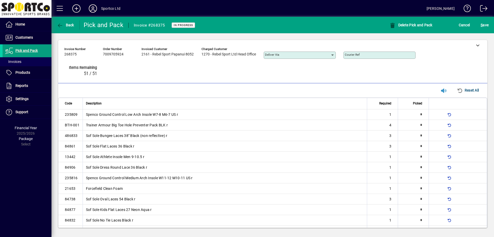
type input "*"
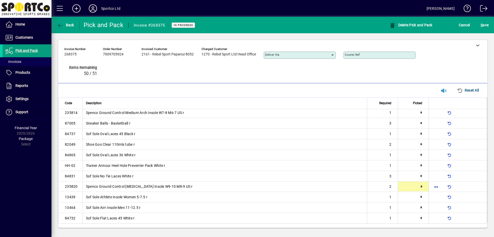
type input "*"
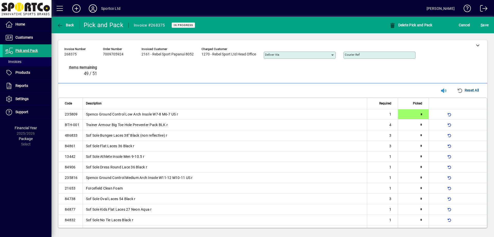
type input "*"
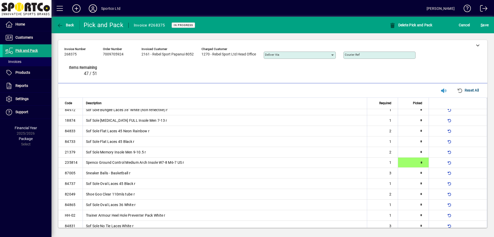
type input "*"
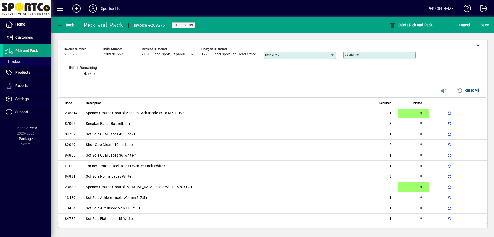
type input "*"
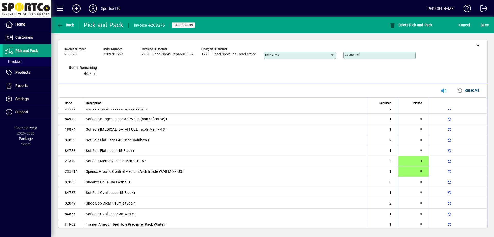
scroll to position [153, 0]
type input "*"
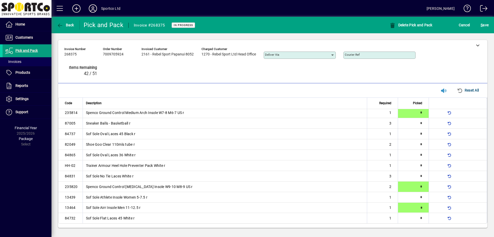
type input "*"
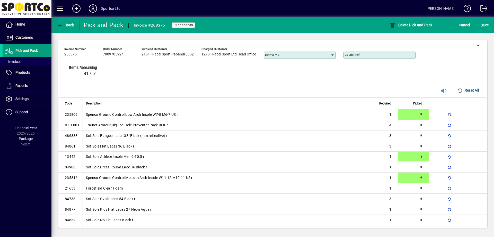
type input "*"
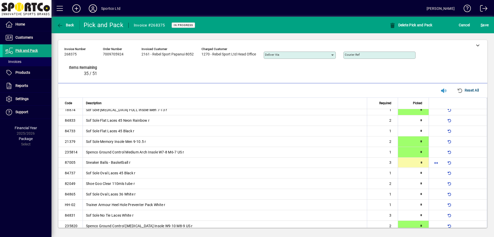
scroll to position [174, 0]
type input "*"
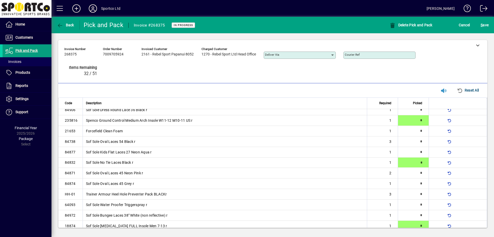
type input "*"
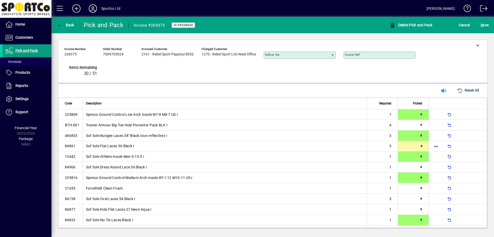
type input "*"
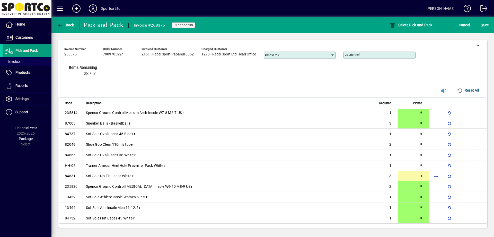
scroll to position [213, 0]
type input "*"
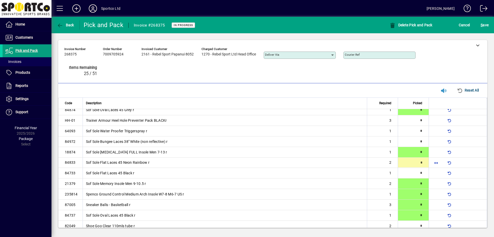
type input "*"
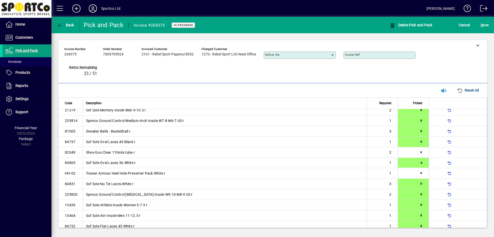
type input "*"
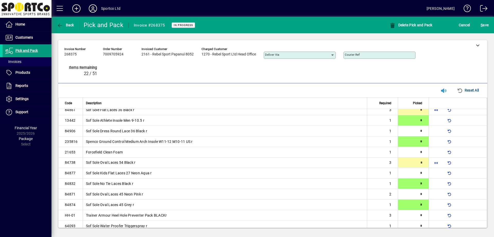
type input "*"
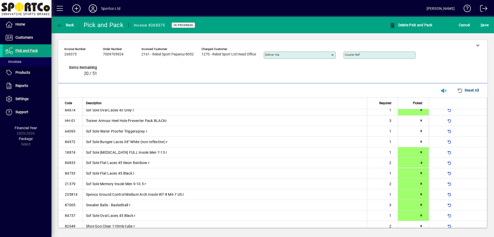
type input "*"
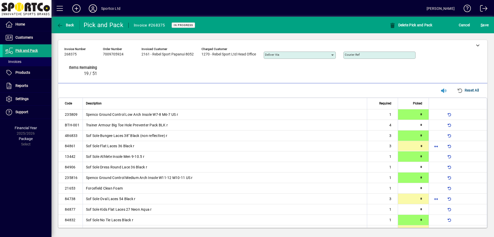
type input "*"
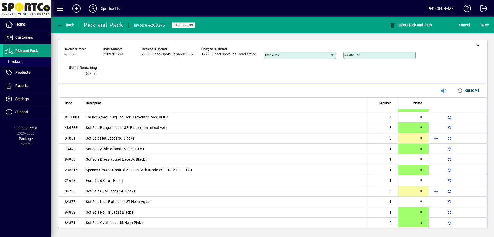
type input "*"
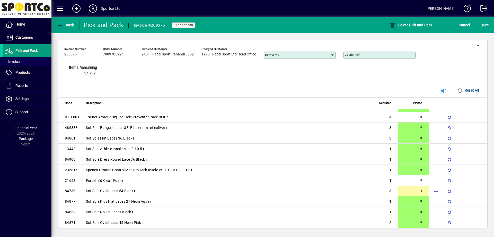
type input "*"
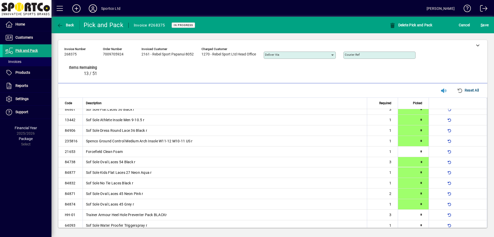
type input "*"
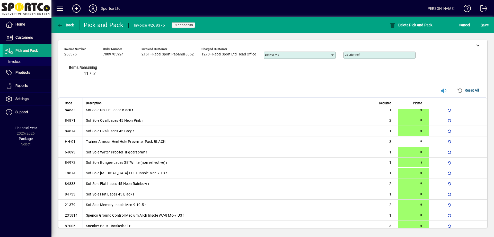
type input "*"
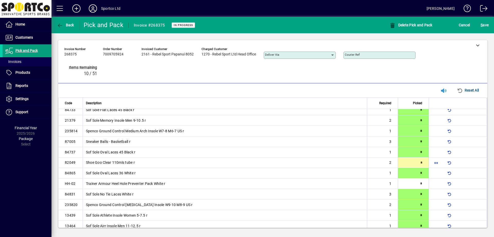
type input "*"
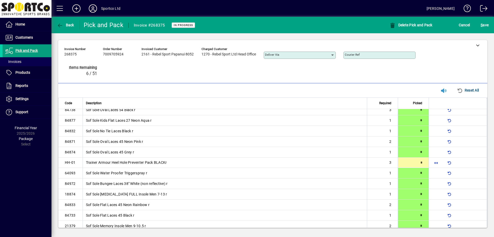
scroll to position [90, 0]
type input "*"
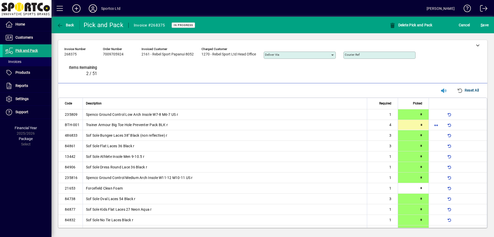
type input "*"
click at [479, 27] on div "S ave" at bounding box center [484, 24] width 19 height 9
click at [489, 25] on span "submit" at bounding box center [485, 25] width 11 height 12
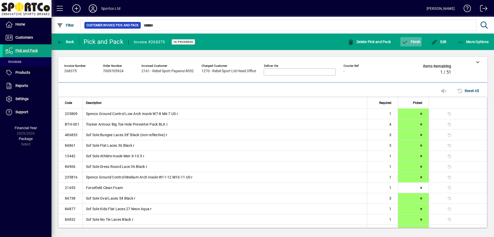
click at [404, 42] on icon "button" at bounding box center [405, 42] width 6 height 5
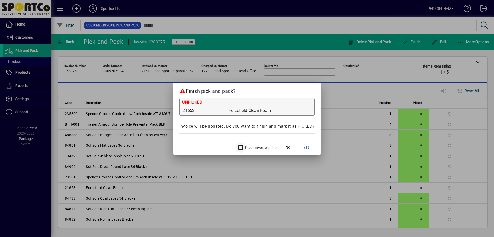
click at [238, 153] on mat-dialog-actions "Place invoice on hold No Yes" at bounding box center [247, 146] width 148 height 16
click at [310, 145] on span at bounding box center [306, 147] width 16 height 12
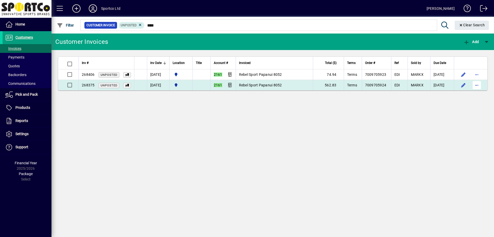
type input "****"
click at [479, 86] on span "button" at bounding box center [477, 85] width 12 height 12
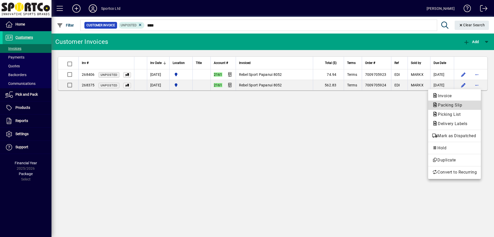
click at [457, 102] on span "Packing Slip" at bounding box center [454, 105] width 45 height 6
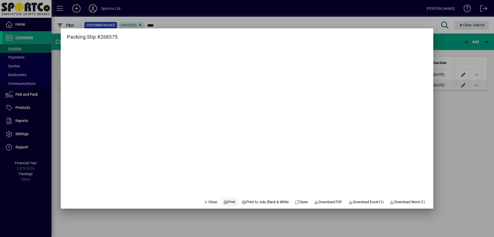
click at [229, 204] on span "Print" at bounding box center [229, 201] width 12 height 5
click at [204, 202] on span "Close" at bounding box center [210, 201] width 13 height 5
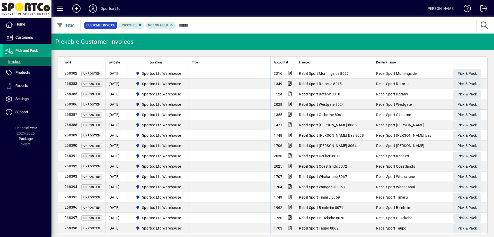
type input "*"
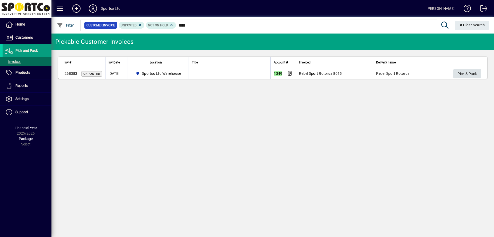
type input "****"
click at [462, 73] on span "Pick & Pack" at bounding box center [467, 74] width 19 height 8
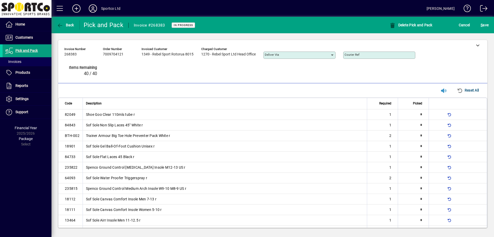
type input "*"
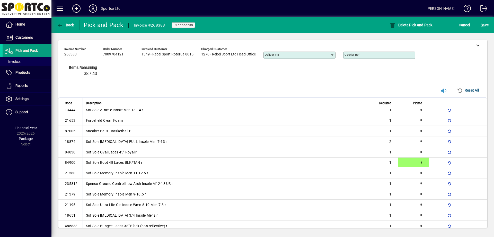
type input "*"
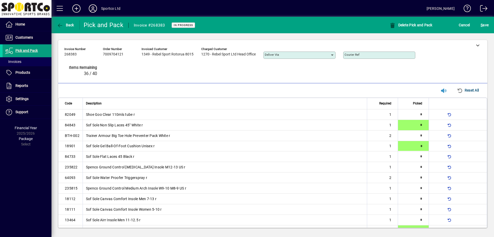
type input "*"
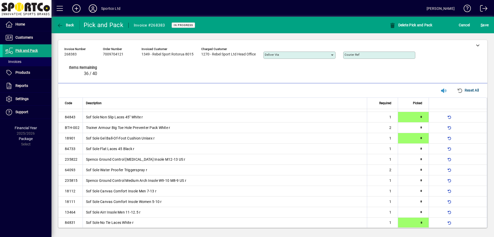
type input "*"
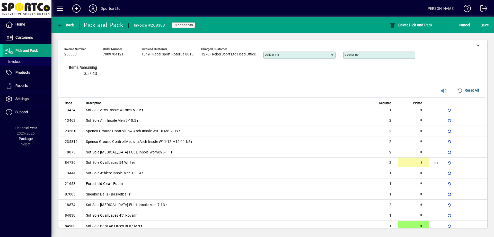
type input "*"
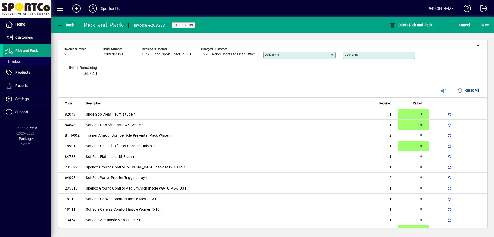
type input "*"
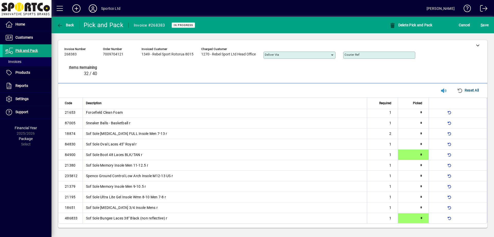
type input "*"
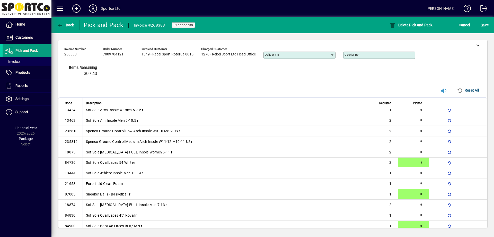
type input "*"
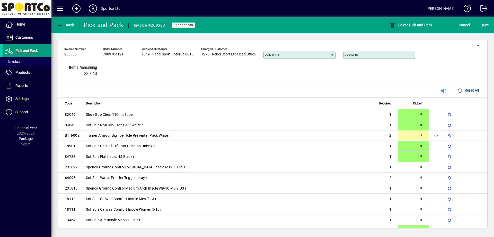
type input "*"
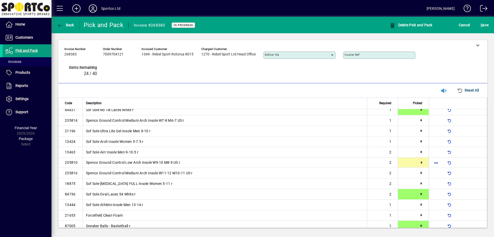
type input "*"
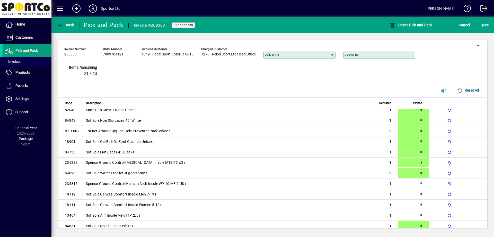
type input "*"
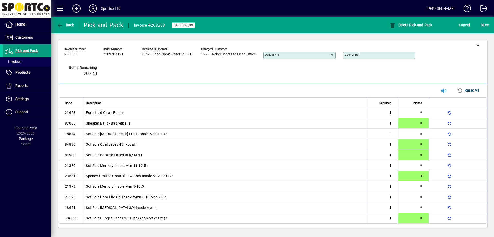
type input "*"
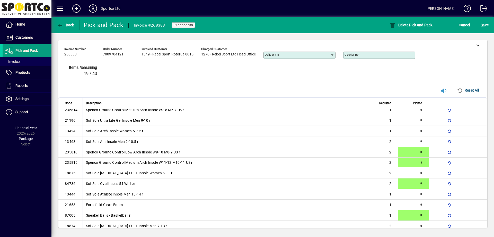
type input "*"
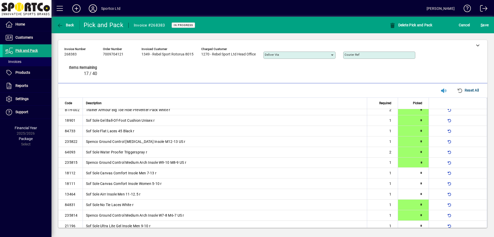
type input "*"
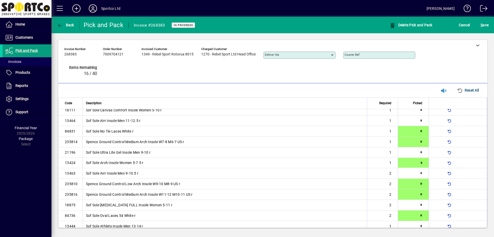
type input "*"
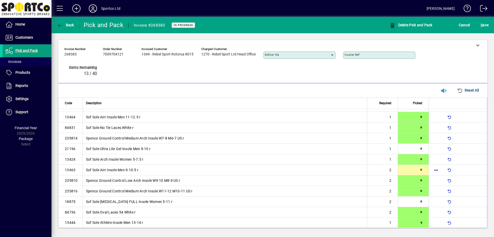
type input "*"
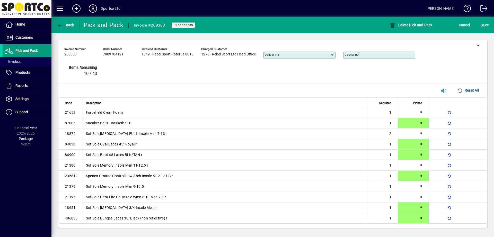
scroll to position [142, 0]
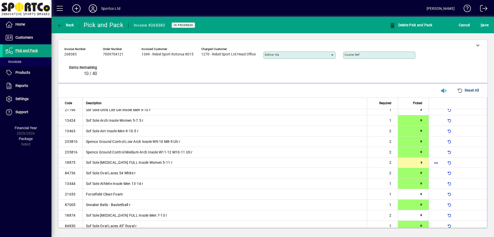
type input "*"
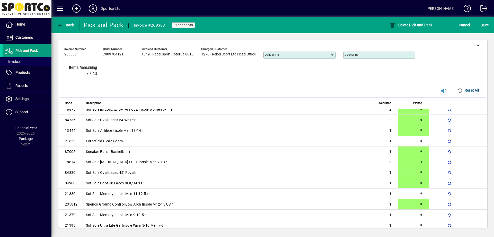
type input "*"
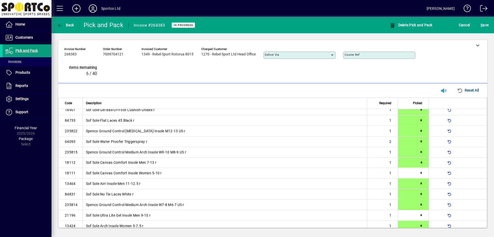
type input "*"
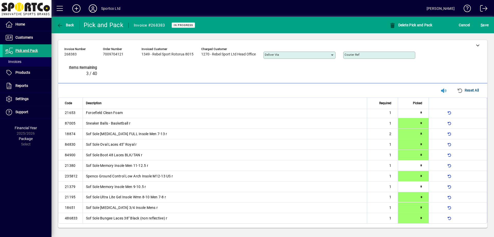
type input "*"
click at [484, 24] on span "S ave" at bounding box center [485, 25] width 8 height 8
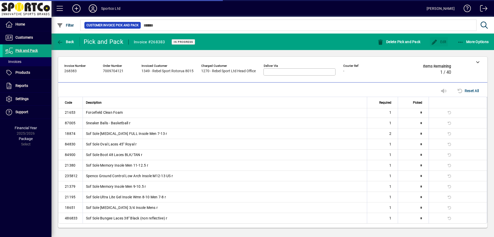
scroll to position [216, 0]
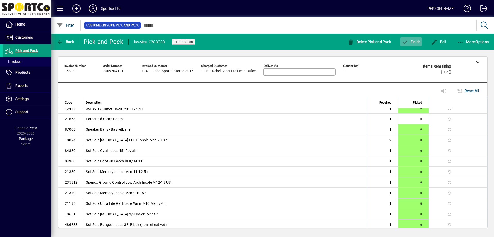
click at [410, 42] on span "Finish" at bounding box center [411, 42] width 19 height 4
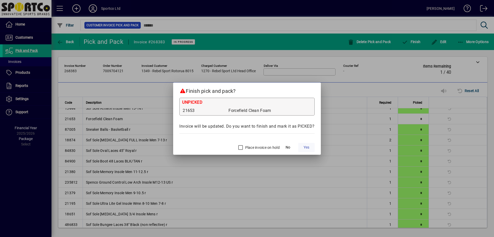
click at [309, 147] on span "Yes" at bounding box center [307, 146] width 6 height 5
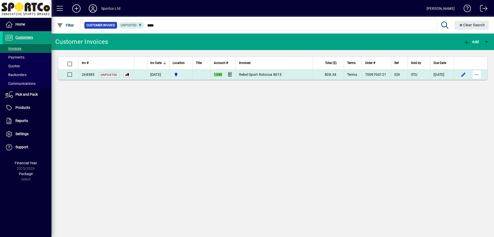
type input "****"
click at [476, 76] on span "button" at bounding box center [477, 74] width 12 height 12
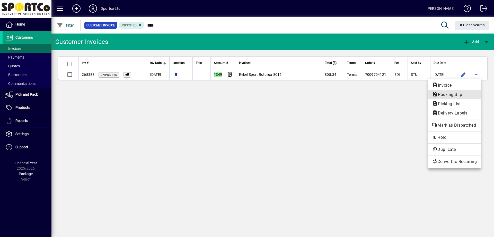
click at [449, 98] on button "Packing Slip" at bounding box center [454, 94] width 53 height 9
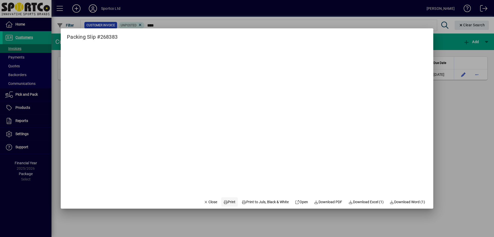
click at [229, 203] on span "Print" at bounding box center [229, 201] width 12 height 5
click at [209, 204] on span "Close" at bounding box center [210, 201] width 13 height 5
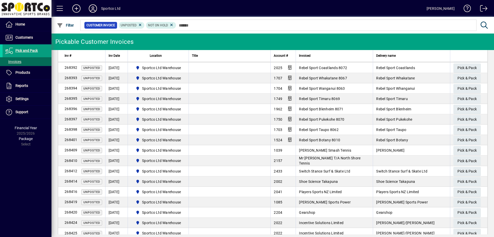
scroll to position [98, 0]
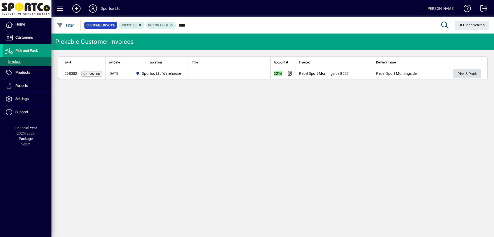
type input "****"
click at [467, 75] on span "Pick & Pack" at bounding box center [467, 74] width 19 height 8
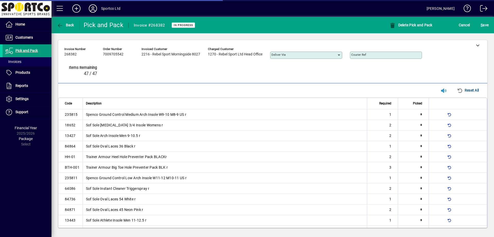
type input "*"
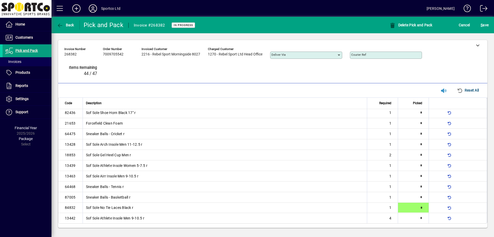
type input "*"
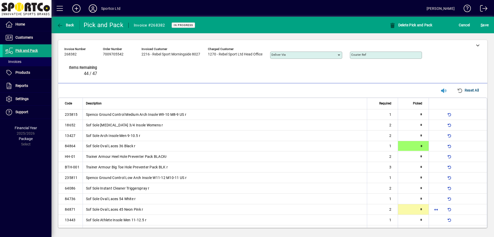
type input "*"
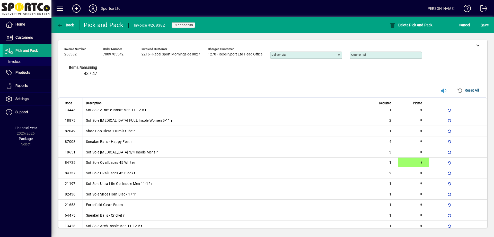
type input "*"
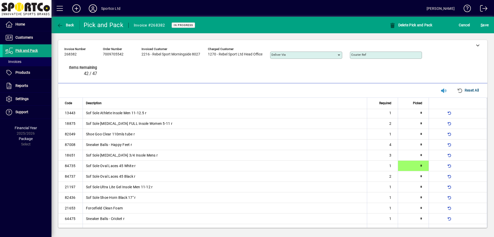
type input "*"
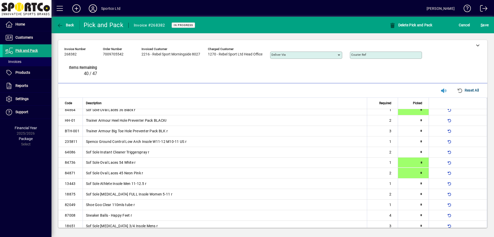
scroll to position [121, 0]
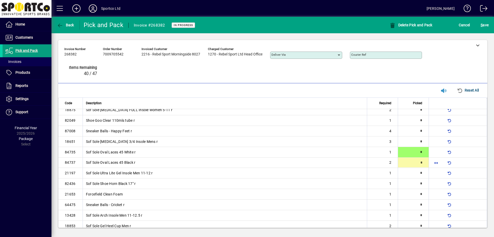
type input "*"
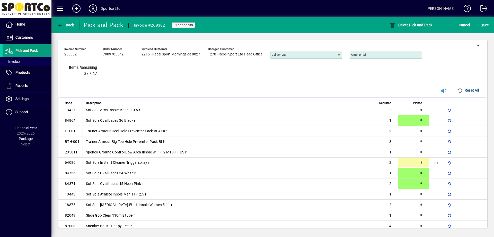
type input "*"
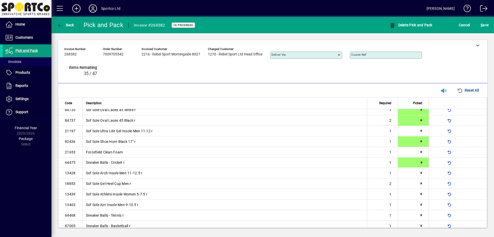
type input "*"
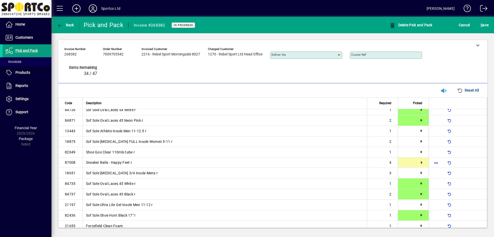
type input "*"
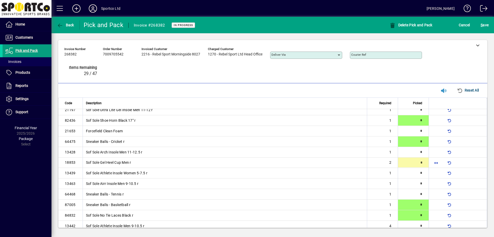
type input "*"
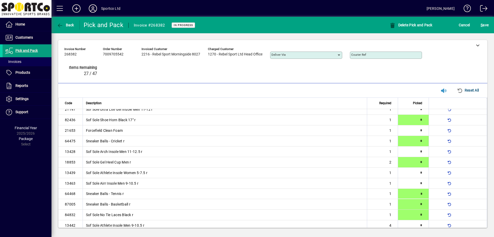
type input "*"
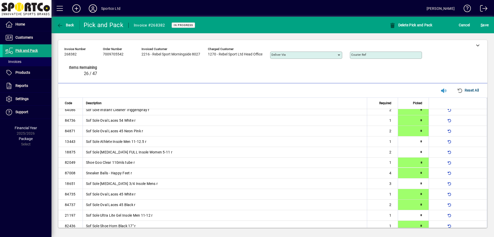
type input "*"
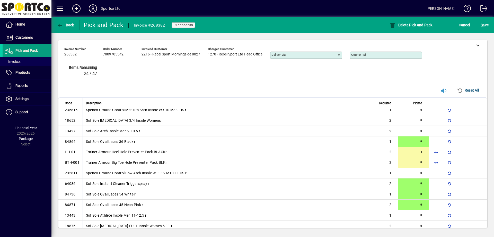
type input "*"
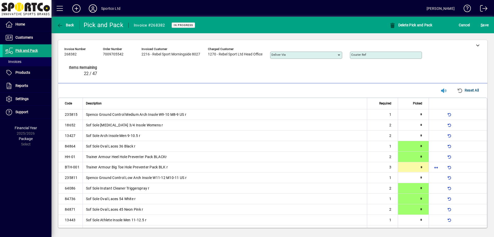
type input "*"
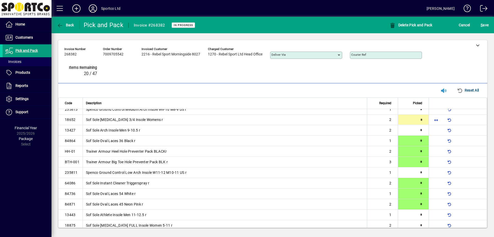
type input "*"
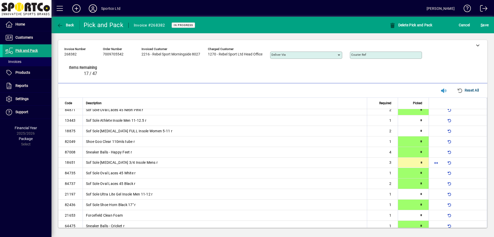
scroll to position [100, 0]
type input "*"
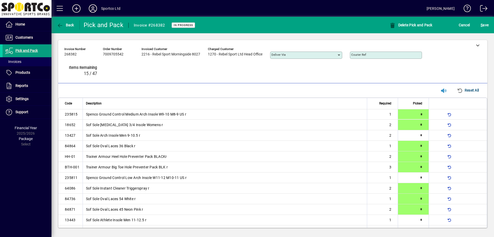
type input "*"
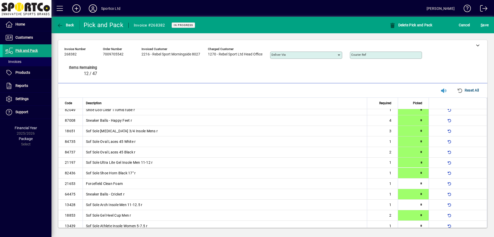
scroll to position [128, 0]
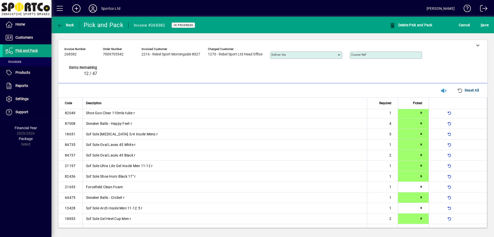
type input "*"
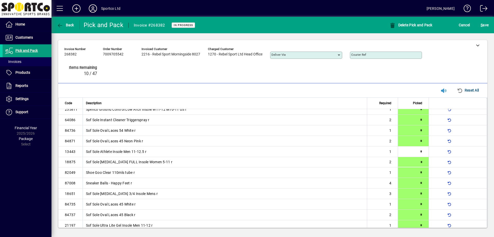
scroll to position [0, 0]
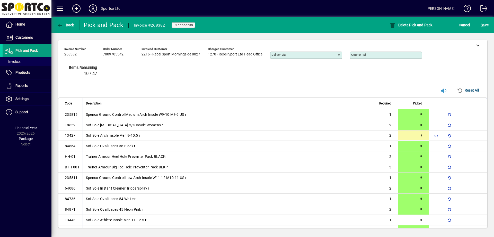
type input "*"
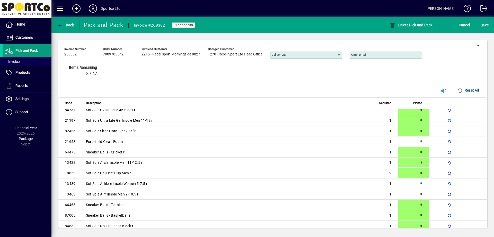
type input "*"
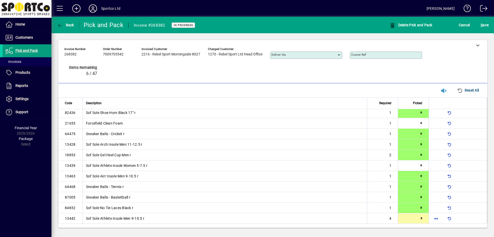
type input "*"
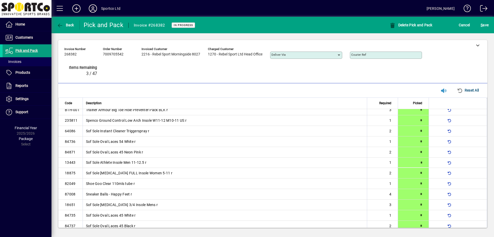
type input "*"
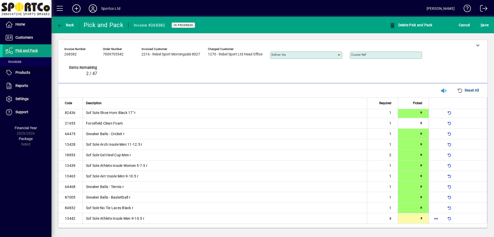
type input "*"
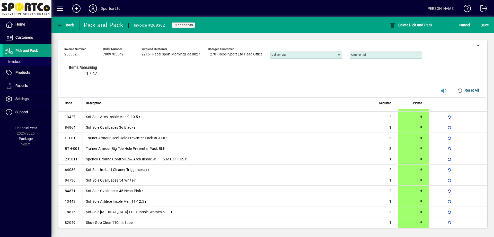
scroll to position [12, 0]
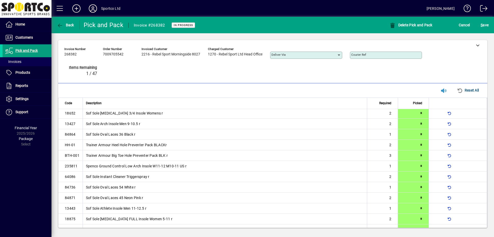
click at [477, 23] on div "S ave" at bounding box center [484, 24] width 19 height 9
drag, startPoint x: 482, startPoint y: 24, endPoint x: 494, endPoint y: 31, distance: 13.7
click at [483, 24] on span "S" at bounding box center [482, 25] width 2 height 4
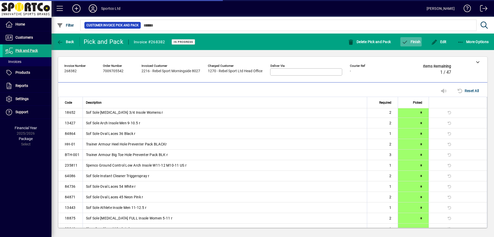
click at [408, 42] on span "Finish" at bounding box center [411, 42] width 19 height 4
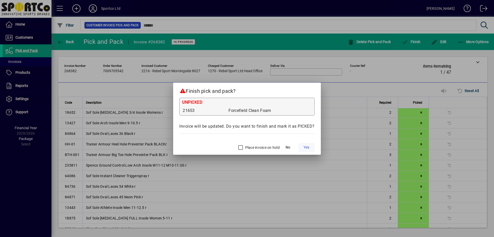
click at [306, 145] on span "Yes" at bounding box center [307, 146] width 6 height 5
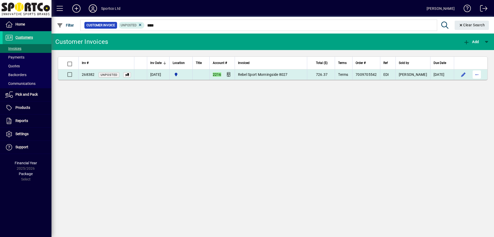
type input "****"
click at [475, 74] on span "button" at bounding box center [477, 74] width 12 height 12
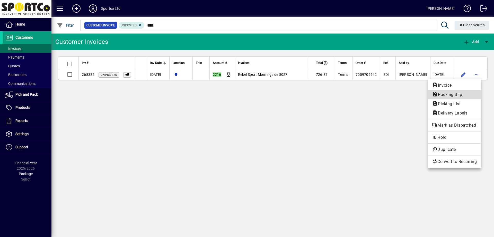
click at [467, 93] on span "Packing Slip" at bounding box center [454, 94] width 45 height 6
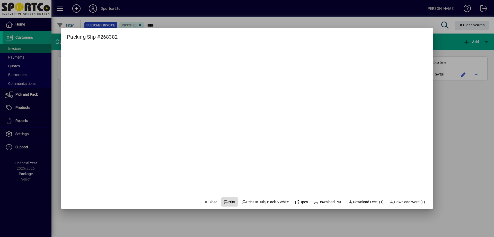
click at [224, 202] on span "Print" at bounding box center [229, 201] width 12 height 5
click at [204, 202] on icon "button" at bounding box center [206, 202] width 5 height 4
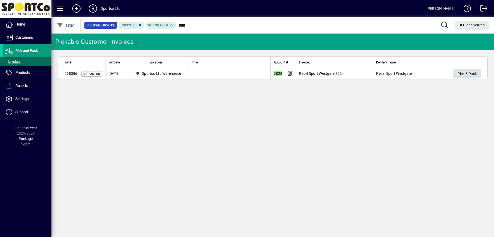
type input "****"
click at [468, 74] on span "Pick & Pack" at bounding box center [467, 74] width 19 height 8
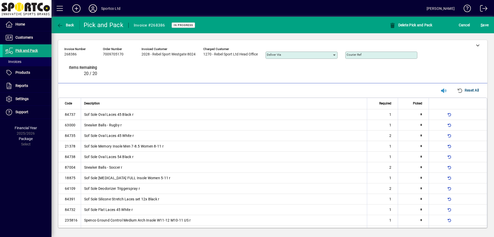
type input "*"
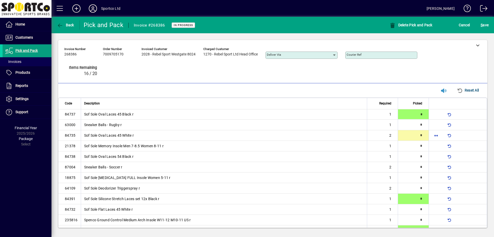
type input "*"
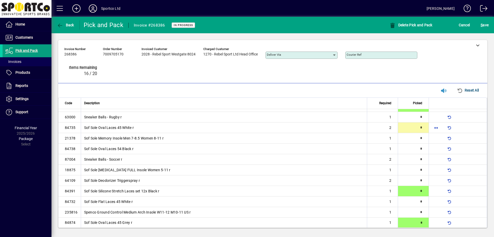
type input "*"
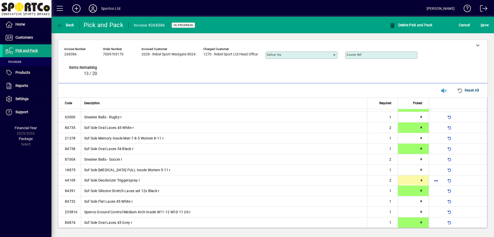
type input "*"
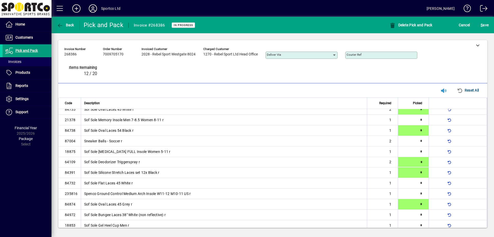
type input "*"
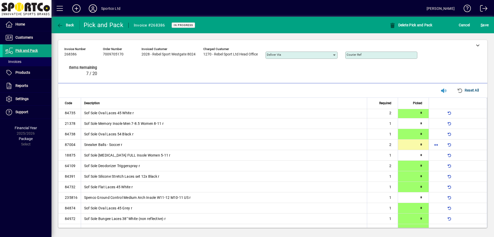
type input "*"
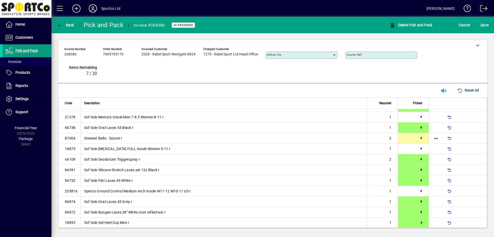
type input "*"
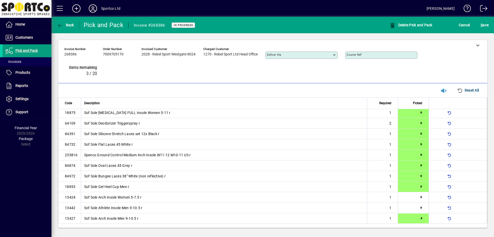
type input "*"
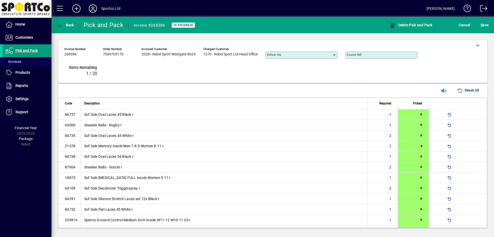
type input "*"
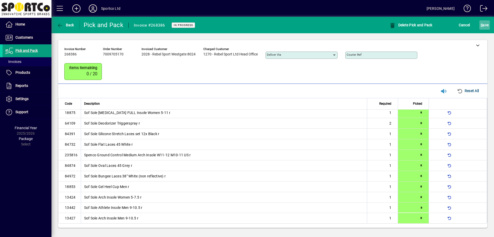
click at [482, 28] on span "S ave" at bounding box center [485, 25] width 8 height 8
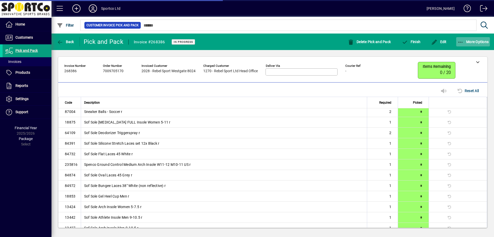
scroll to position [60, 0]
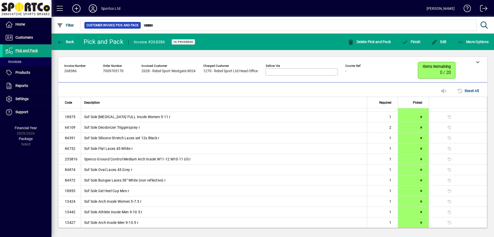
click at [455, 43] on div "More Options" at bounding box center [473, 41] width 42 height 9
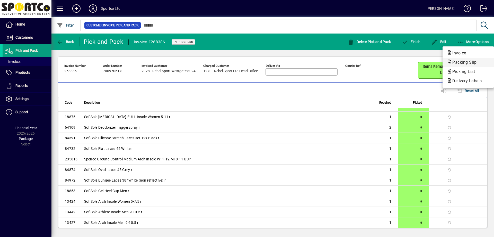
click at [458, 61] on span "Packing Slip" at bounding box center [463, 62] width 32 height 5
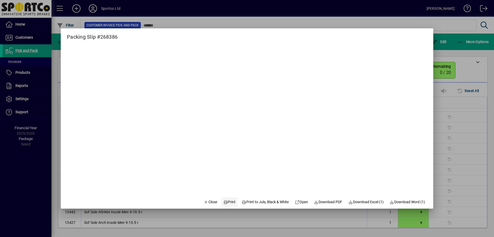
click at [224, 201] on span "Print" at bounding box center [229, 201] width 12 height 5
click at [206, 202] on span "Close" at bounding box center [210, 201] width 13 height 5
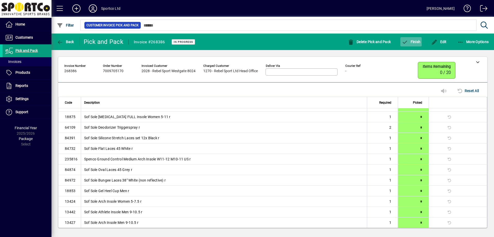
click at [411, 39] on span "button" at bounding box center [411, 42] width 21 height 12
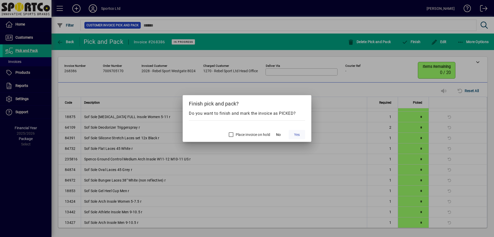
click at [293, 133] on span at bounding box center [297, 134] width 16 height 12
